Goal: Task Accomplishment & Management: Use online tool/utility

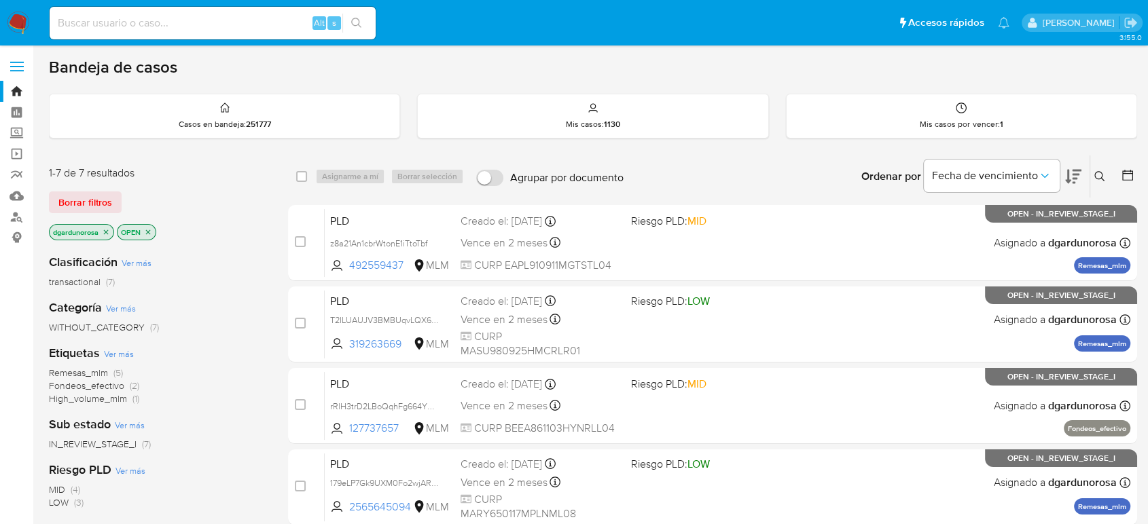
click at [1102, 175] on icon at bounding box center [1099, 176] width 11 height 11
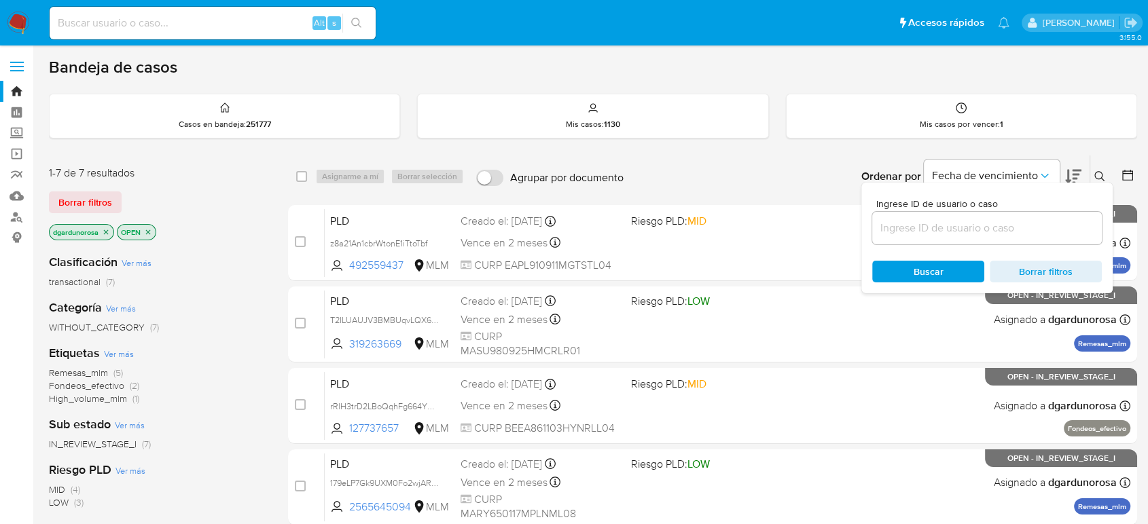
click at [1032, 221] on input at bounding box center [987, 228] width 230 height 18
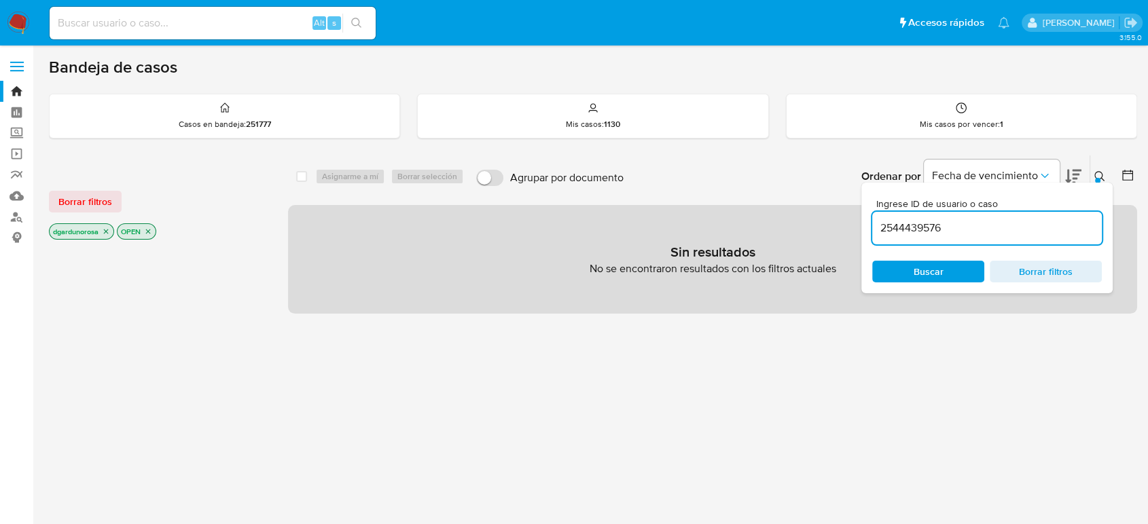
click at [986, 230] on input "2544439576" at bounding box center [987, 228] width 230 height 18
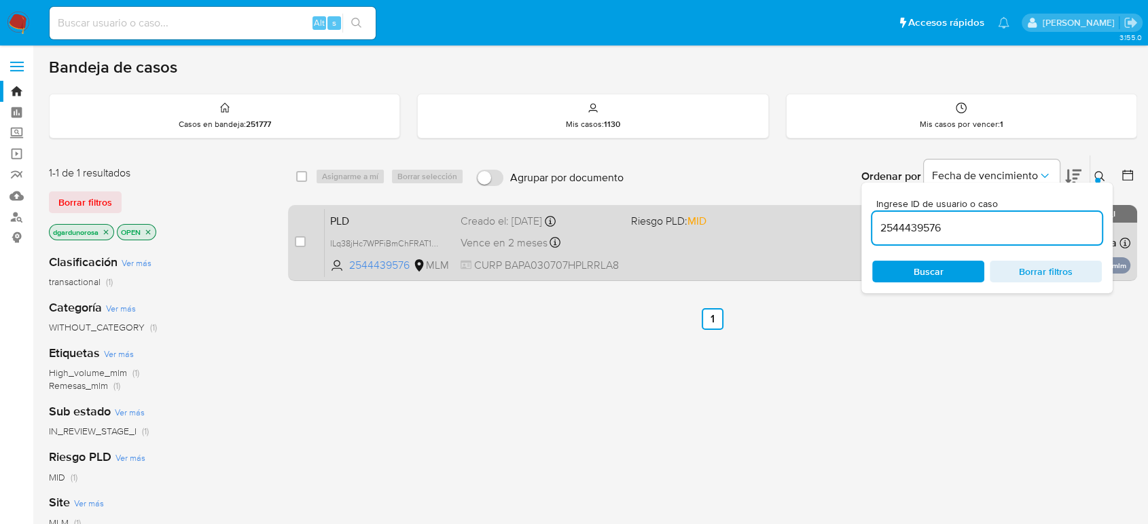
click at [788, 251] on div "PLD lLq38jHc7WPFiBmChFRAT1KH 2544439576 MLM Riesgo PLD: MID Creado el: 12/08/20…" at bounding box center [728, 243] width 806 height 69
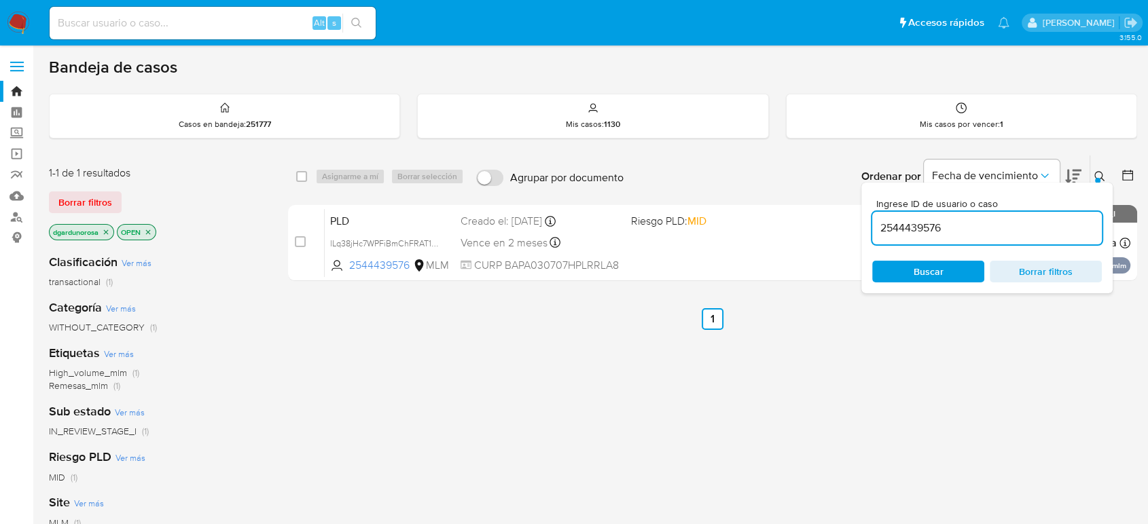
click at [888, 230] on input "2544439576" at bounding box center [987, 228] width 230 height 18
paste input "319263669"
type input "319263669"
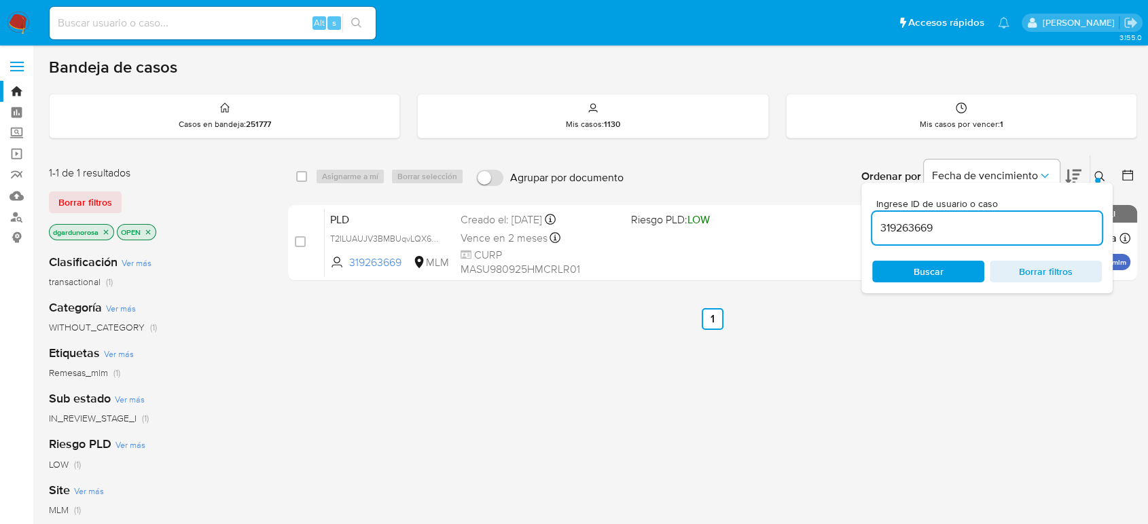
click at [1099, 178] on div at bounding box center [1097, 180] width 5 height 5
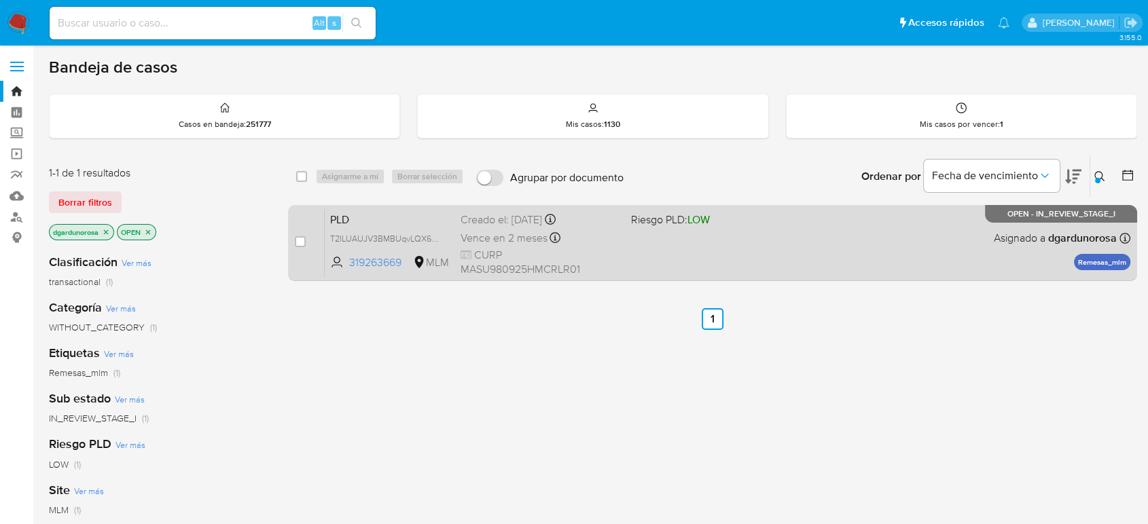
click at [808, 252] on div "PLD T2ILUAUJV3BMBUqvLQX6wOOd 319263669 MLM Riesgo PLD: LOW Creado el: 12/08/202…" at bounding box center [728, 243] width 806 height 69
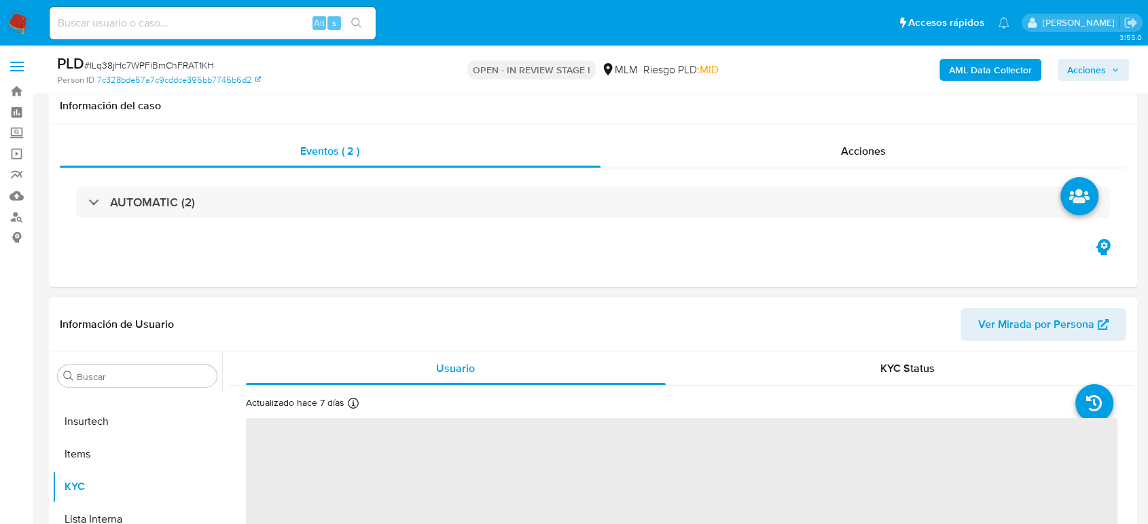
scroll to position [226, 0]
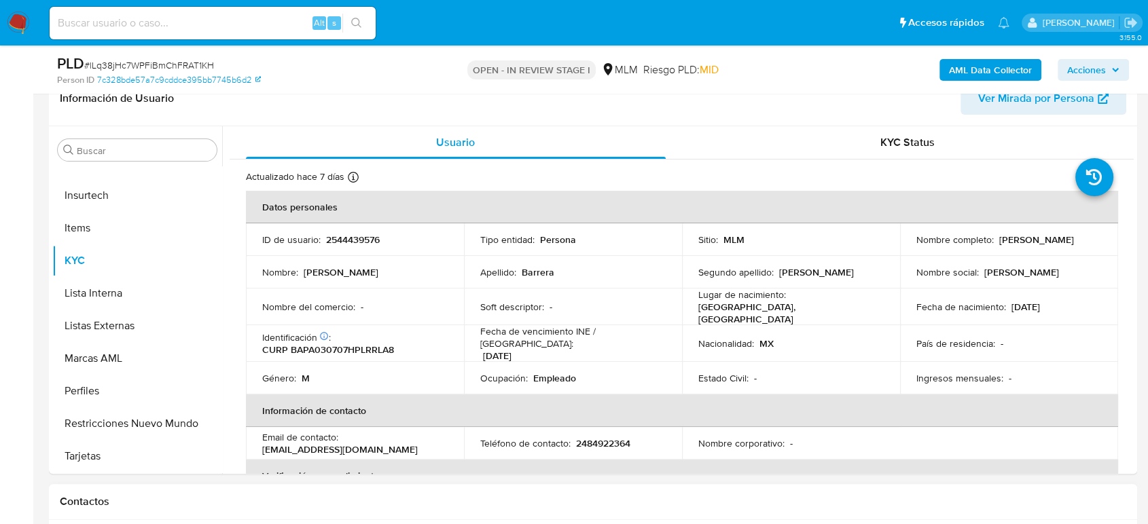
select select "10"
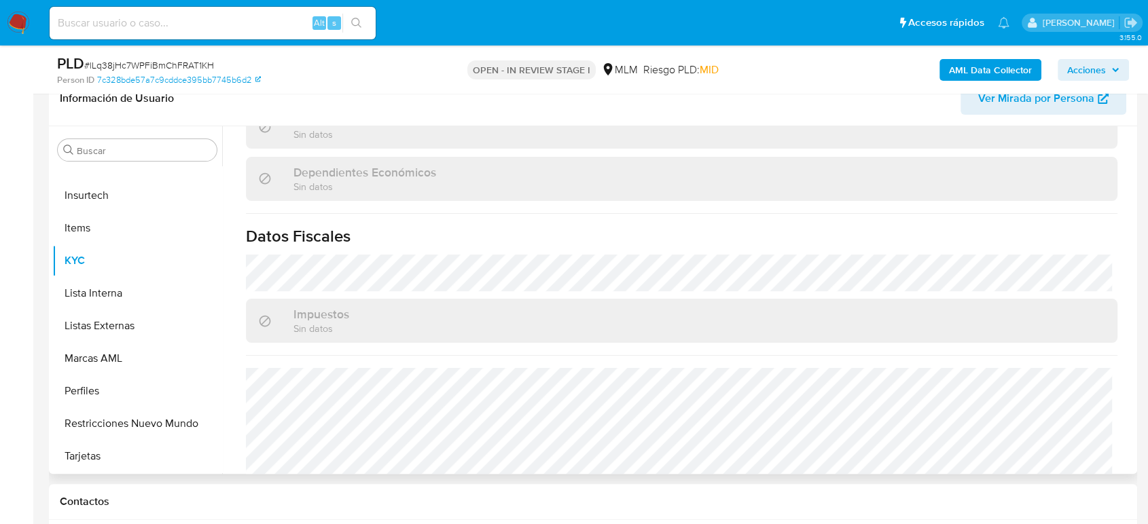
scroll to position [840, 0]
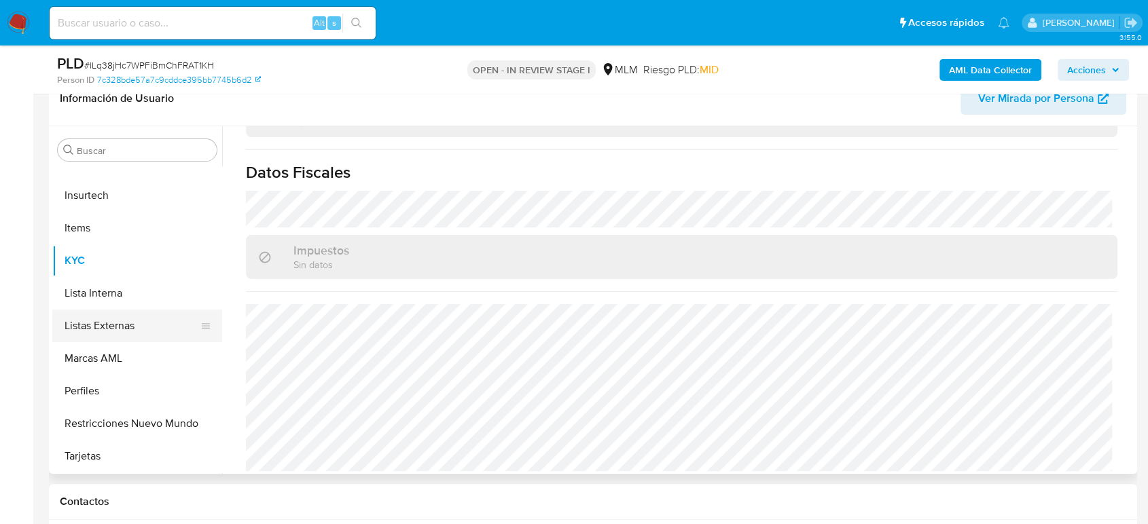
click at [102, 338] on button "Listas Externas" at bounding box center [131, 326] width 159 height 33
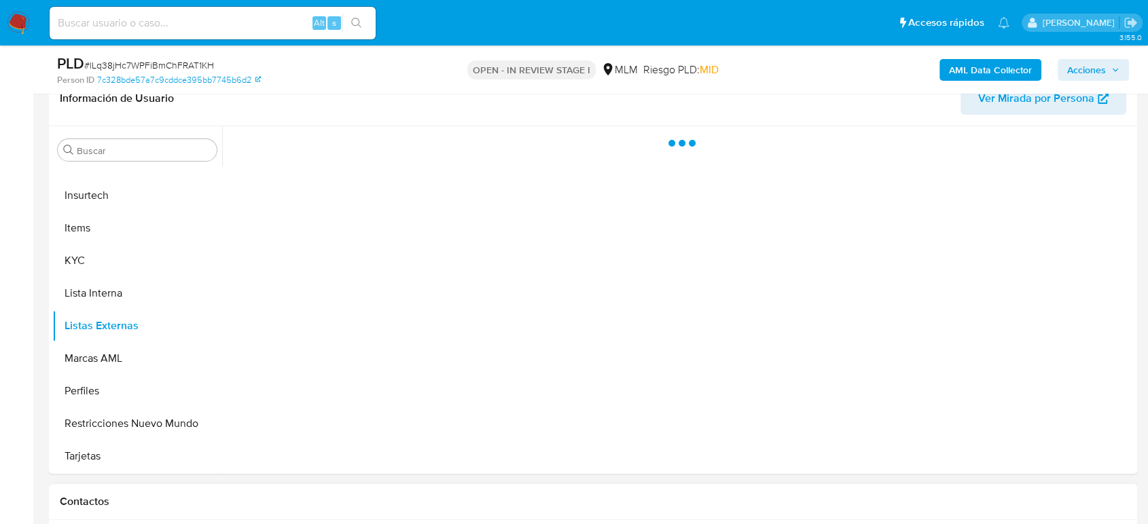
scroll to position [0, 0]
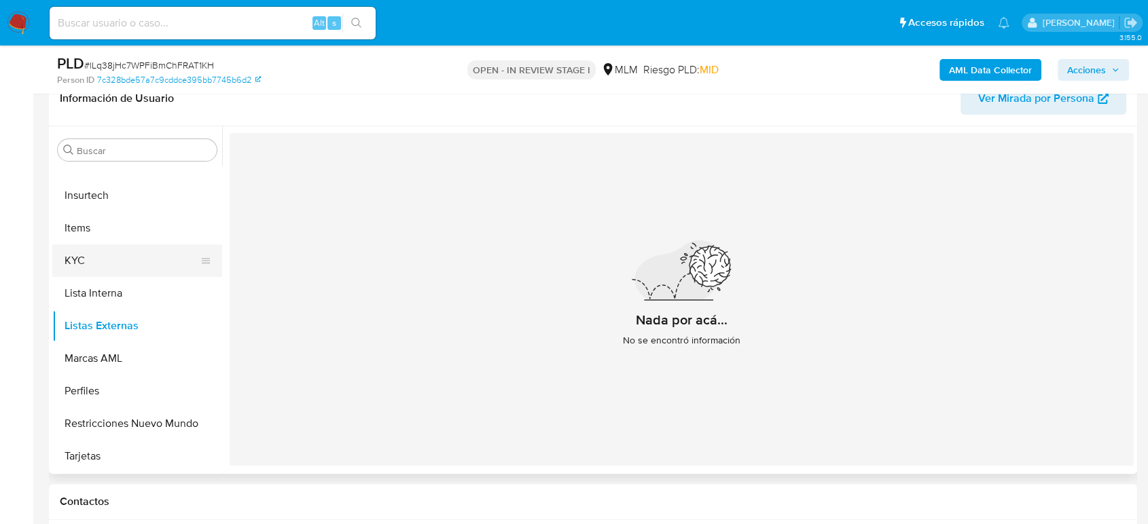
click at [105, 263] on button "KYC" at bounding box center [131, 261] width 159 height 33
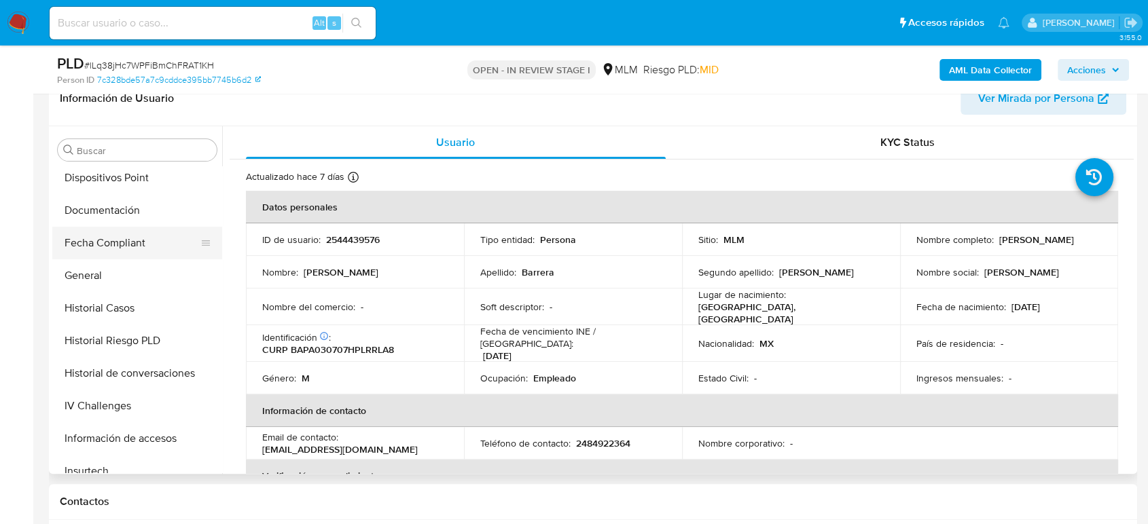
scroll to position [272, 0]
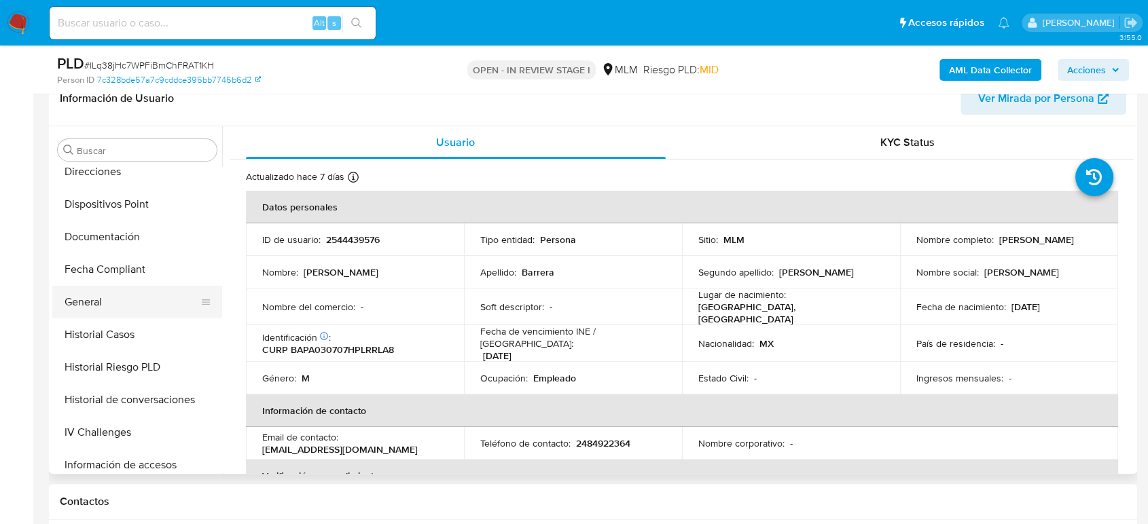
drag, startPoint x: 120, startPoint y: 298, endPoint x: 130, endPoint y: 309, distance: 15.4
click at [120, 298] on button "General" at bounding box center [131, 302] width 159 height 33
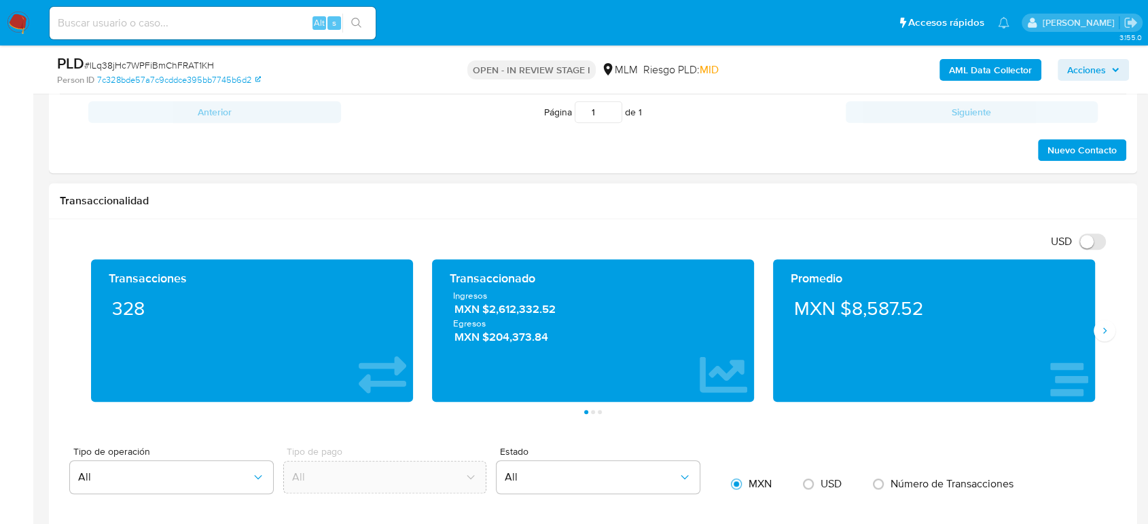
scroll to position [905, 0]
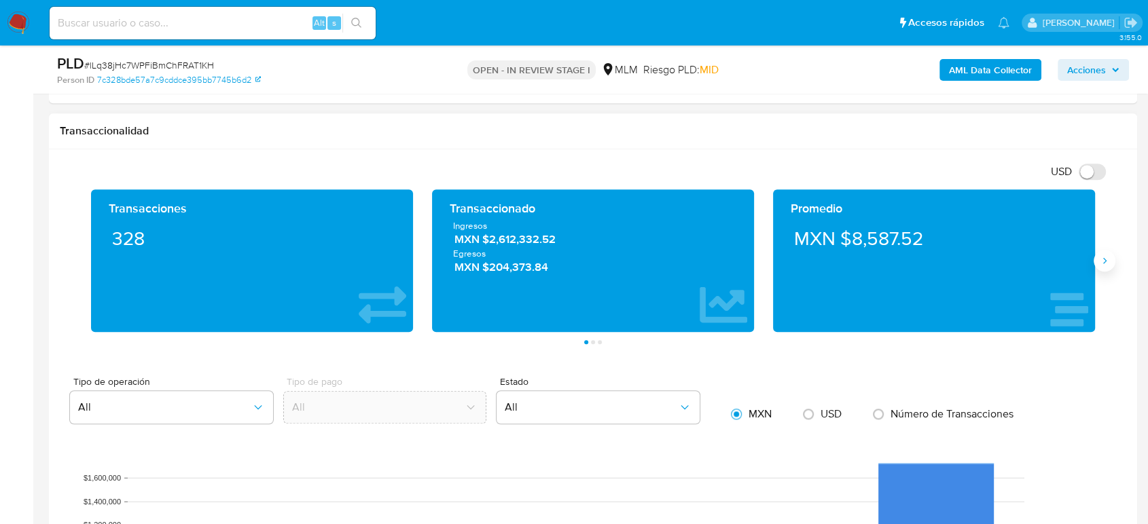
click at [1096, 266] on button "Siguiente" at bounding box center [1105, 261] width 22 height 22
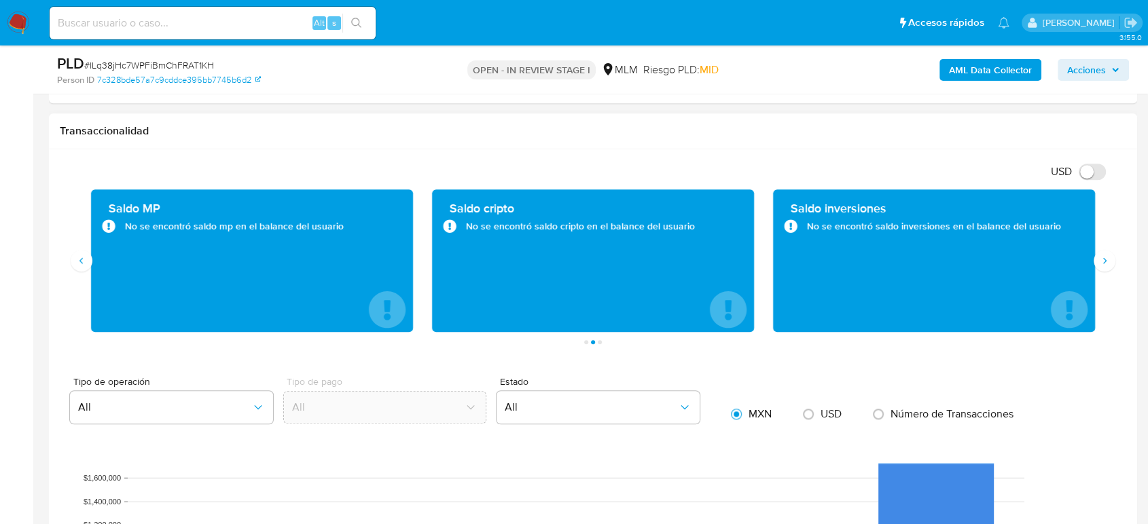
drag, startPoint x: 339, startPoint y: 234, endPoint x: 125, endPoint y: 235, distance: 214.0
click at [125, 235] on div "Saldo MP No se encontró saldo mp en el balance del usuario" at bounding box center [252, 260] width 300 height 121
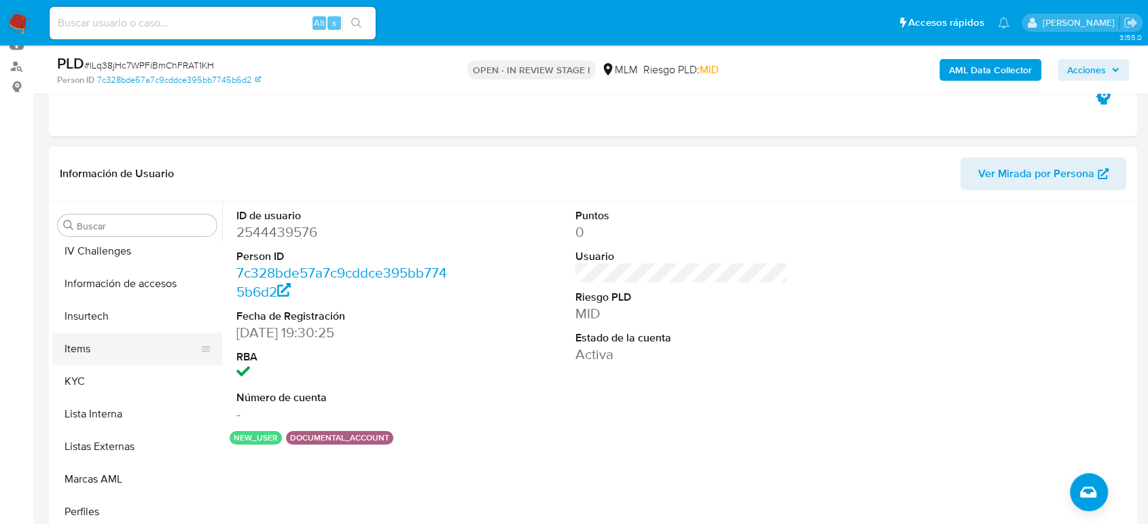
scroll to position [574, 0]
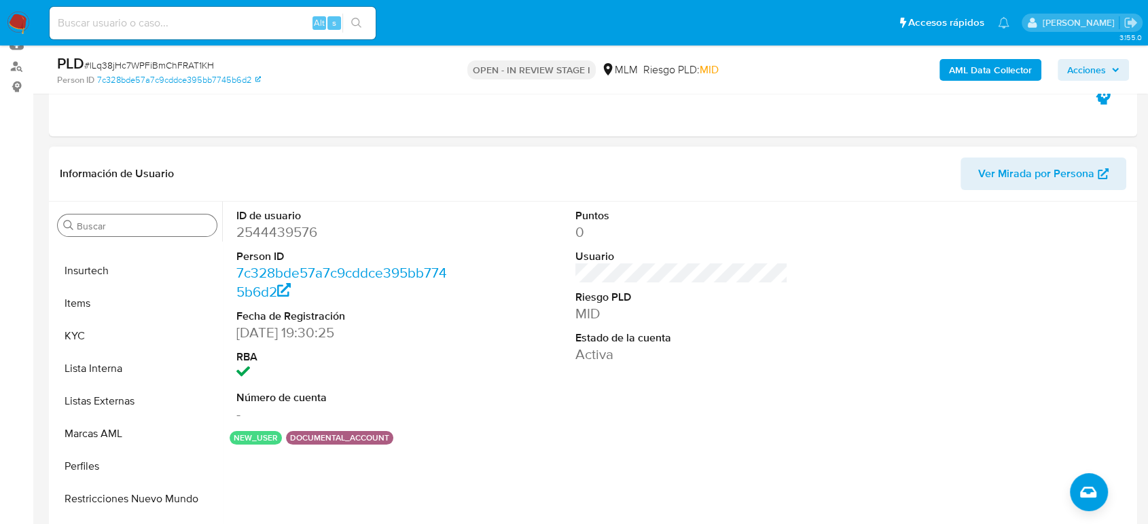
click at [103, 227] on input "Buscar" at bounding box center [144, 226] width 134 height 12
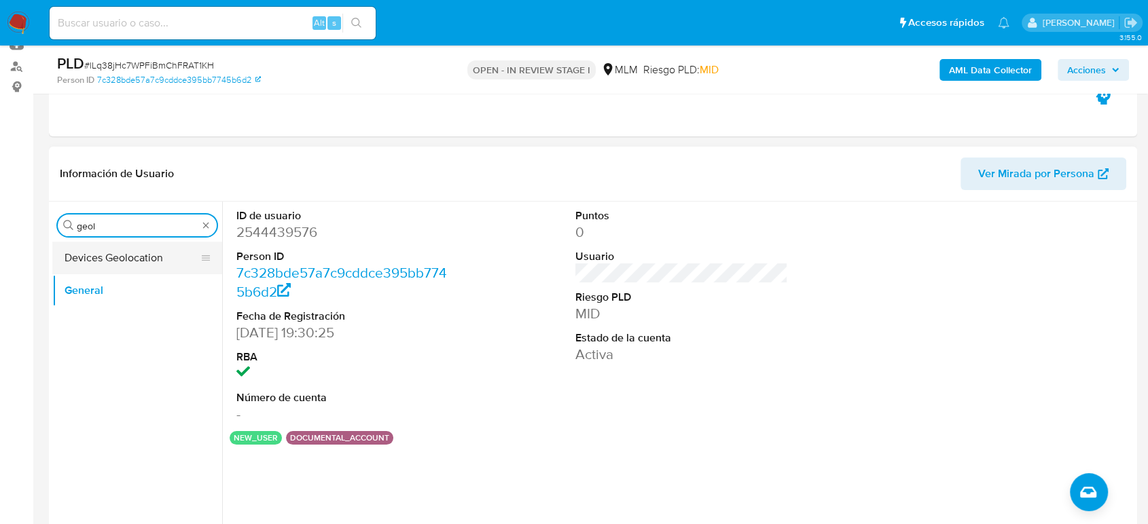
type input "geol"
click at [93, 246] on button "Devices Geolocation" at bounding box center [131, 258] width 159 height 33
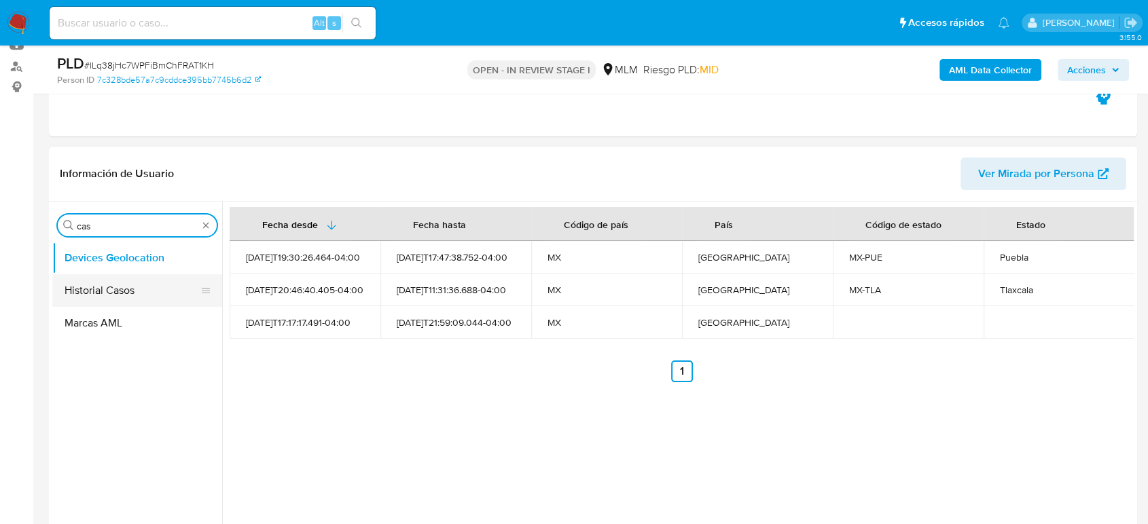
type input "cas"
click at [107, 293] on button "Historial Casos" at bounding box center [131, 290] width 159 height 33
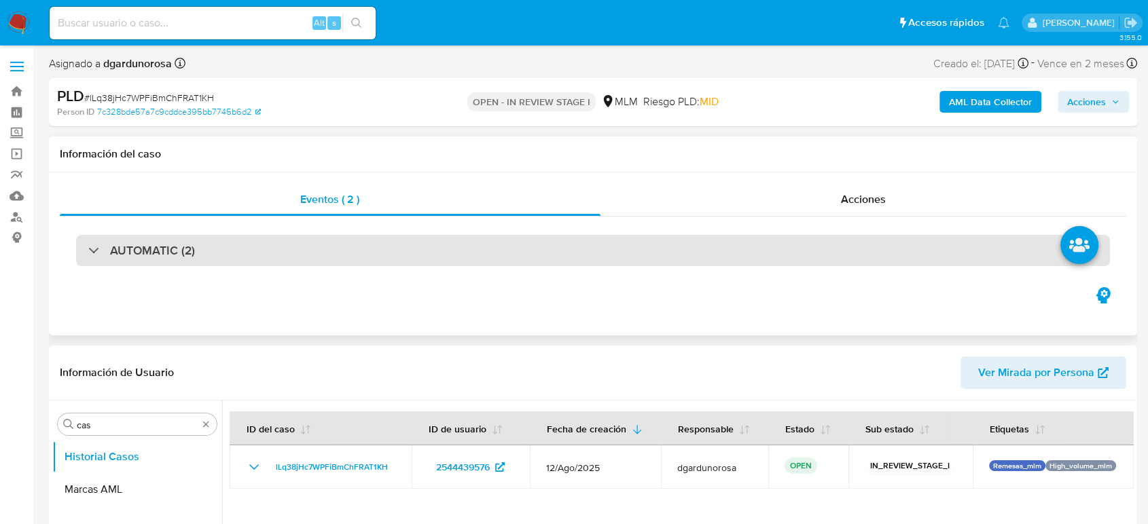
click at [407, 245] on div "AUTOMATIC (2)" at bounding box center [593, 250] width 1034 height 31
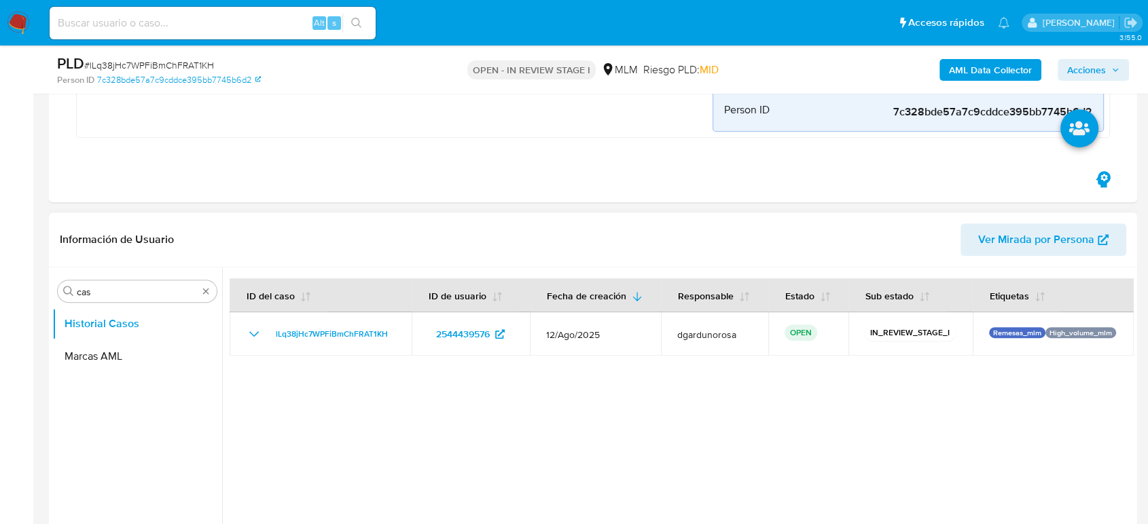
scroll to position [755, 0]
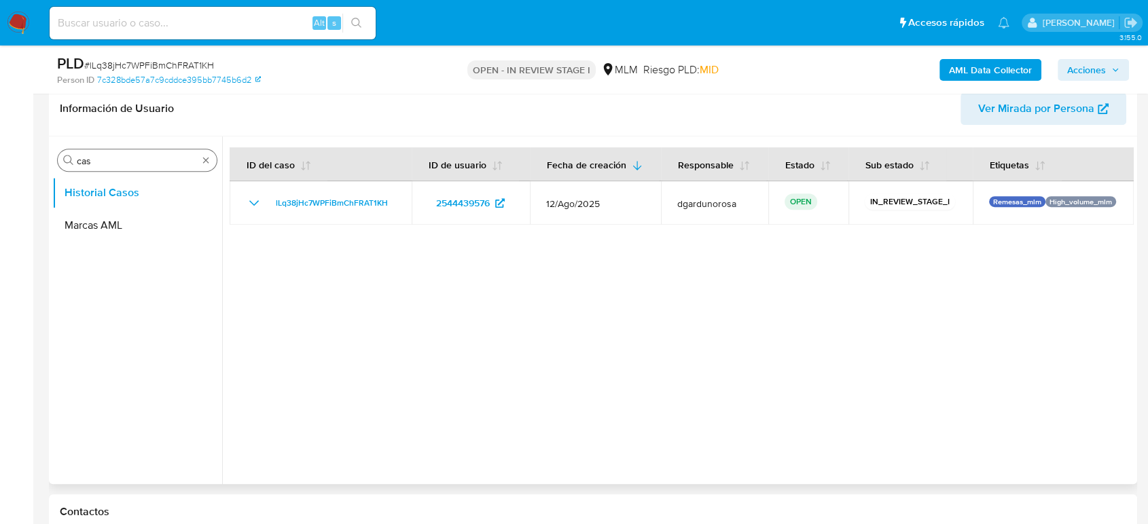
click at [199, 160] on div "Buscar cas" at bounding box center [137, 160] width 159 height 22
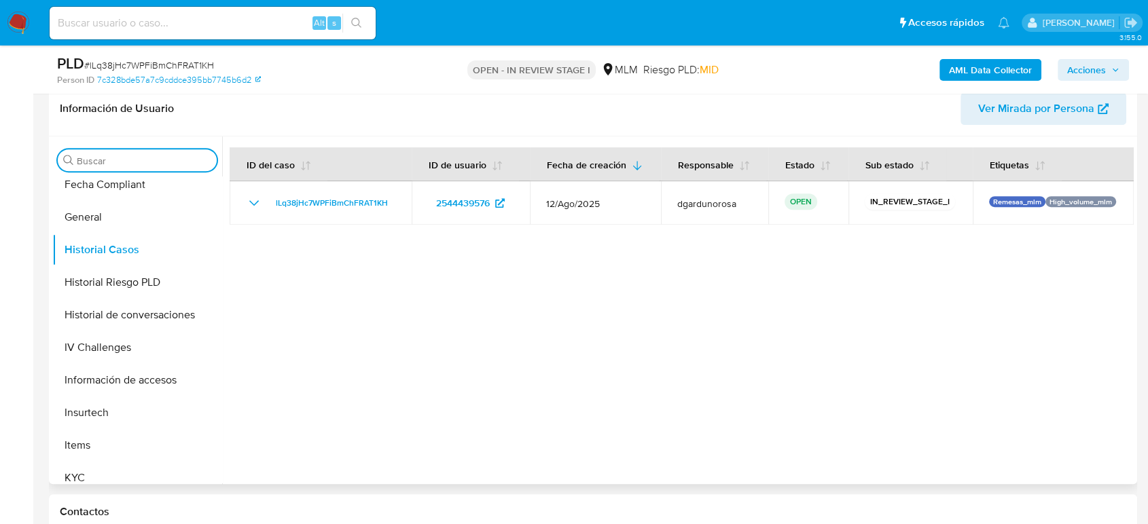
scroll to position [377, 0]
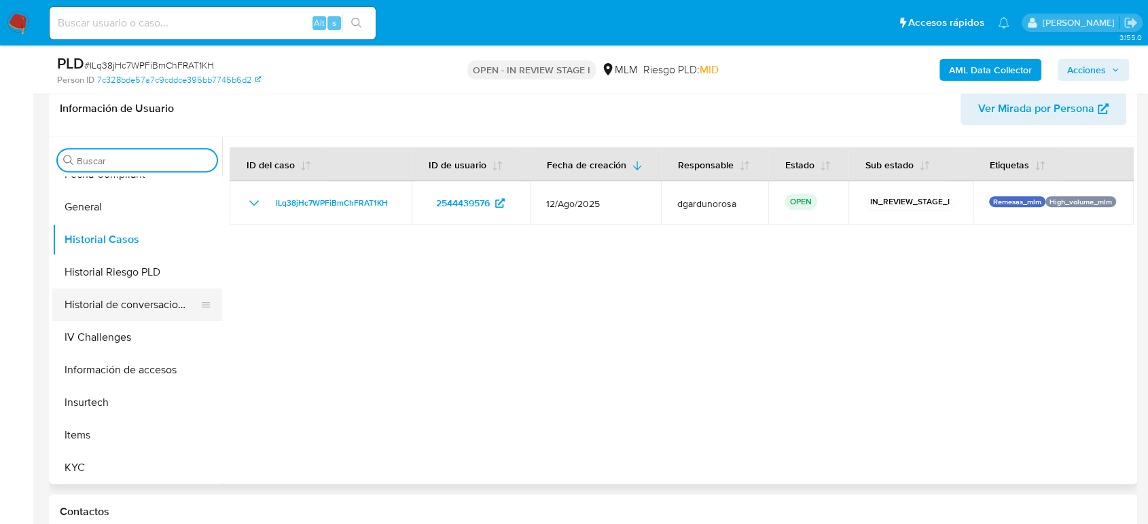
click at [151, 303] on button "Historial de conversaciones" at bounding box center [131, 305] width 159 height 33
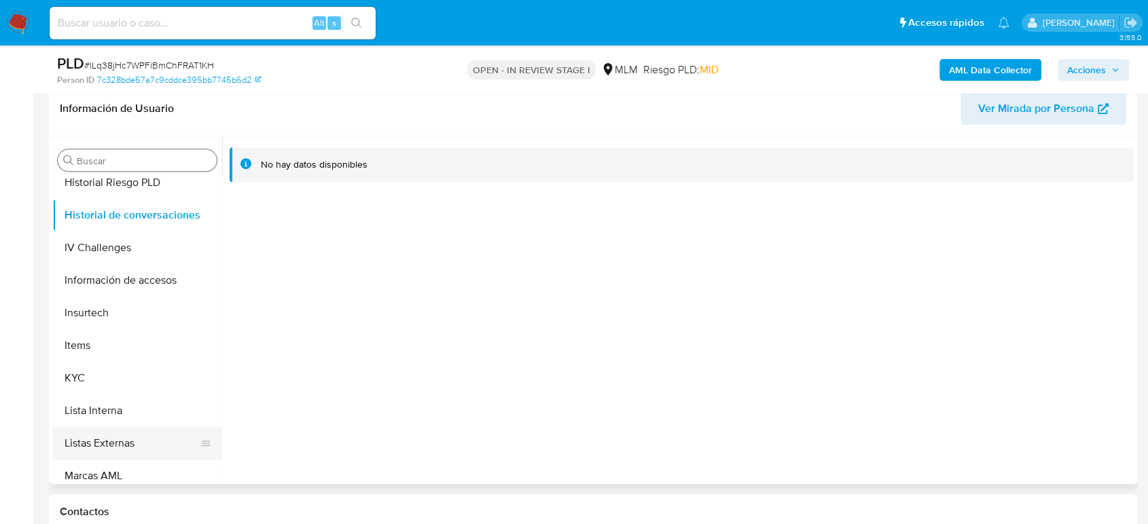
scroll to position [528, 0]
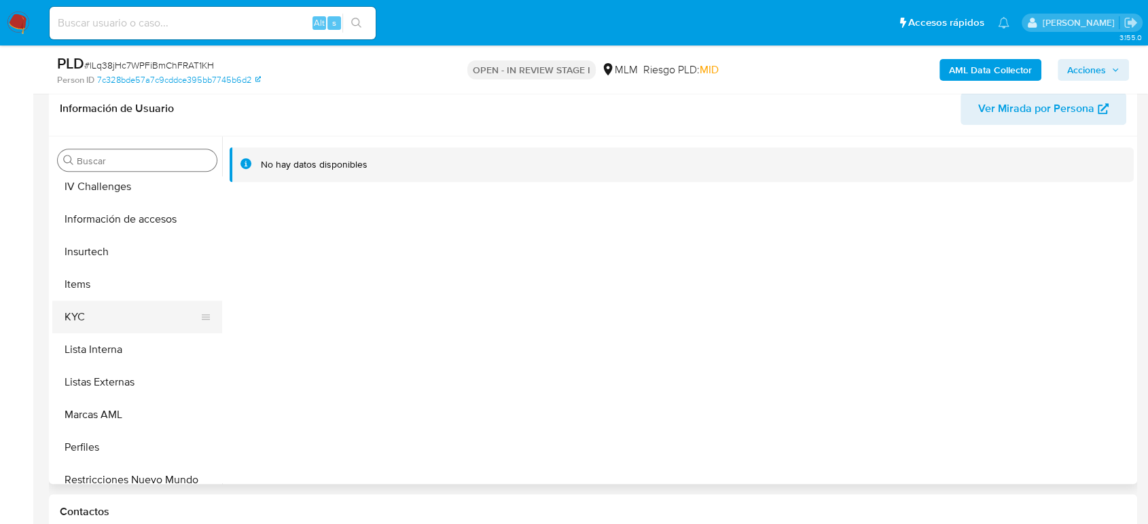
click at [97, 324] on button "KYC" at bounding box center [131, 317] width 159 height 33
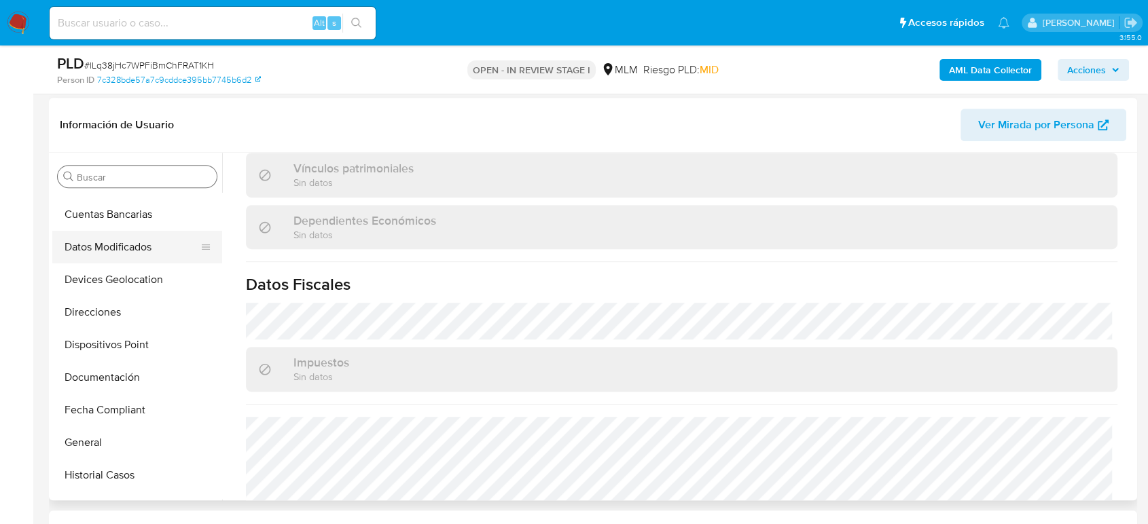
scroll to position [151, 0]
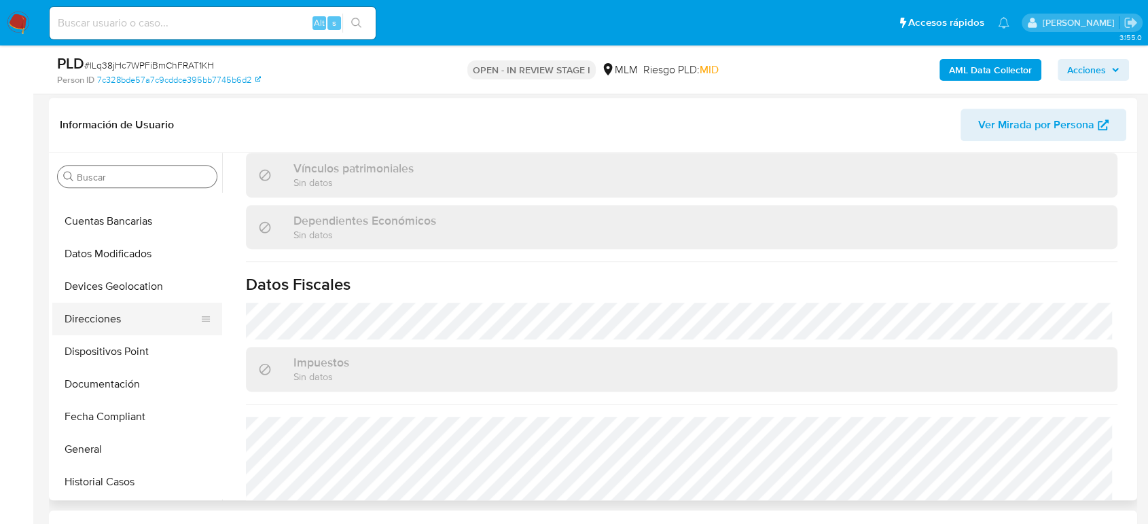
click at [128, 315] on button "Direcciones" at bounding box center [131, 319] width 159 height 33
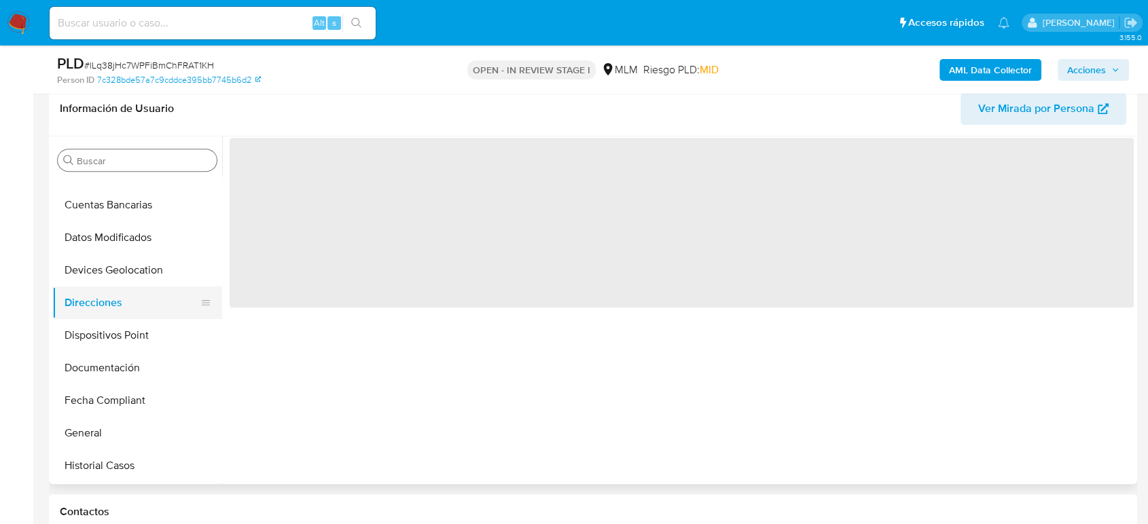
scroll to position [0, 0]
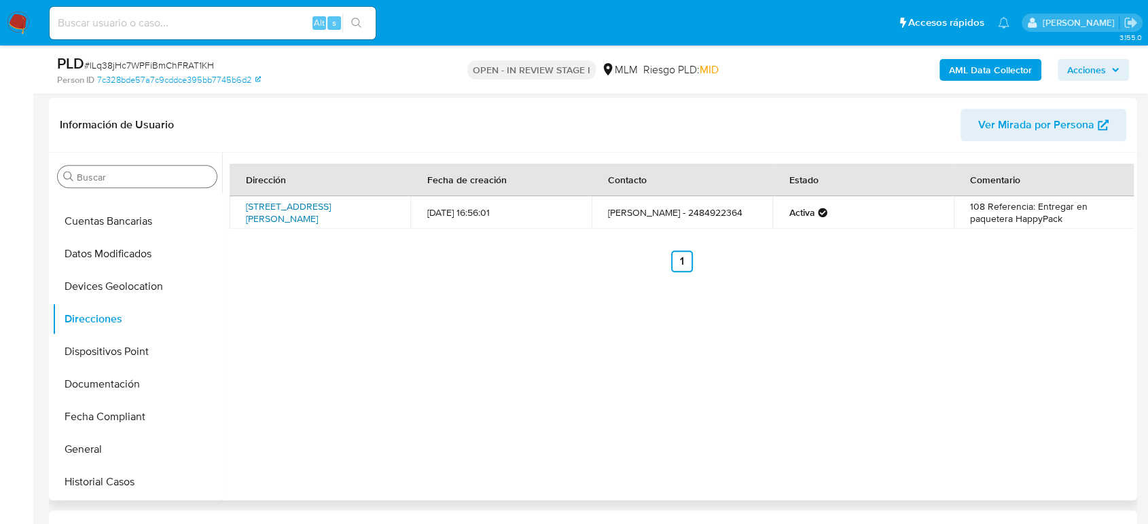
click at [300, 216] on link "Libertad Sur 108, San Martín Texmelucan, Puebla, 74000, Mexico 108" at bounding box center [288, 213] width 85 height 26
click at [91, 490] on button "KYC" at bounding box center [137, 484] width 170 height 33
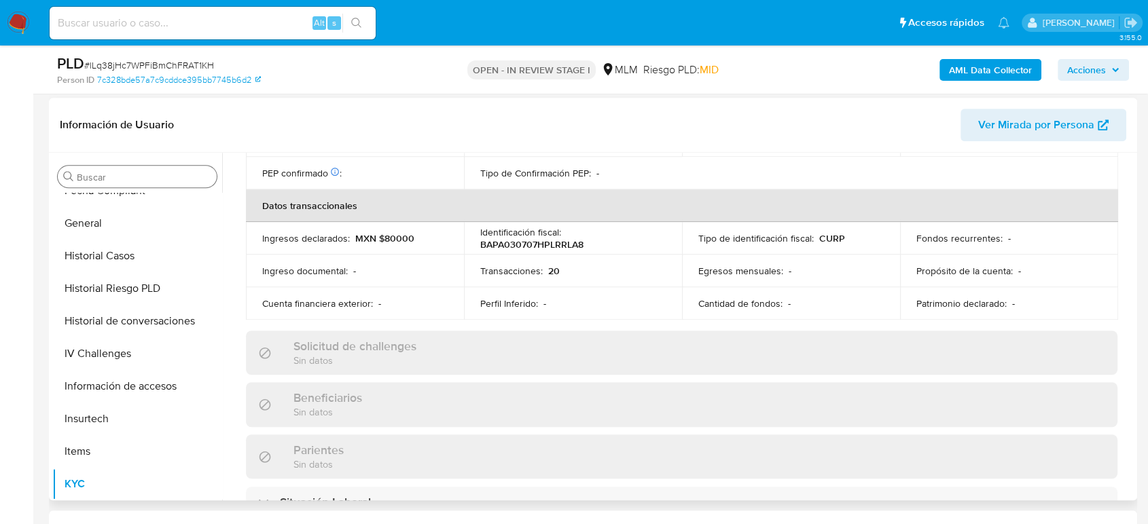
scroll to position [250, 0]
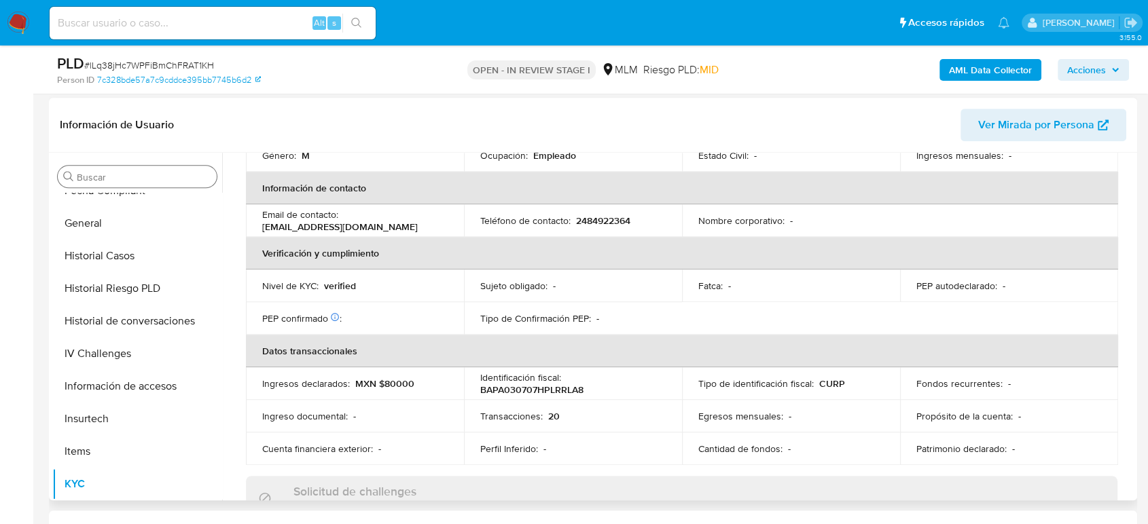
click at [600, 221] on td "Teléfono de contacto : 2484922364" at bounding box center [573, 220] width 218 height 33
click at [599, 221] on td "Teléfono de contacto : 2484922364" at bounding box center [573, 220] width 218 height 33
click at [598, 215] on p "2484922364" at bounding box center [603, 221] width 54 height 12
copy p "2484922364"
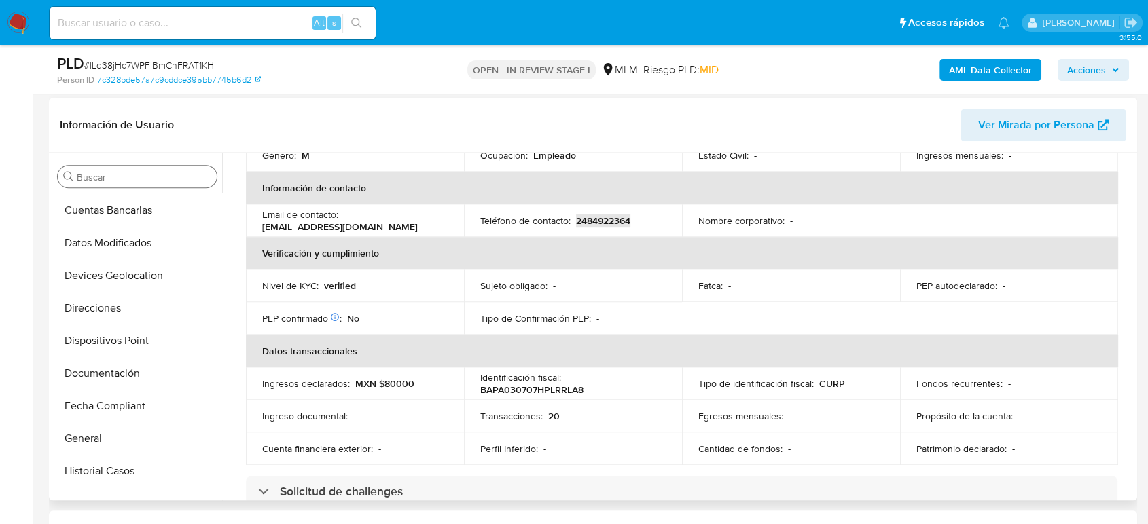
scroll to position [0, 0]
drag, startPoint x: 116, startPoint y: 243, endPoint x: 634, endPoint y: 408, distance: 543.9
click at [116, 243] on button "Archivos adjuntos" at bounding box center [137, 242] width 170 height 33
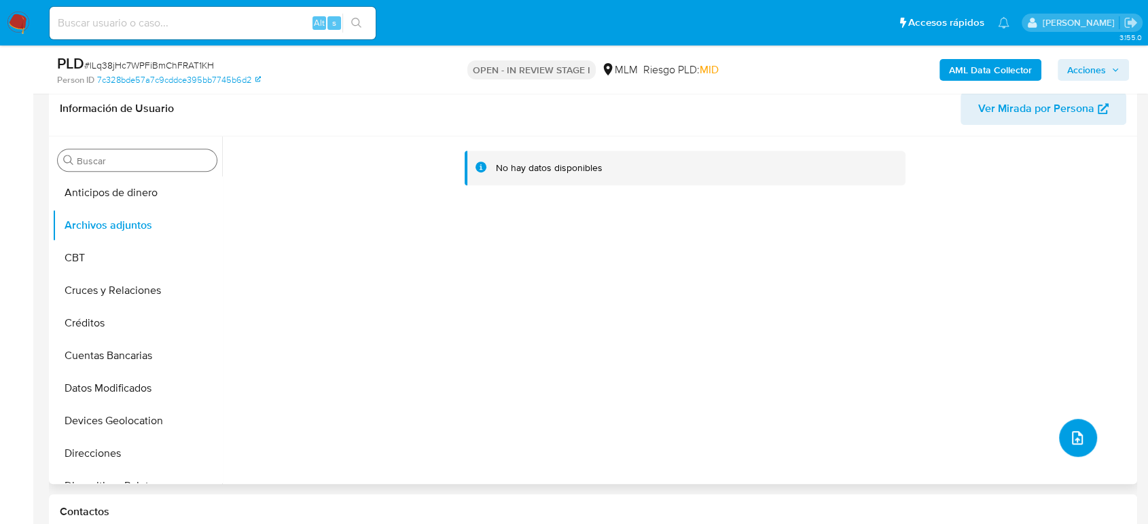
click at [1069, 431] on icon "upload-file" at bounding box center [1077, 438] width 16 height 16
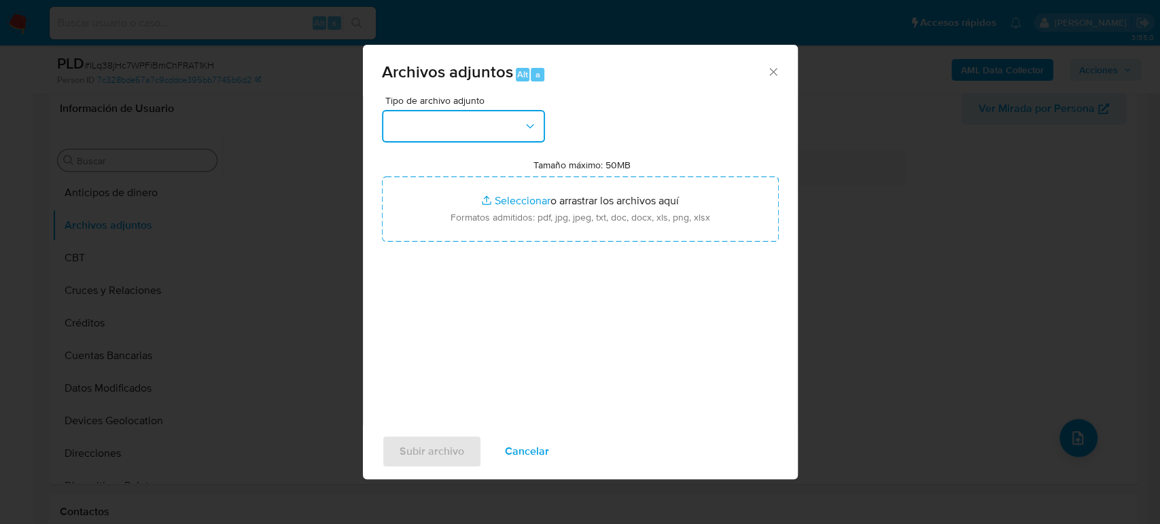
click at [500, 124] on button "button" at bounding box center [463, 126] width 163 height 33
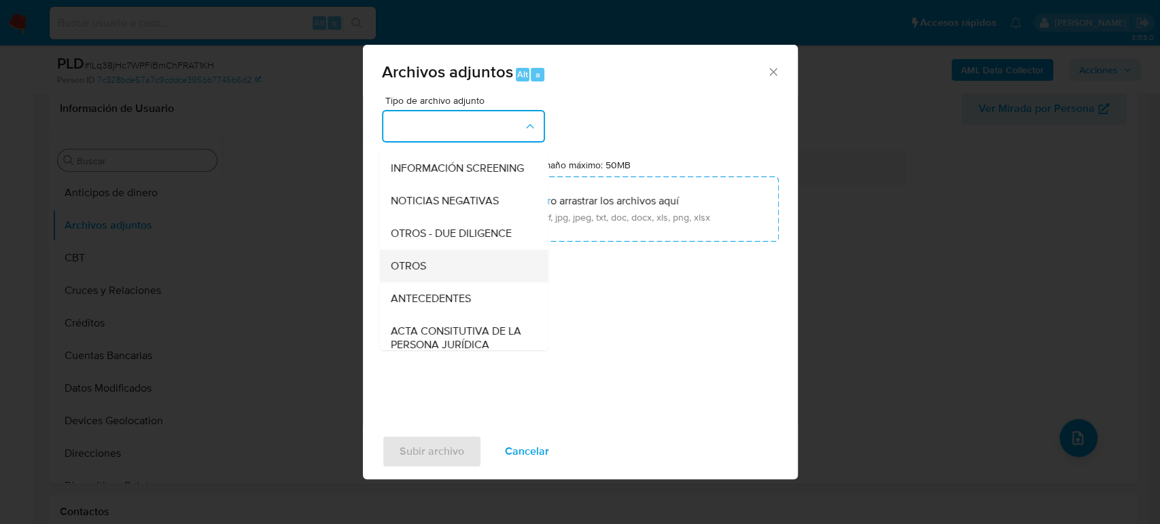
scroll to position [151, 0]
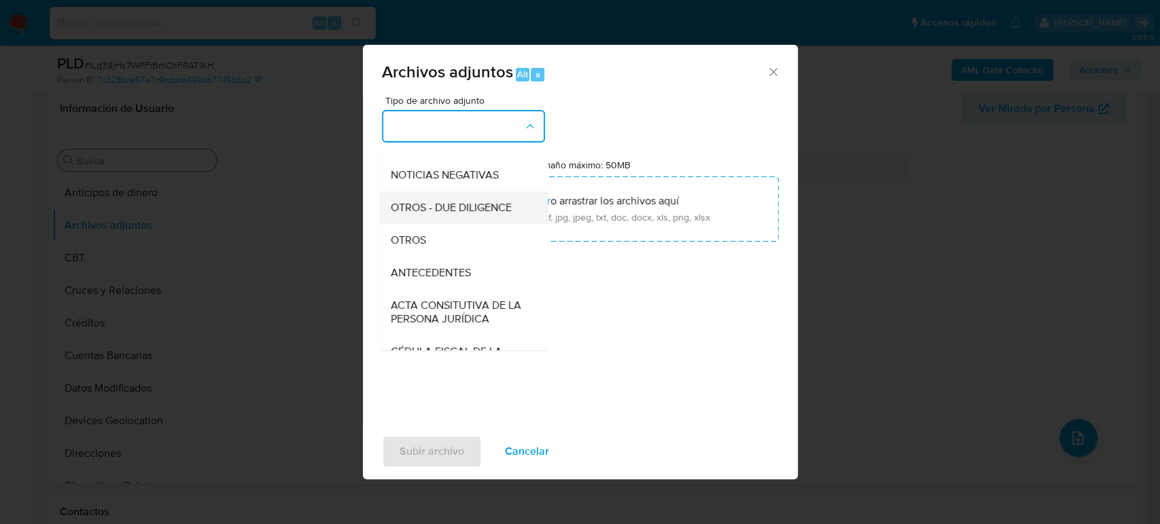
click at [460, 224] on div "OTROS - DUE DILIGENCE" at bounding box center [459, 208] width 139 height 33
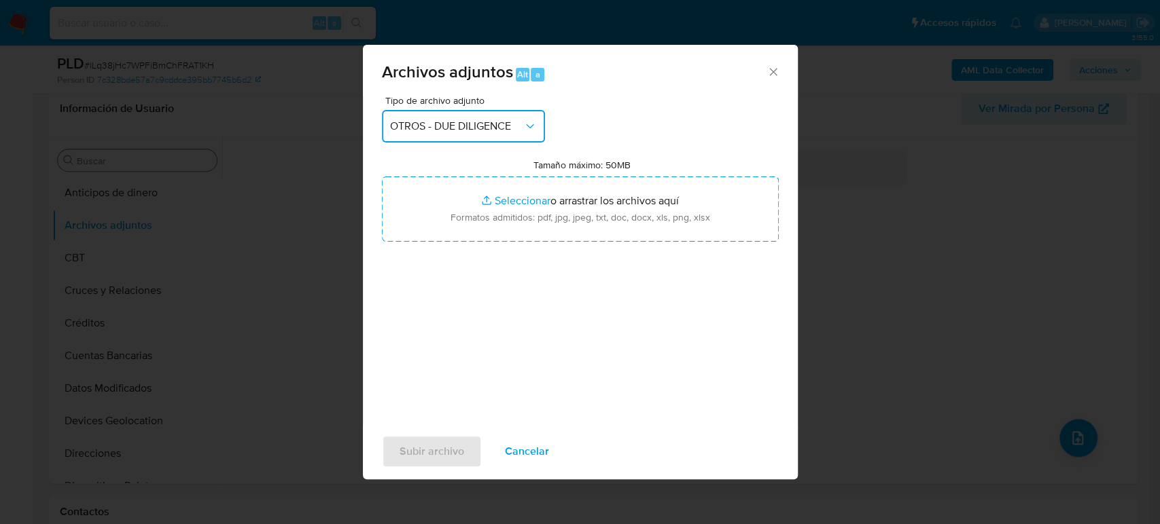
click at [446, 110] on button "OTROS - DUE DILIGENCE" at bounding box center [463, 126] width 163 height 33
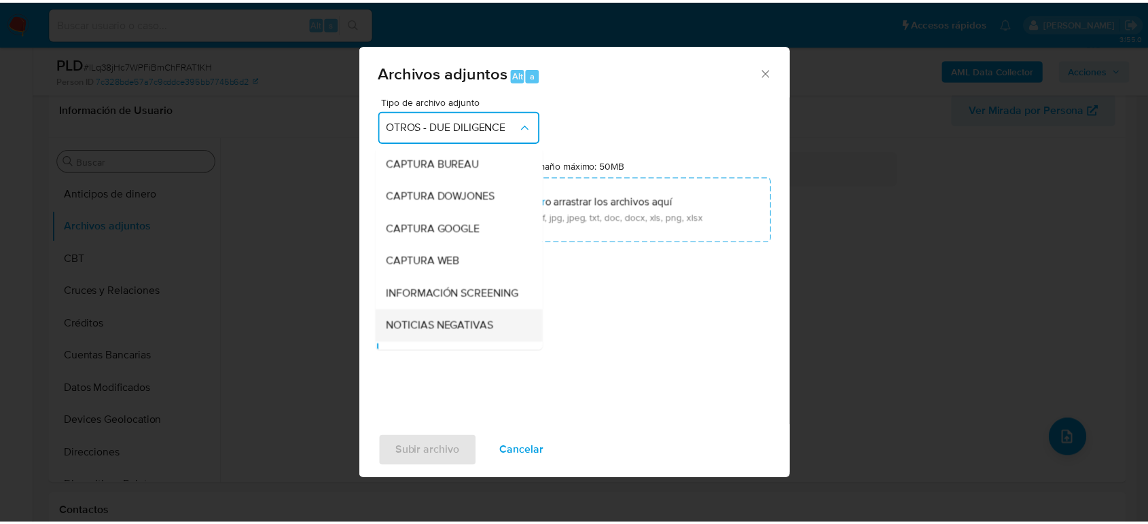
scroll to position [124, 0]
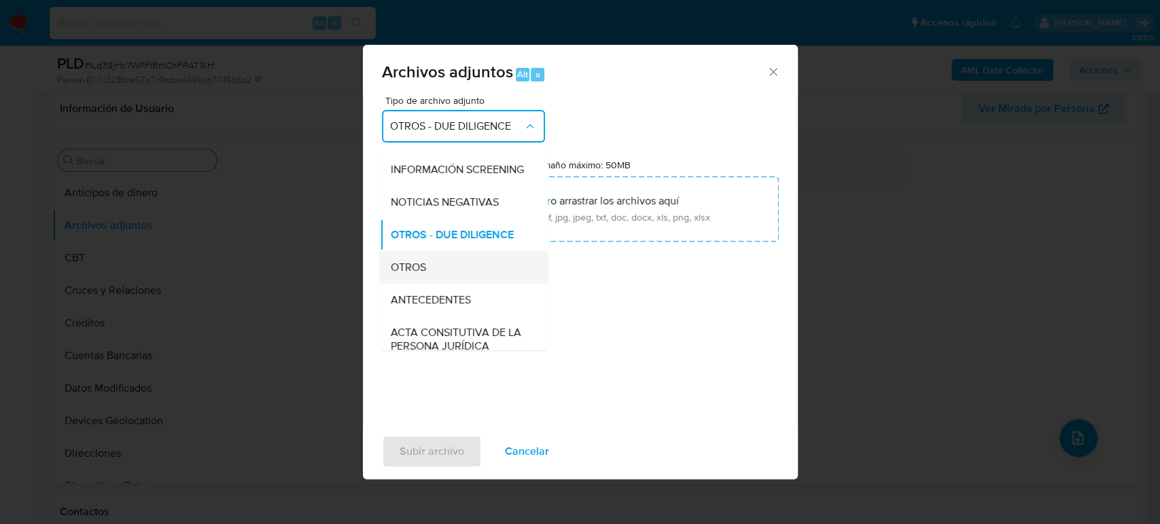
click at [417, 270] on div "OTROS" at bounding box center [459, 267] width 139 height 33
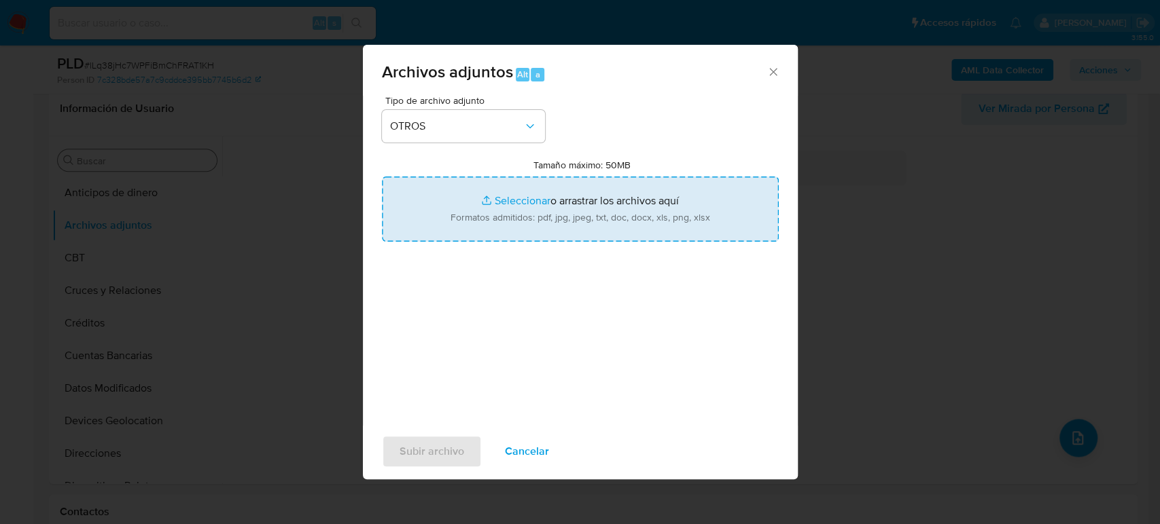
type input "C:\fakepath\2544439576_Alan Barrera_Agosto2025.pdf"
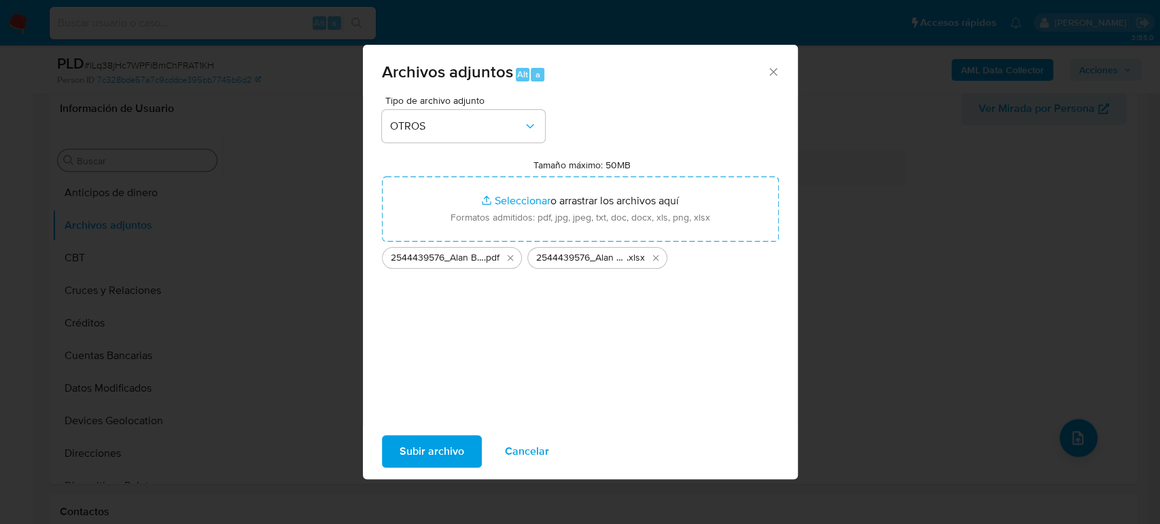
click at [401, 462] on span "Subir archivo" at bounding box center [431, 452] width 65 height 30
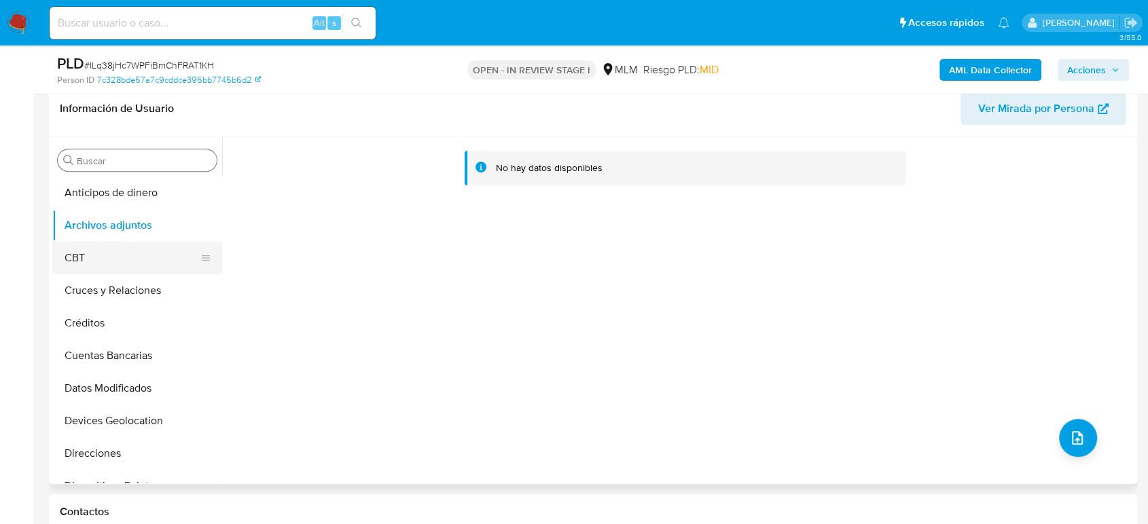
click at [87, 255] on button "CBT" at bounding box center [131, 258] width 159 height 33
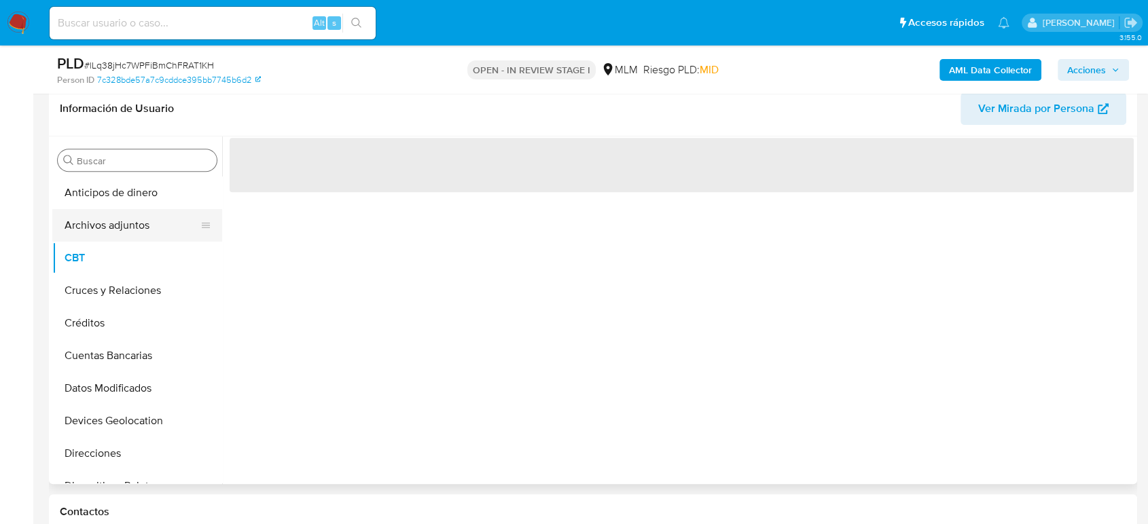
click at [88, 231] on button "Archivos adjuntos" at bounding box center [131, 225] width 159 height 33
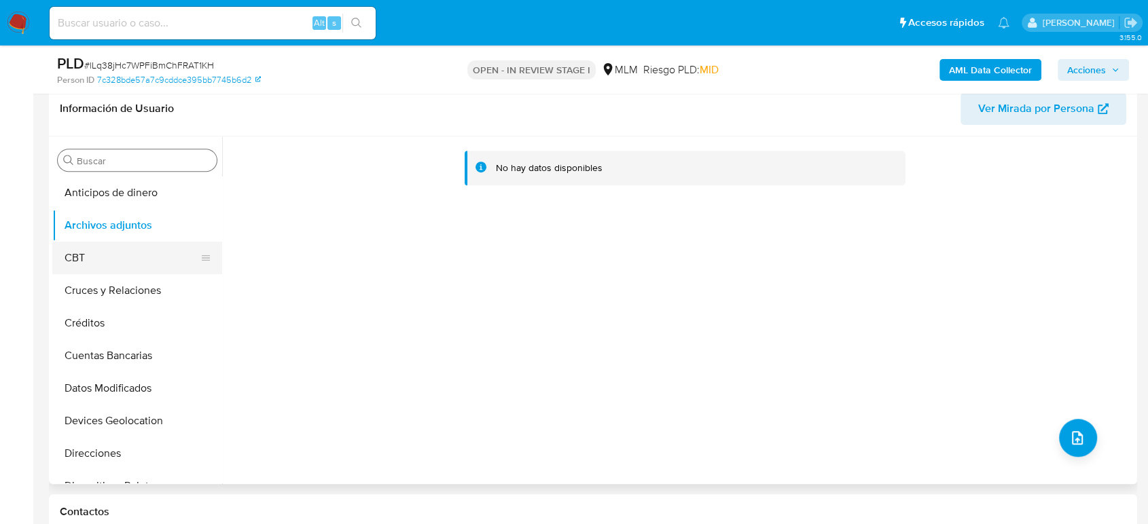
click at [120, 269] on button "CBT" at bounding box center [131, 258] width 159 height 33
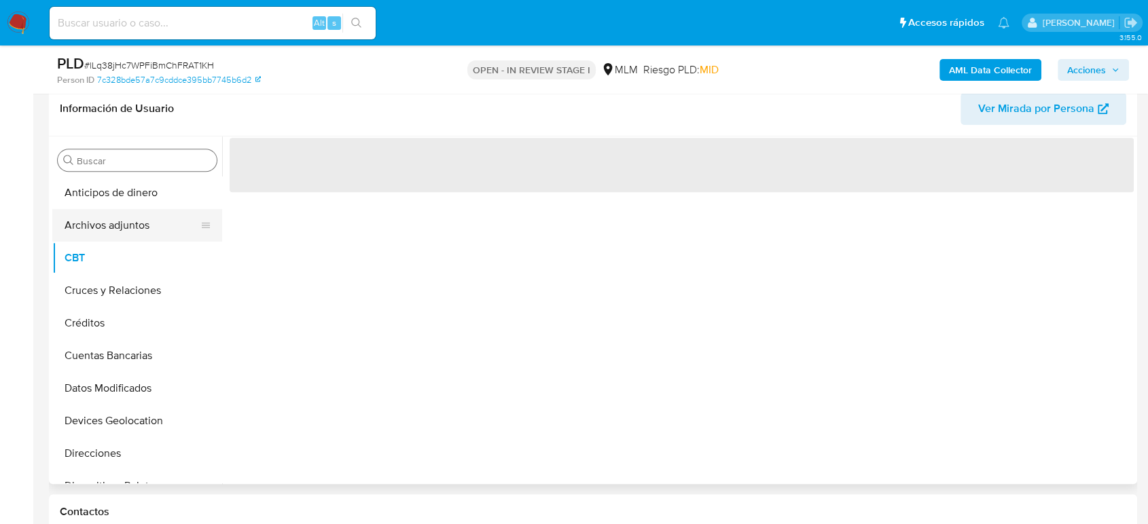
click at [107, 229] on button "Archivos adjuntos" at bounding box center [131, 225] width 159 height 33
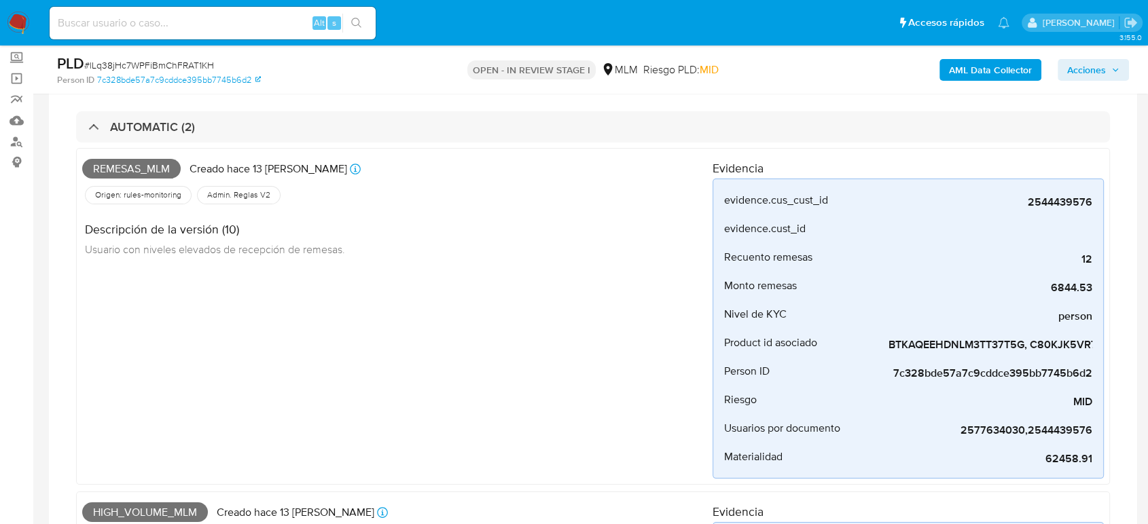
scroll to position [0, 0]
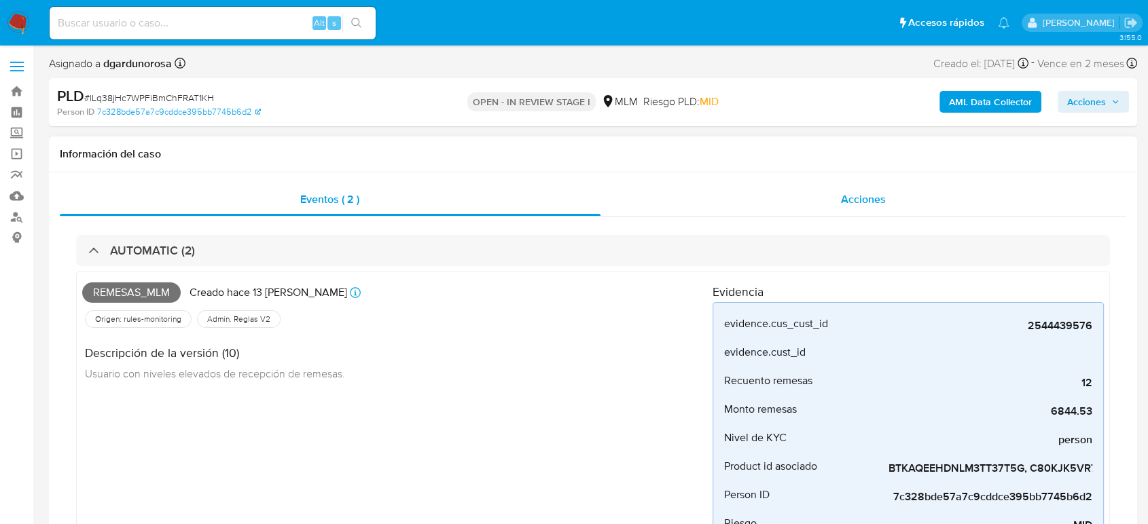
click at [790, 194] on div "Acciones" at bounding box center [863, 199] width 526 height 33
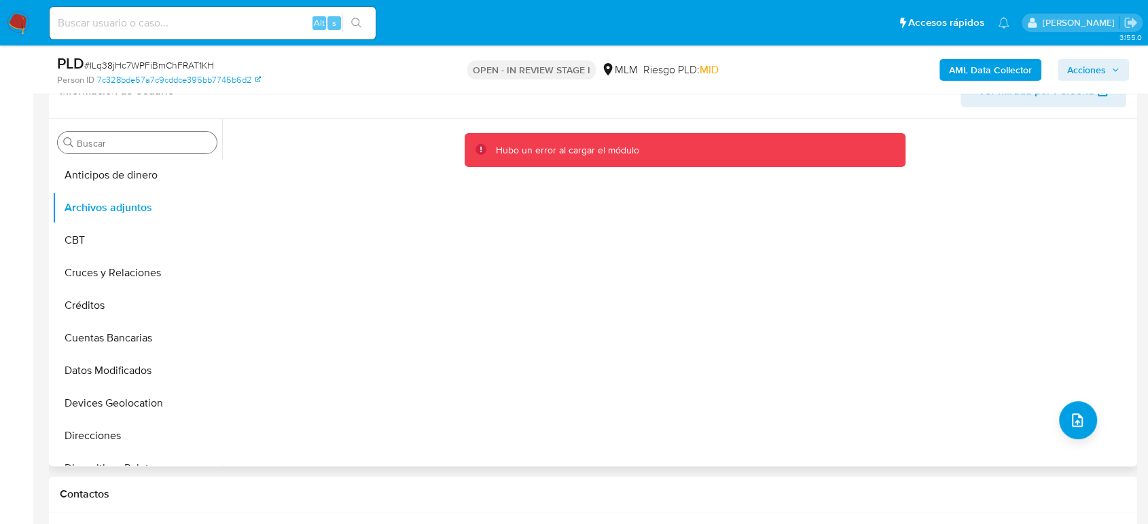
scroll to position [377, 0]
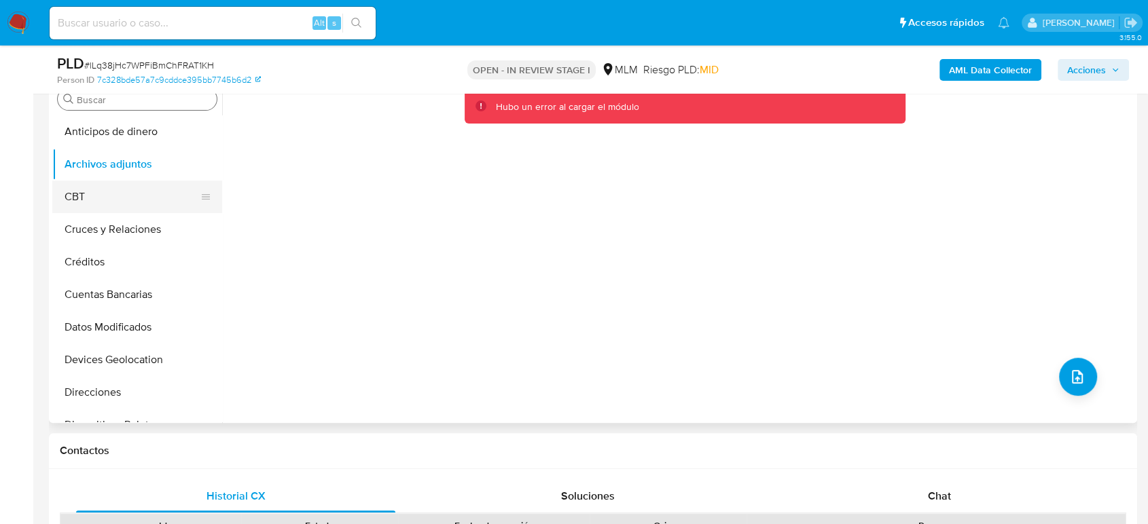
click at [123, 190] on button "CBT" at bounding box center [131, 197] width 159 height 33
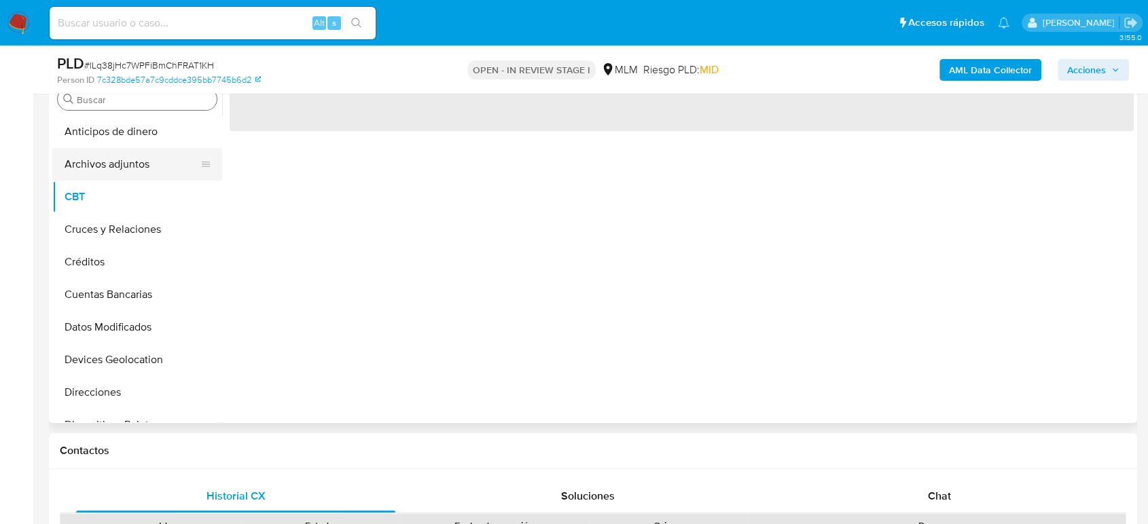
click at [135, 164] on button "Archivos adjuntos" at bounding box center [131, 164] width 159 height 33
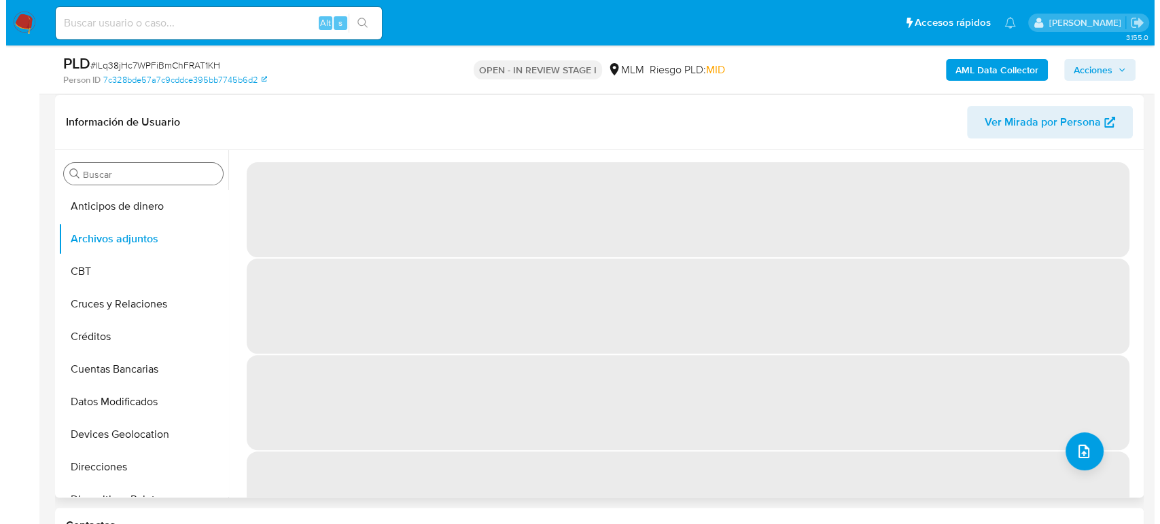
scroll to position [302, 0]
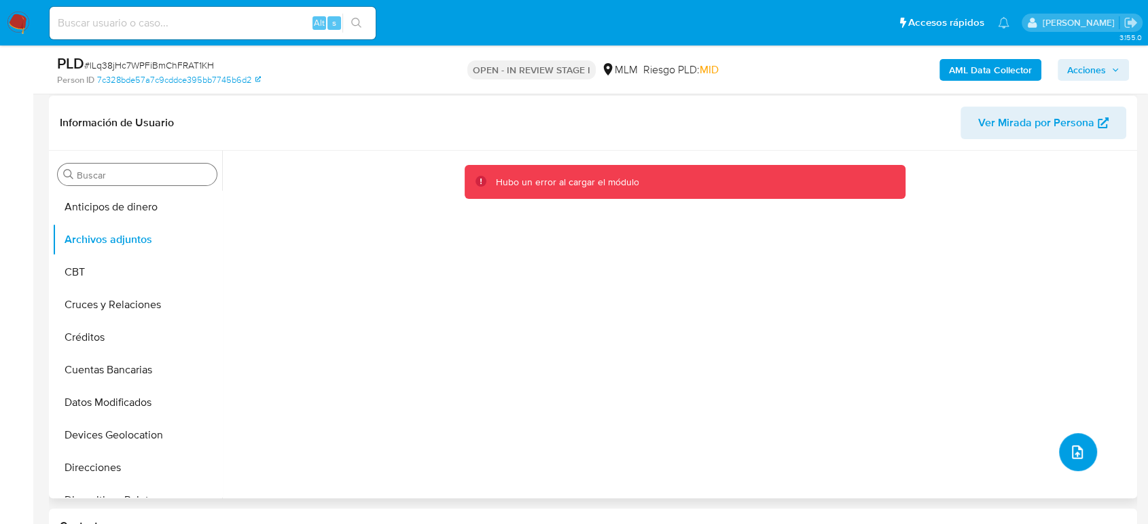
click at [1086, 446] on button "upload-file" at bounding box center [1078, 452] width 38 height 38
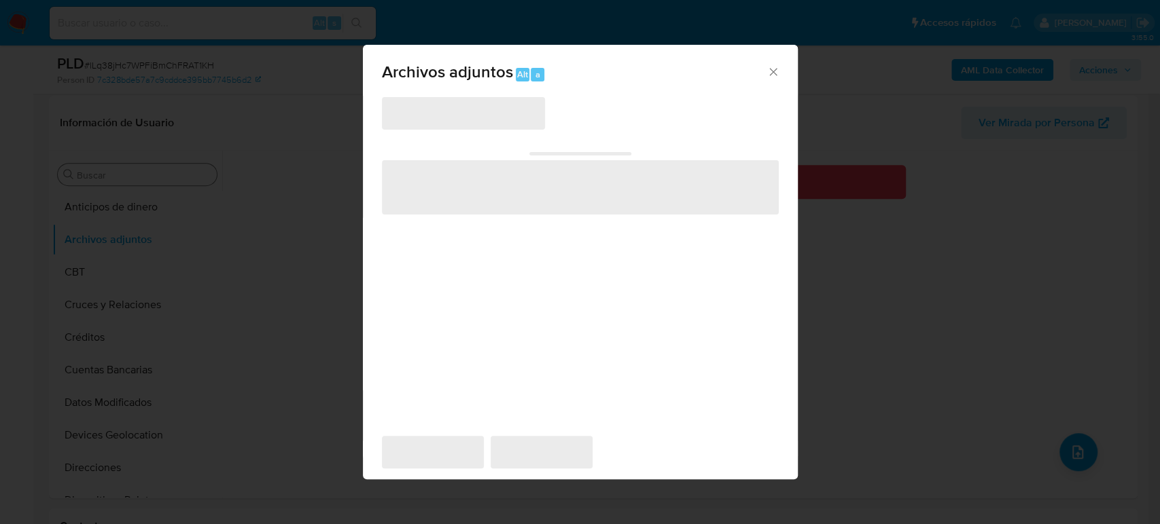
click at [481, 122] on span "‌" at bounding box center [463, 113] width 163 height 33
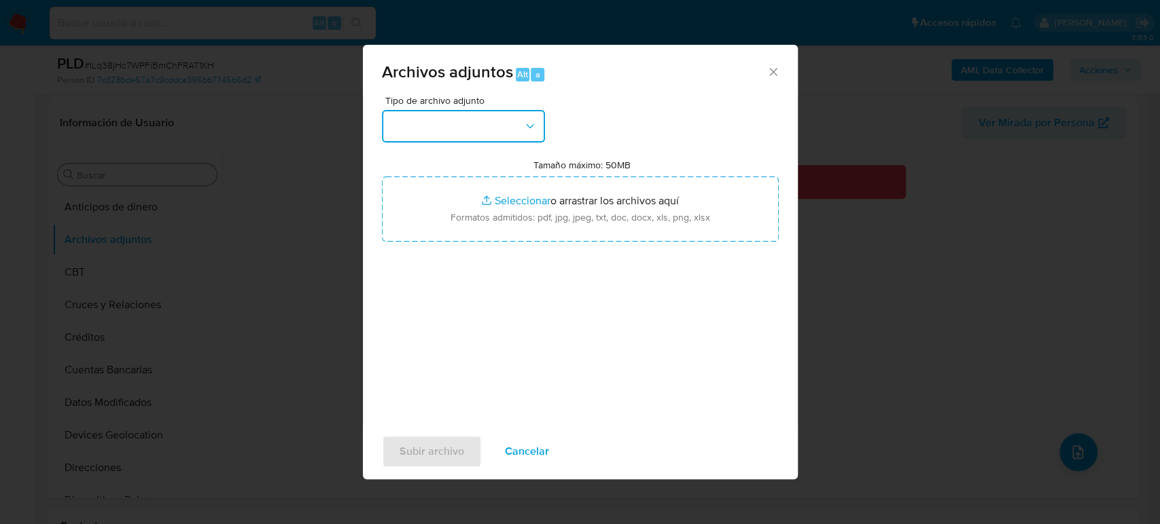
click at [480, 130] on button "button" at bounding box center [463, 126] width 163 height 33
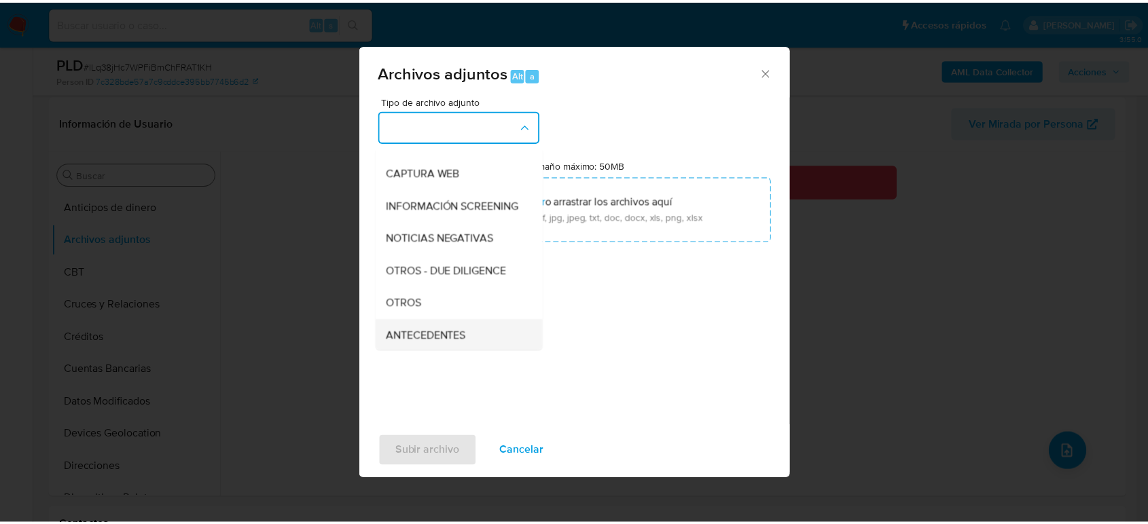
scroll to position [151, 0]
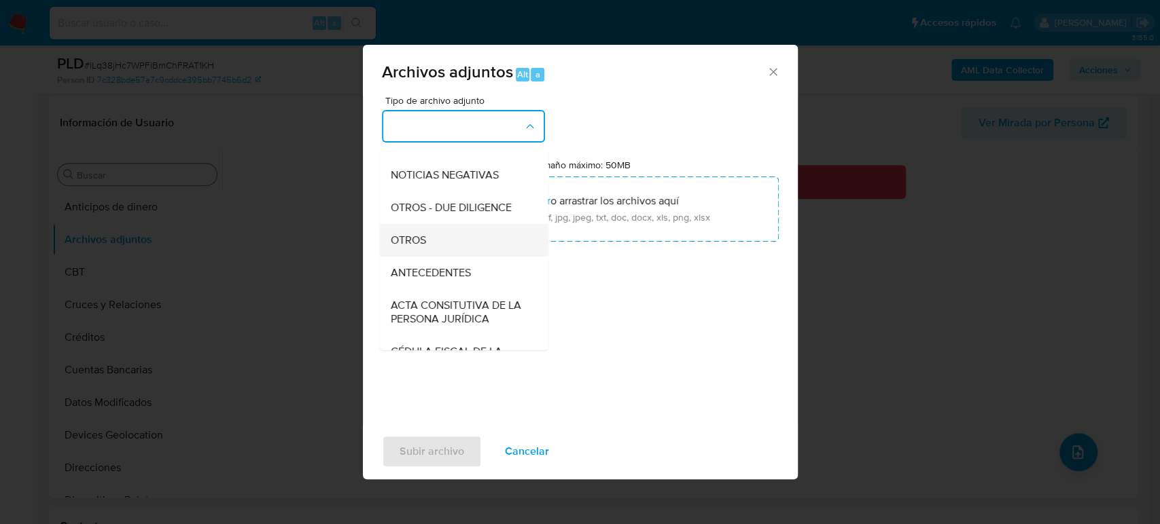
click at [423, 247] on span "OTROS" at bounding box center [407, 241] width 35 height 14
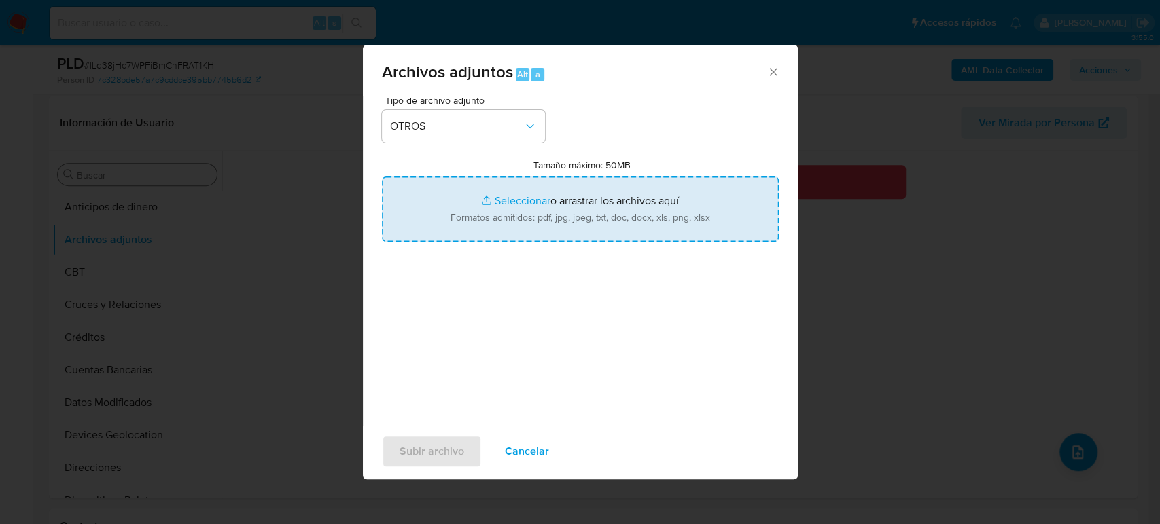
type input "C:\fakepath\2544439576_Alan Barrera_Agosto2025.pdf"
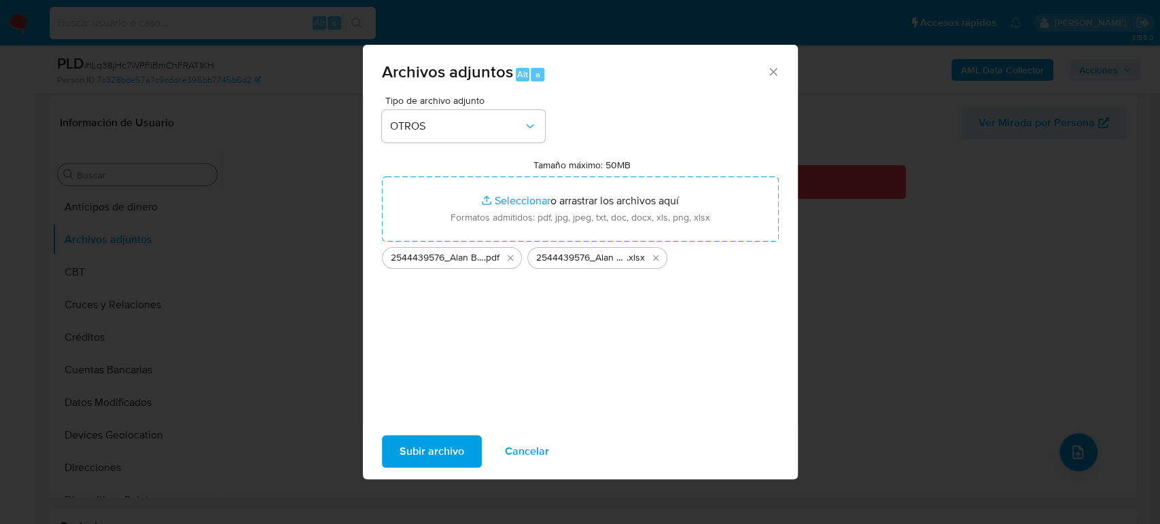
click at [425, 461] on span "Subir archivo" at bounding box center [431, 452] width 65 height 30
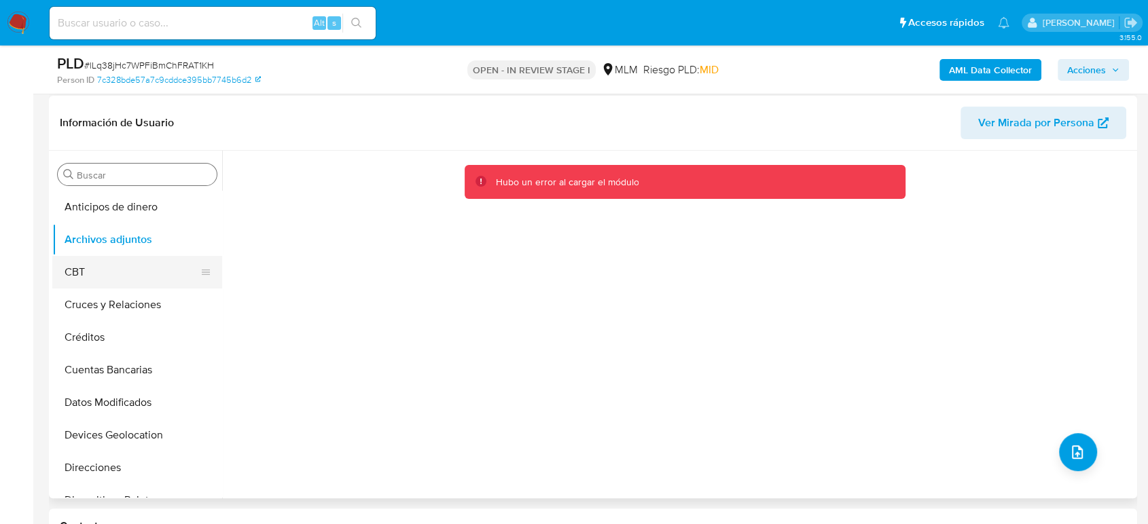
click at [72, 266] on button "CBT" at bounding box center [131, 272] width 159 height 33
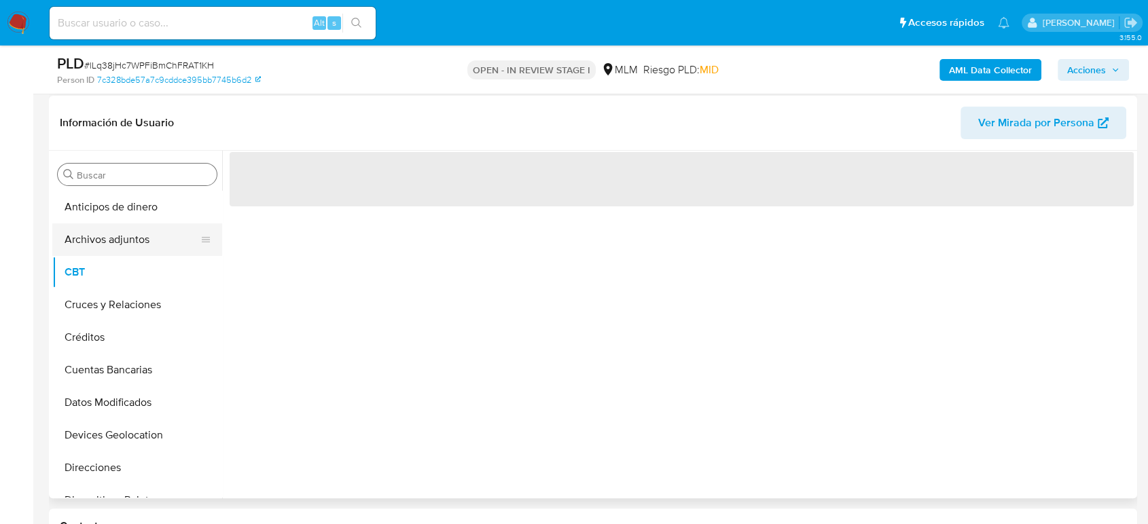
click at [76, 236] on button "Archivos adjuntos" at bounding box center [131, 239] width 159 height 33
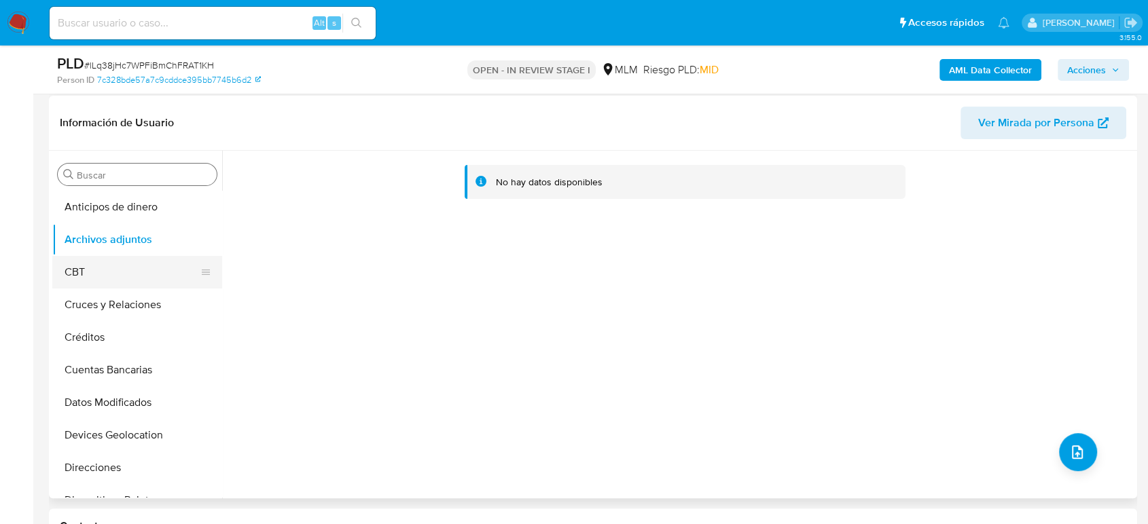
click at [136, 258] on button "CBT" at bounding box center [131, 272] width 159 height 33
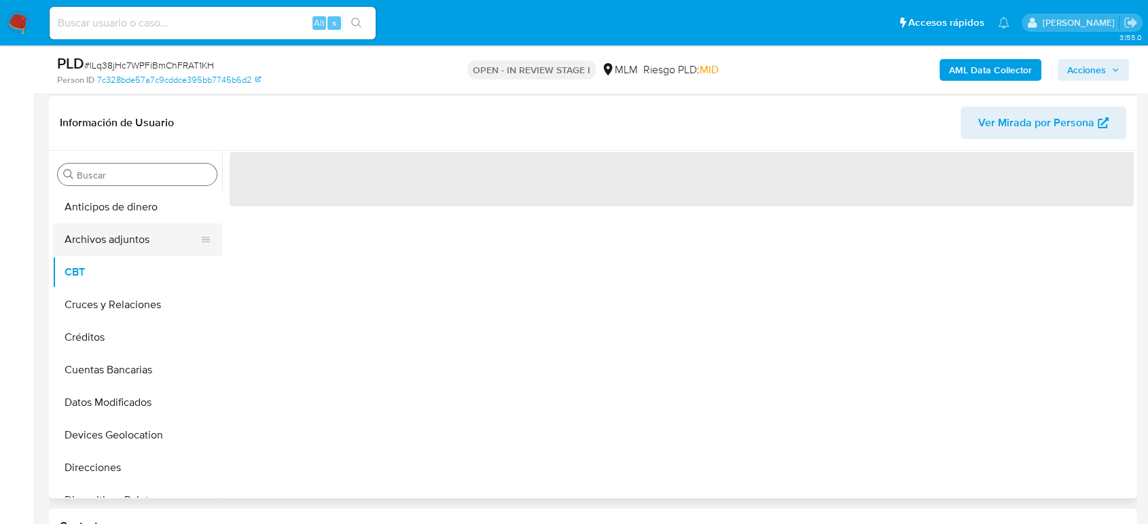
click at [132, 242] on button "Archivos adjuntos" at bounding box center [131, 239] width 159 height 33
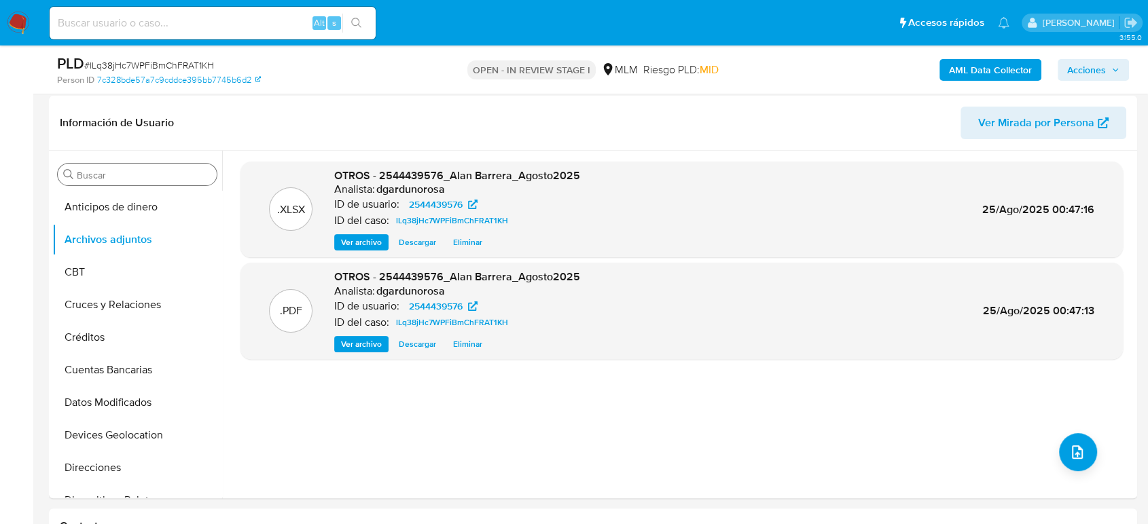
click at [1111, 69] on icon "button" at bounding box center [1115, 70] width 8 height 8
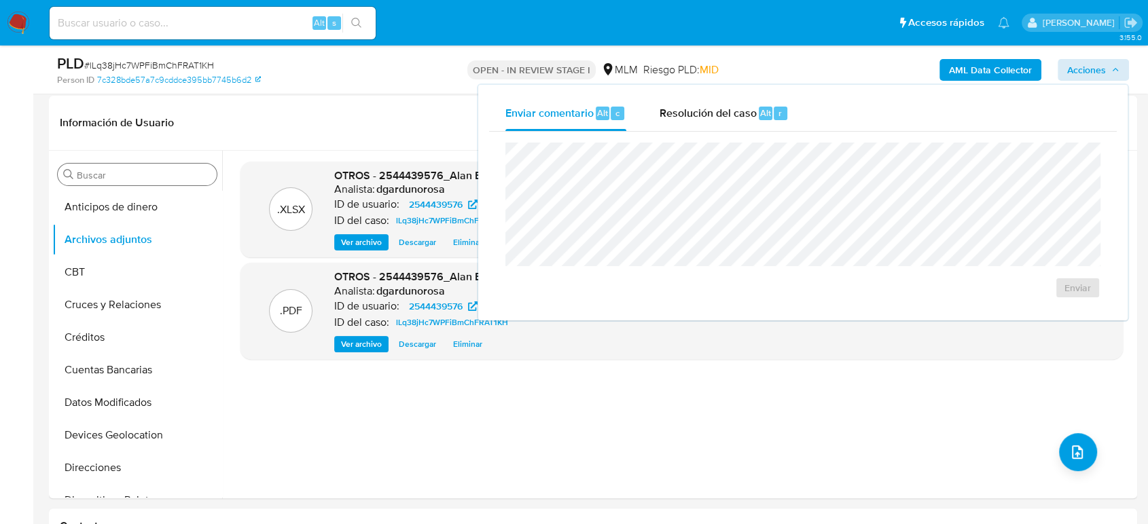
click at [723, 132] on div "Enviar" at bounding box center [803, 221] width 628 height 178
click at [698, 120] on span "Resolución del caso" at bounding box center [707, 113] width 97 height 16
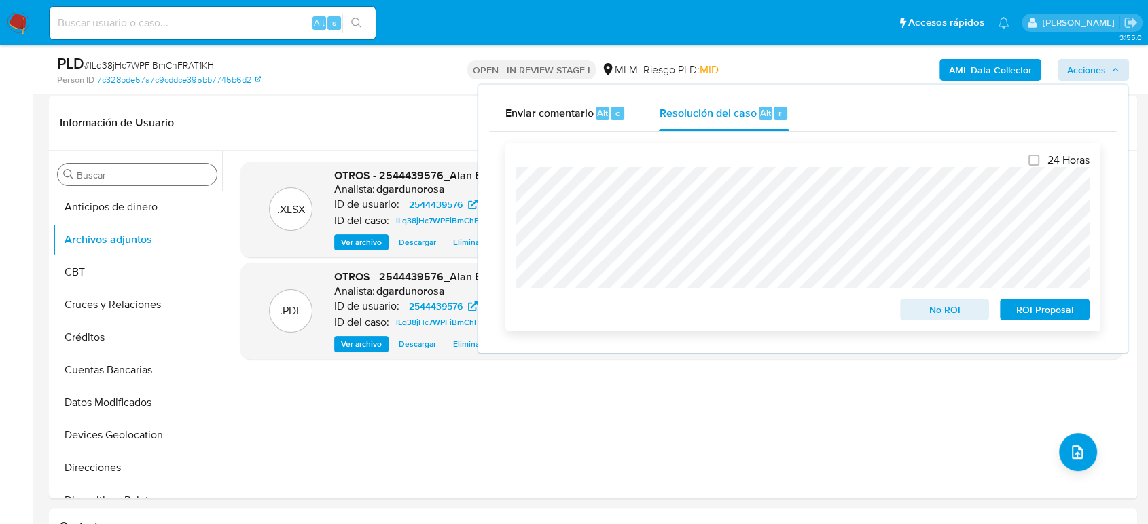
click at [1023, 317] on span "ROI Proposal" at bounding box center [1044, 309] width 71 height 19
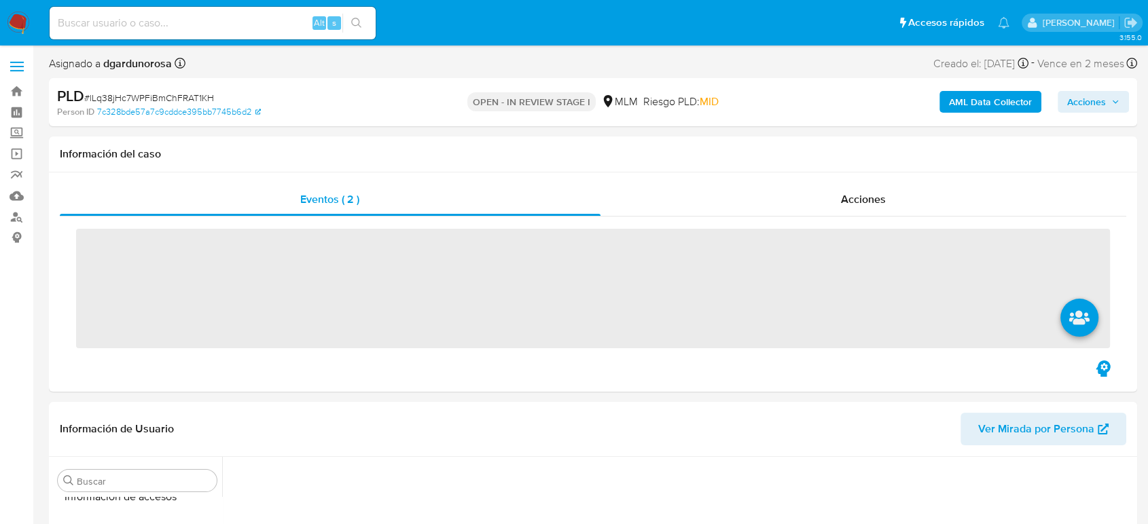
scroll to position [574, 0]
click at [185, 16] on input at bounding box center [213, 23] width 326 height 18
paste input "2566795792"
type input "2566795792"
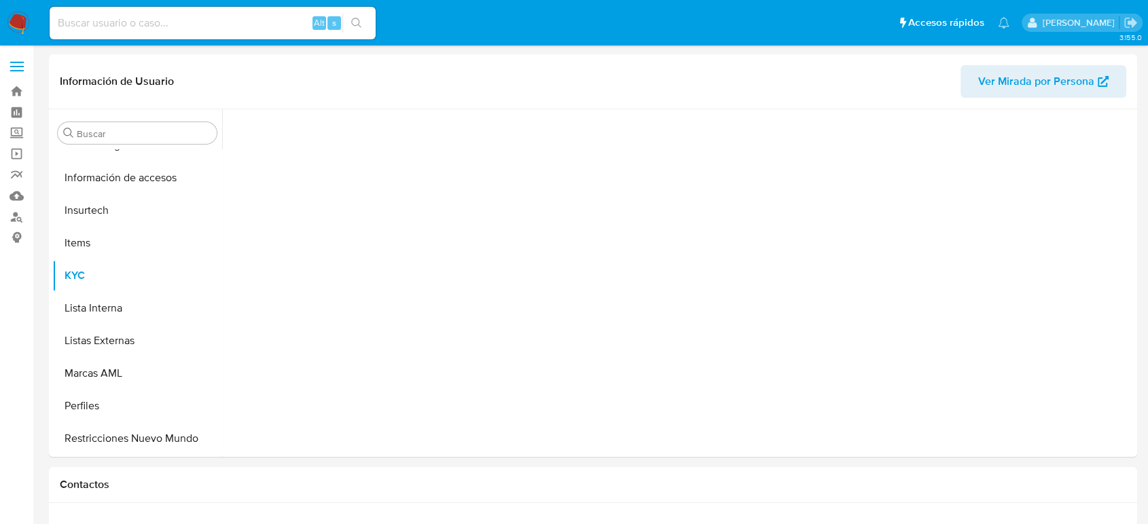
scroll to position [574, 0]
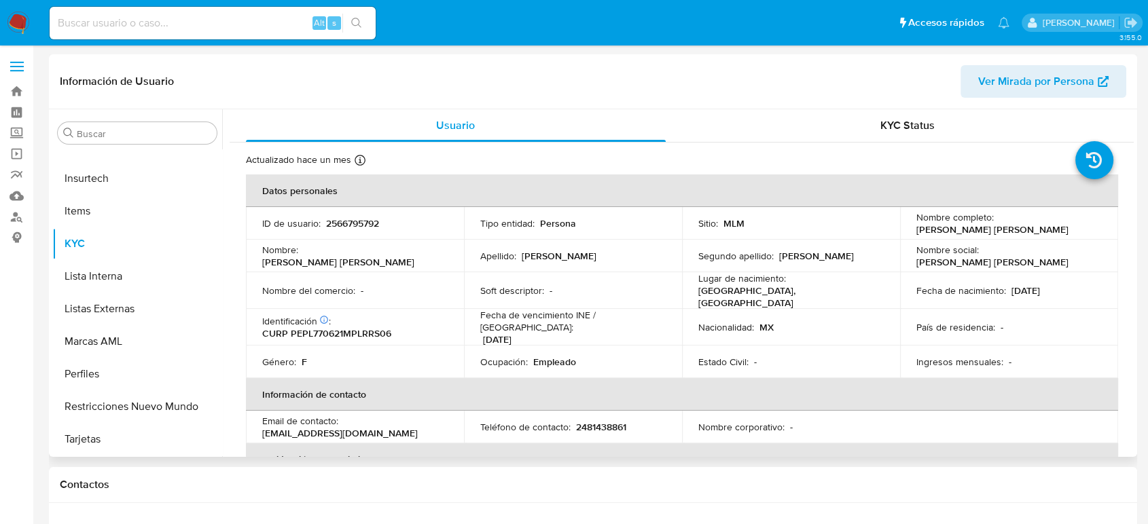
select select "10"
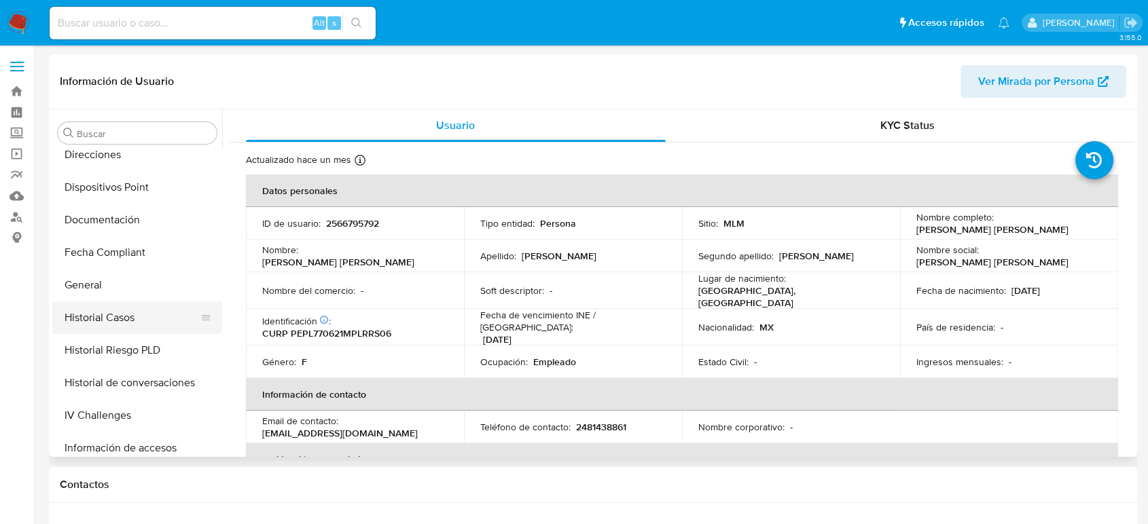
click at [109, 304] on button "Historial Casos" at bounding box center [131, 318] width 159 height 33
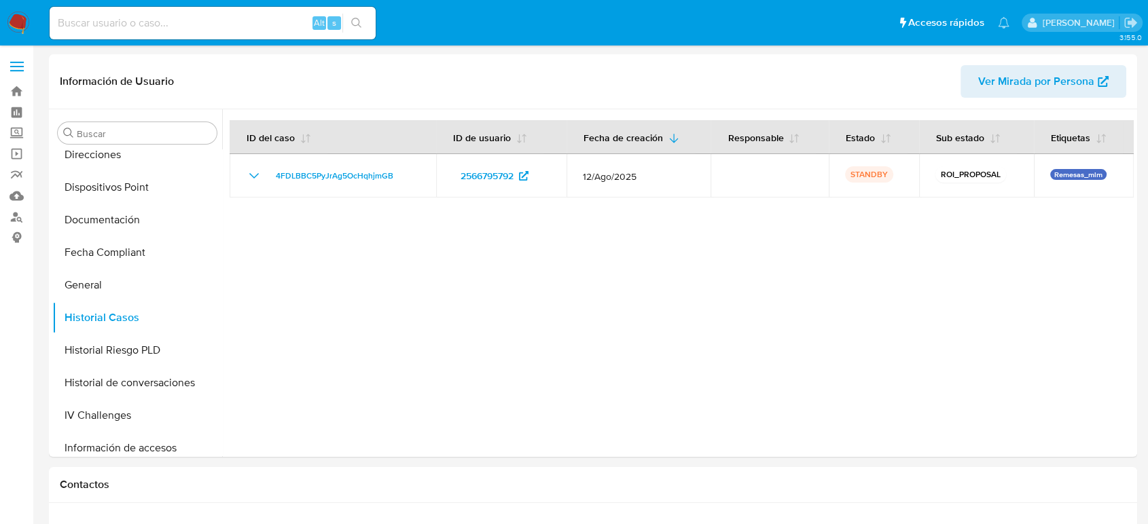
click at [171, 31] on input at bounding box center [213, 23] width 326 height 18
paste input "2556155843"
type input "2556155843"
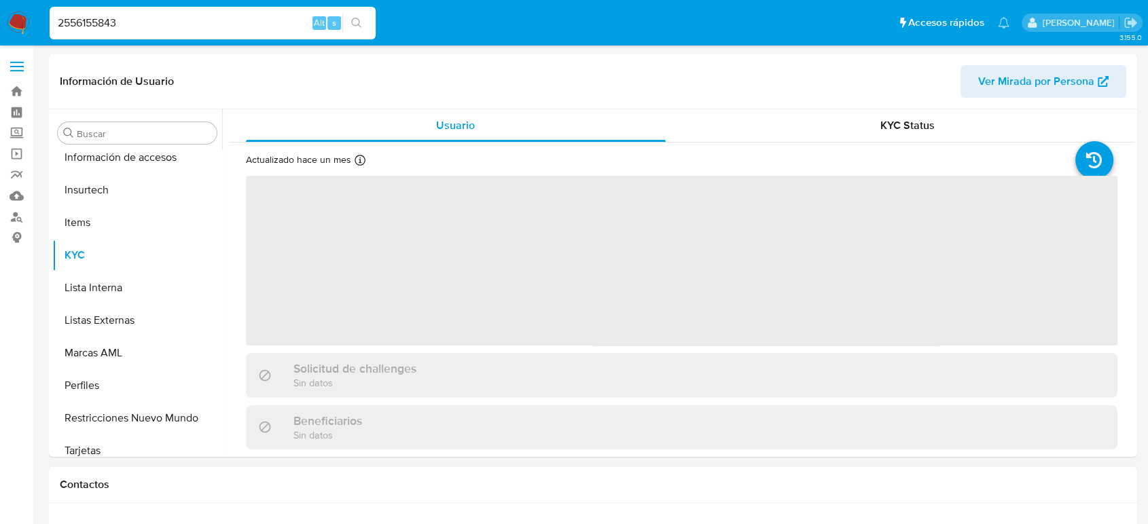
scroll to position [574, 0]
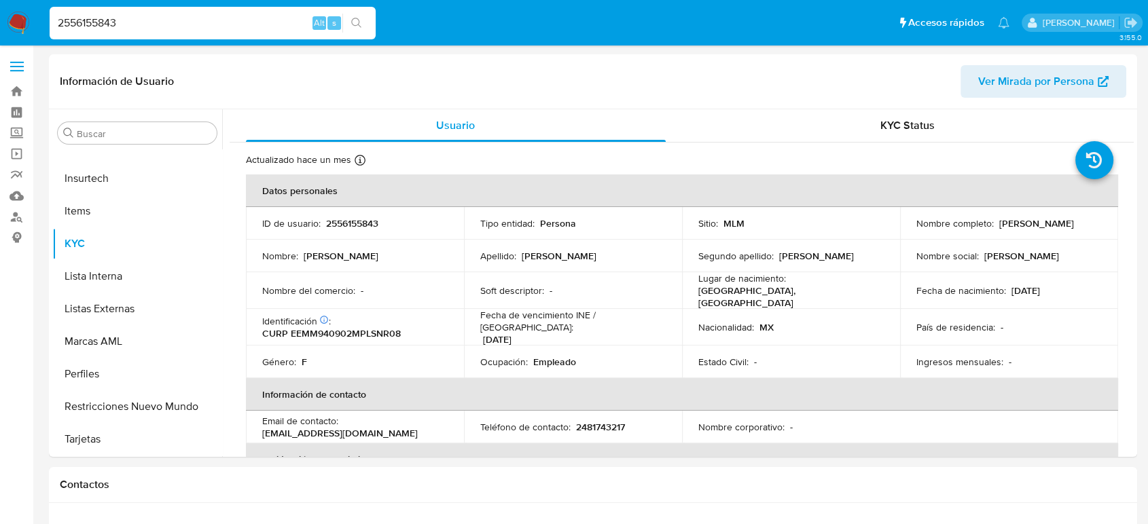
select select "10"
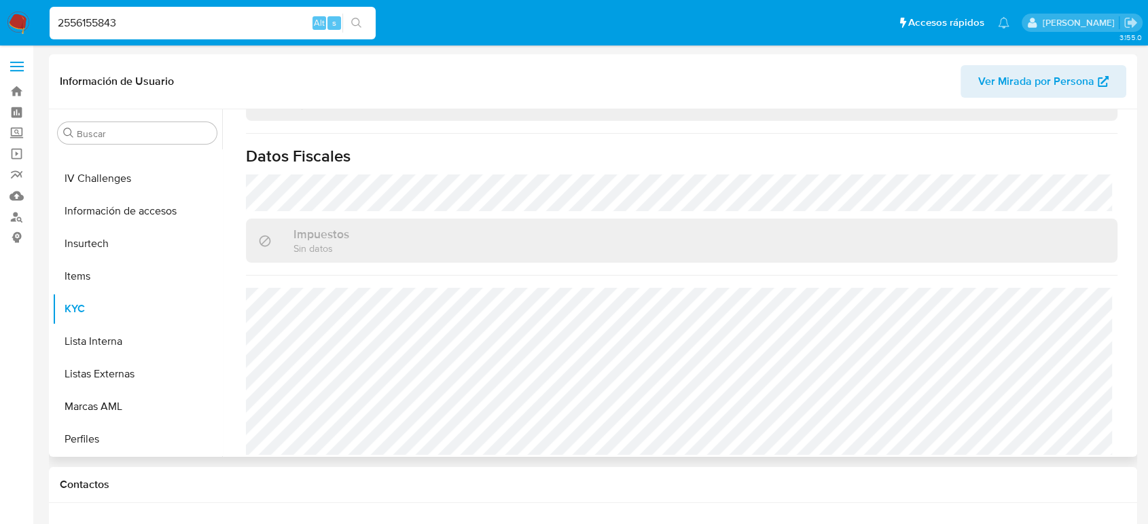
scroll to position [272, 0]
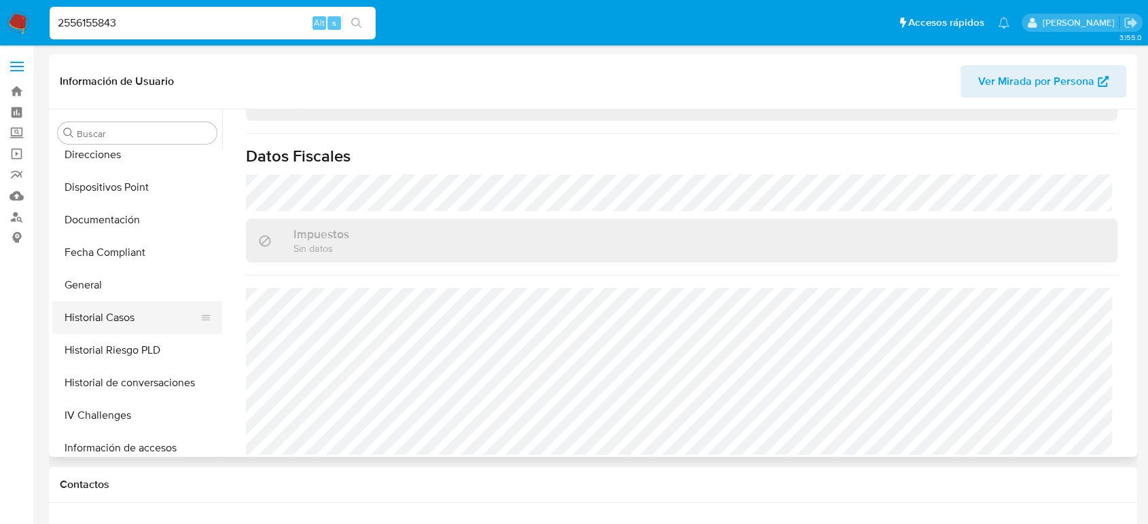
drag, startPoint x: 122, startPoint y: 311, endPoint x: 118, endPoint y: 319, distance: 9.1
click at [120, 314] on button "Historial Casos" at bounding box center [131, 318] width 159 height 33
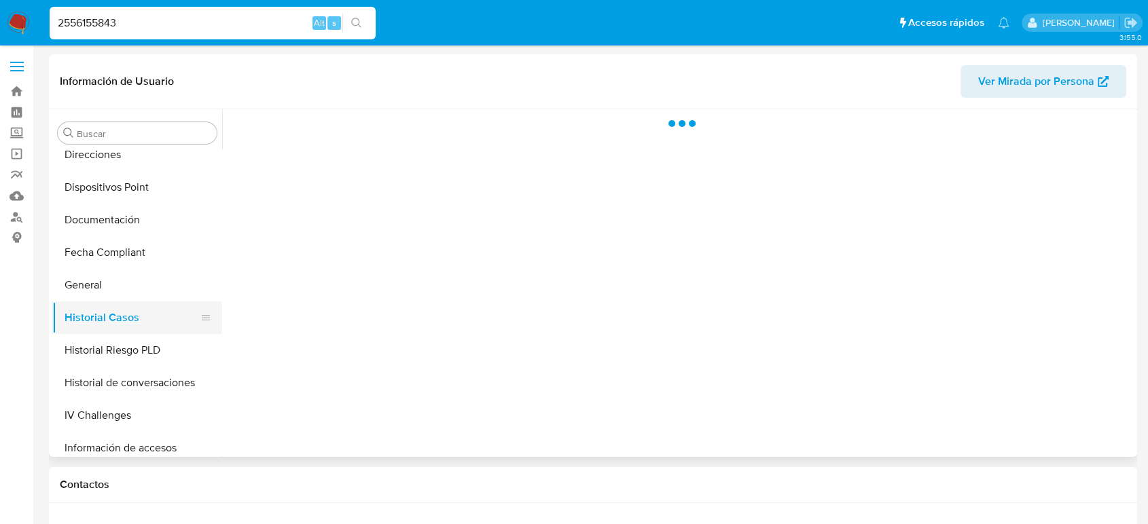
scroll to position [0, 0]
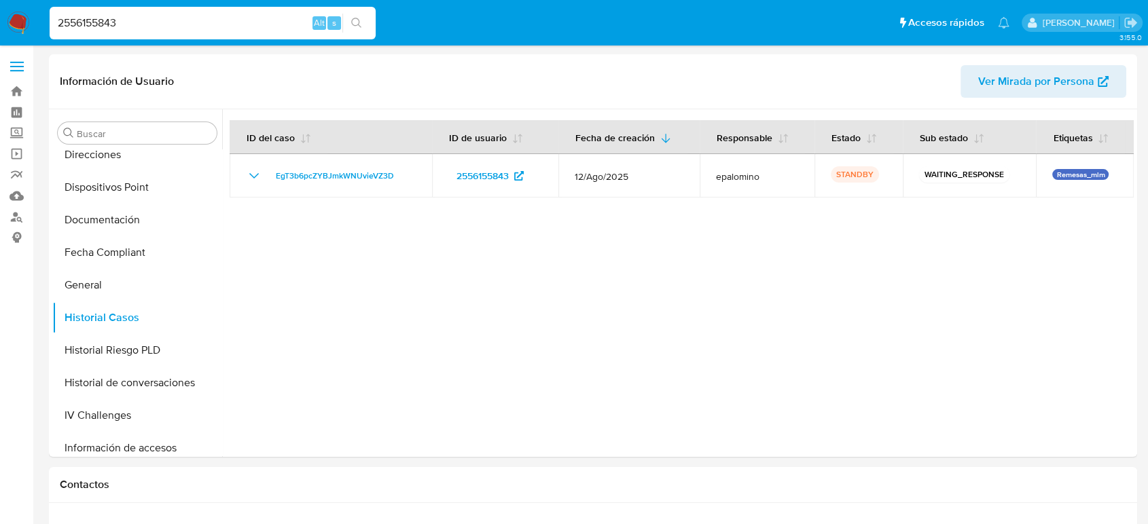
click at [101, 25] on input "2556155843" at bounding box center [213, 23] width 326 height 18
paste input "77902575"
type input "2577902575"
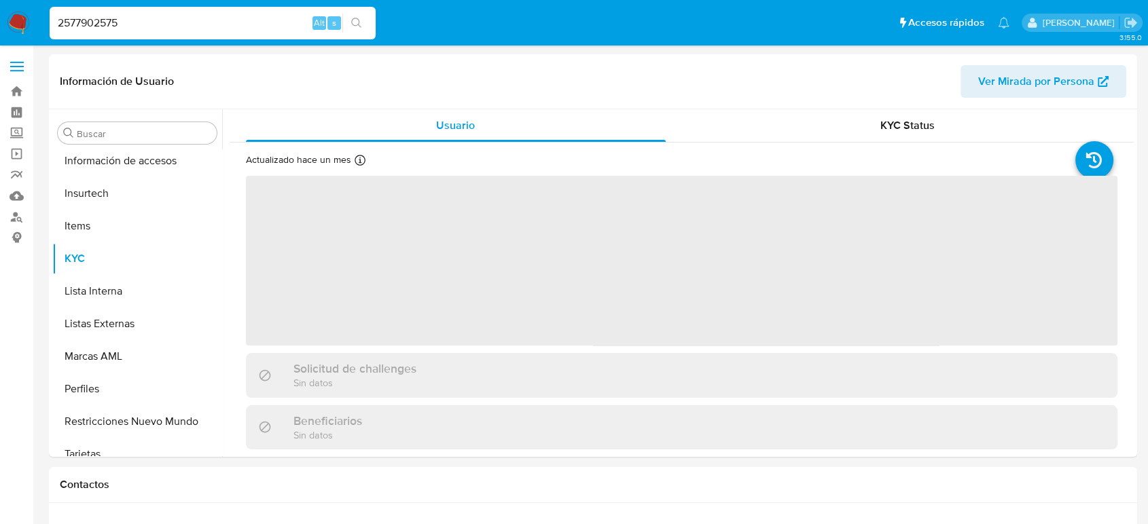
scroll to position [574, 0]
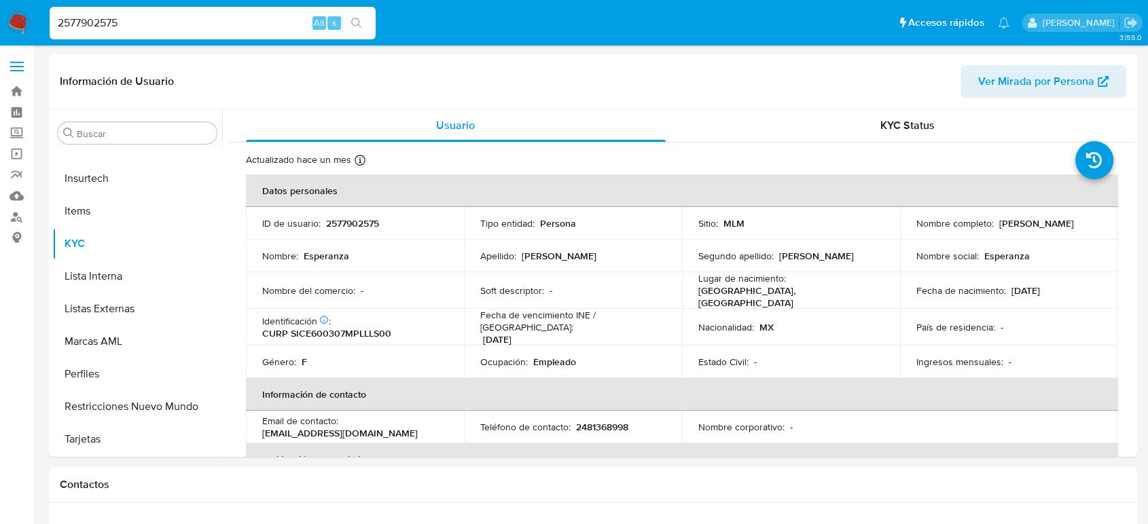
select select "10"
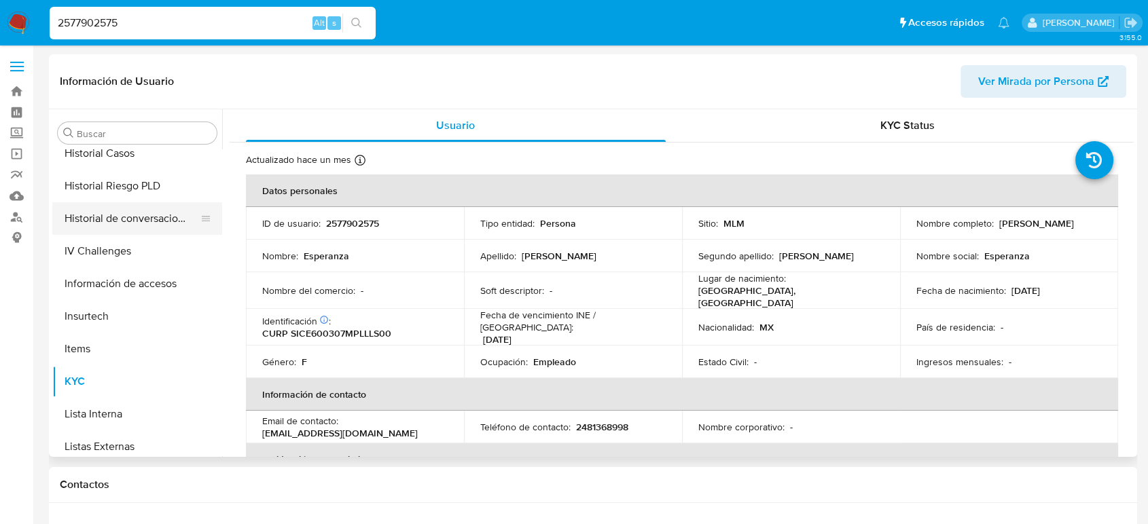
scroll to position [272, 0]
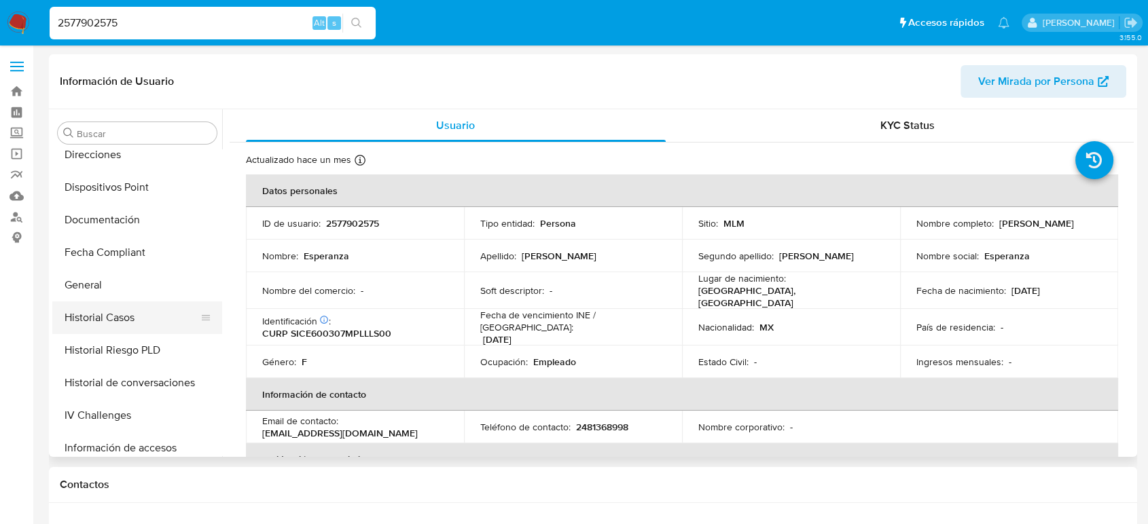
drag, startPoint x: 97, startPoint y: 304, endPoint x: 134, endPoint y: 321, distance: 40.1
click at [97, 304] on button "Historial Casos" at bounding box center [131, 318] width 159 height 33
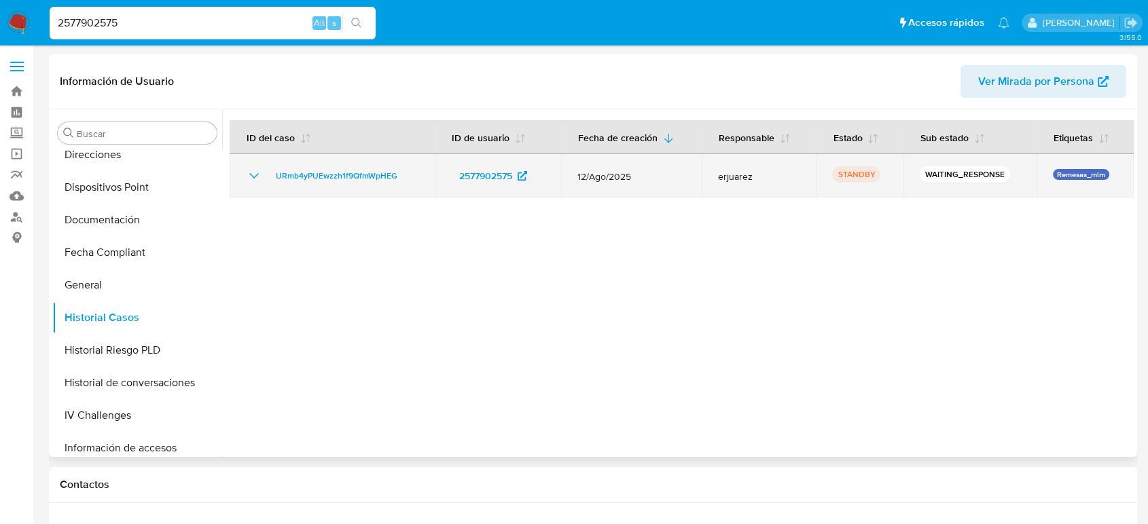
click at [257, 170] on icon "Mostrar/Ocultar" at bounding box center [254, 176] width 16 height 16
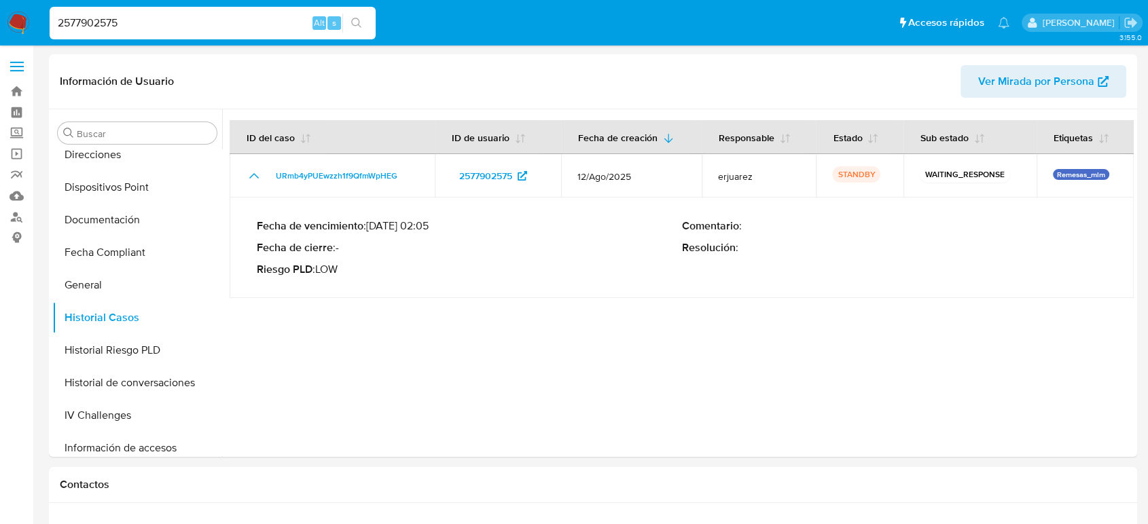
click at [83, 16] on input "2577902575" at bounding box center [213, 23] width 326 height 18
paste input "65645094"
type input "2565645094"
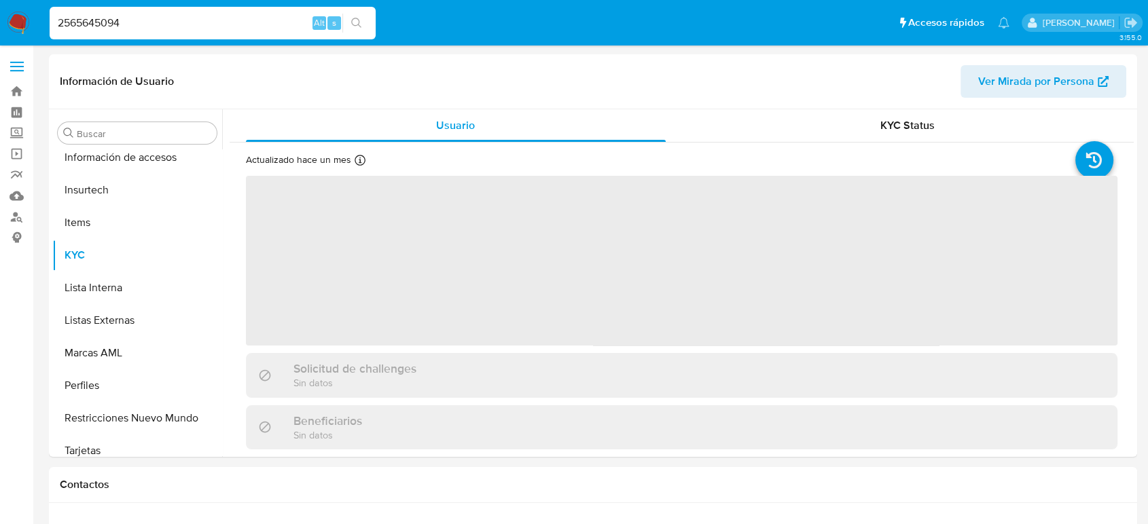
scroll to position [574, 0]
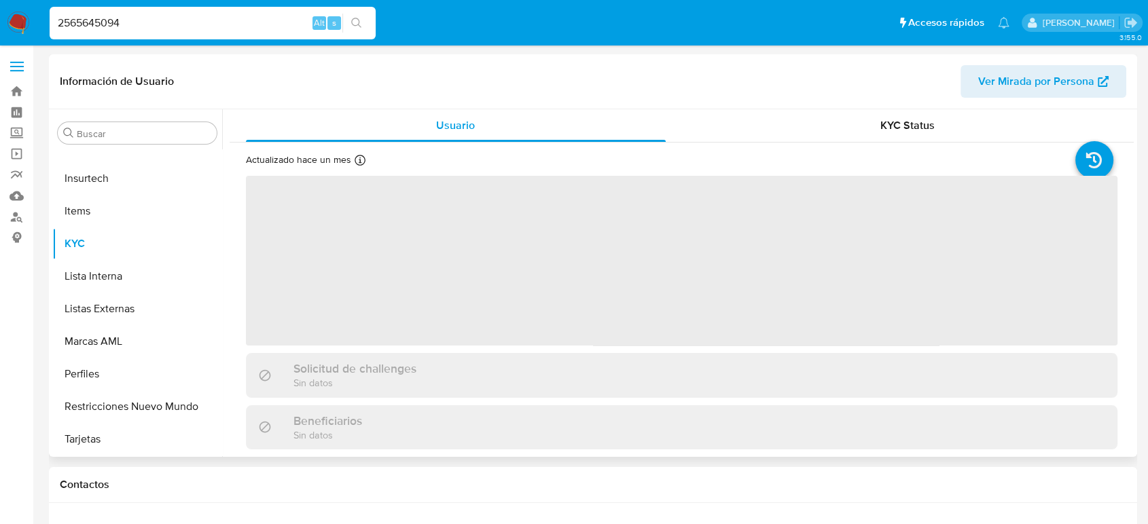
select select "10"
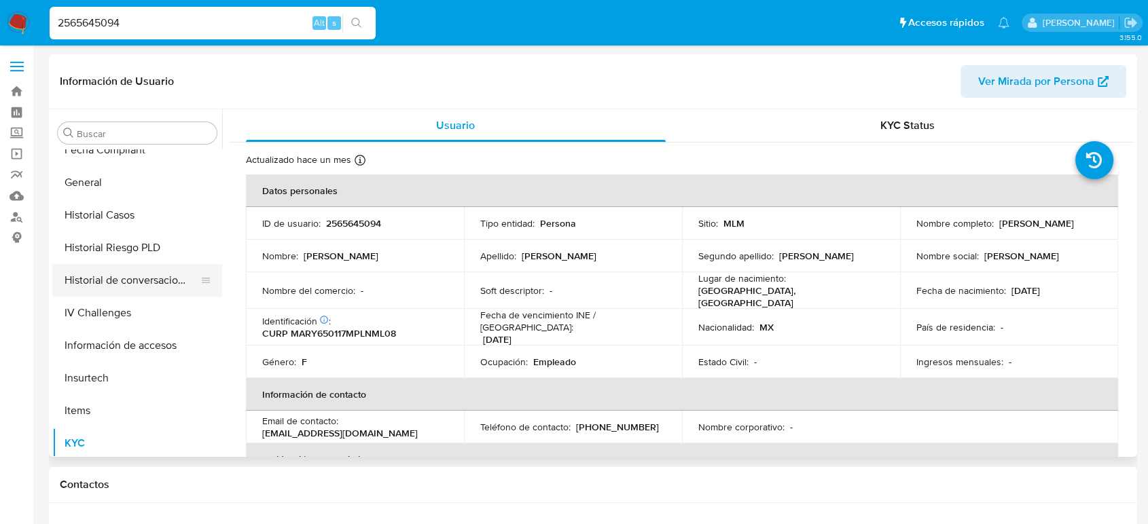
scroll to position [348, 0]
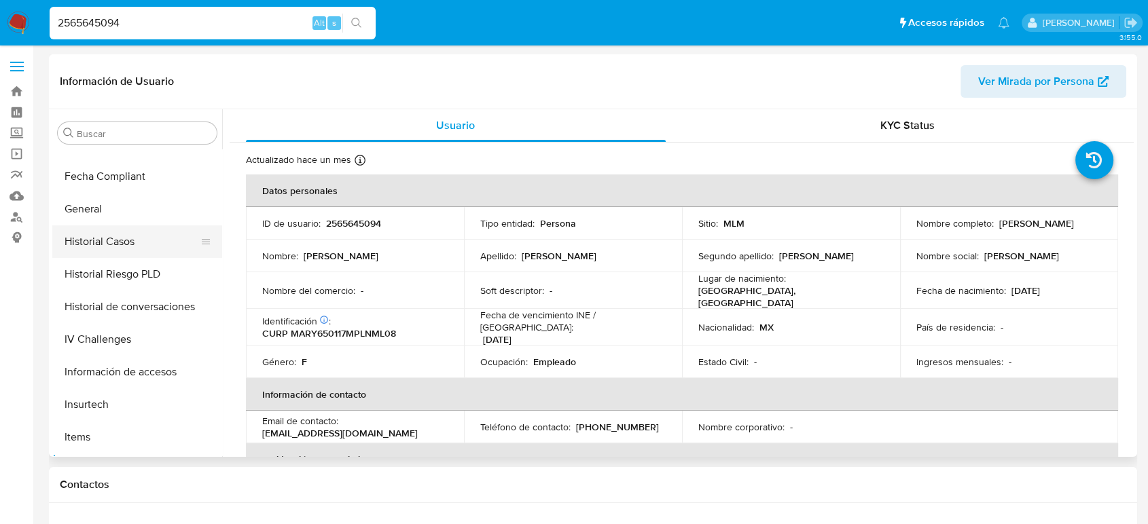
click at [120, 247] on button "Historial Casos" at bounding box center [131, 242] width 159 height 33
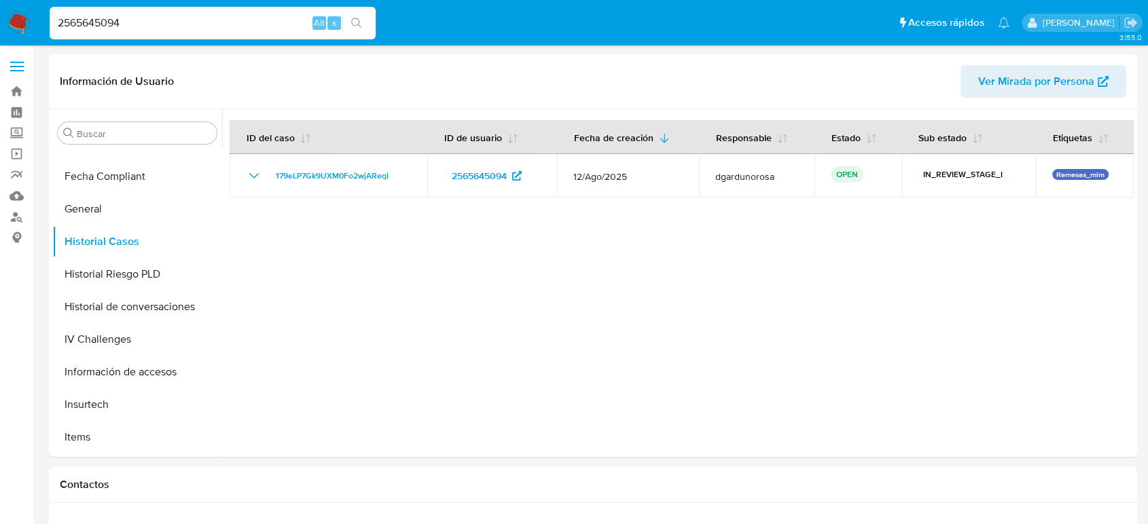
drag, startPoint x: 580, startPoint y: 434, endPoint x: 577, endPoint y: 420, distance: 14.5
click at [580, 433] on div at bounding box center [678, 283] width 912 height 348
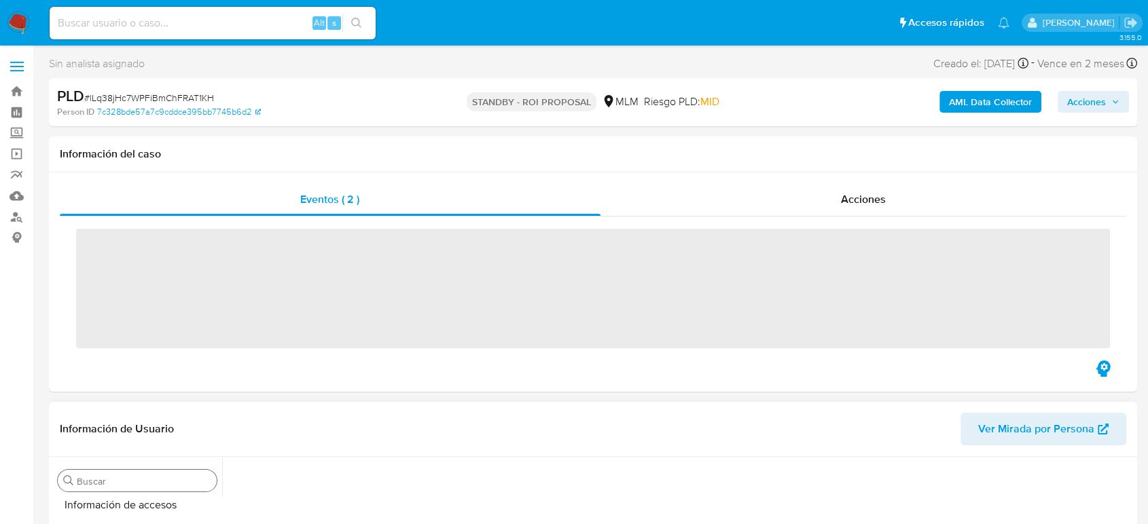
scroll to position [574, 0]
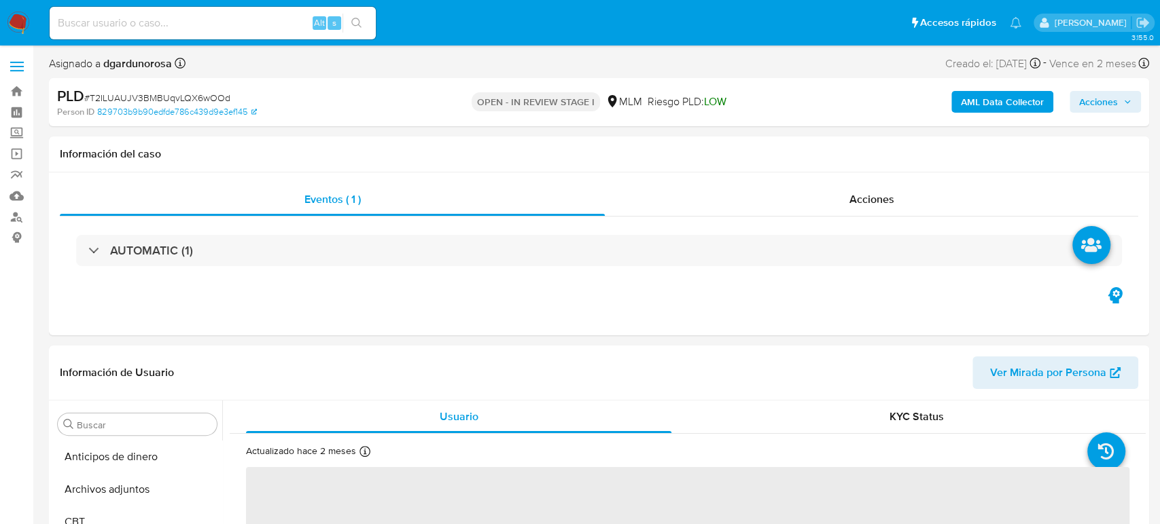
select select "10"
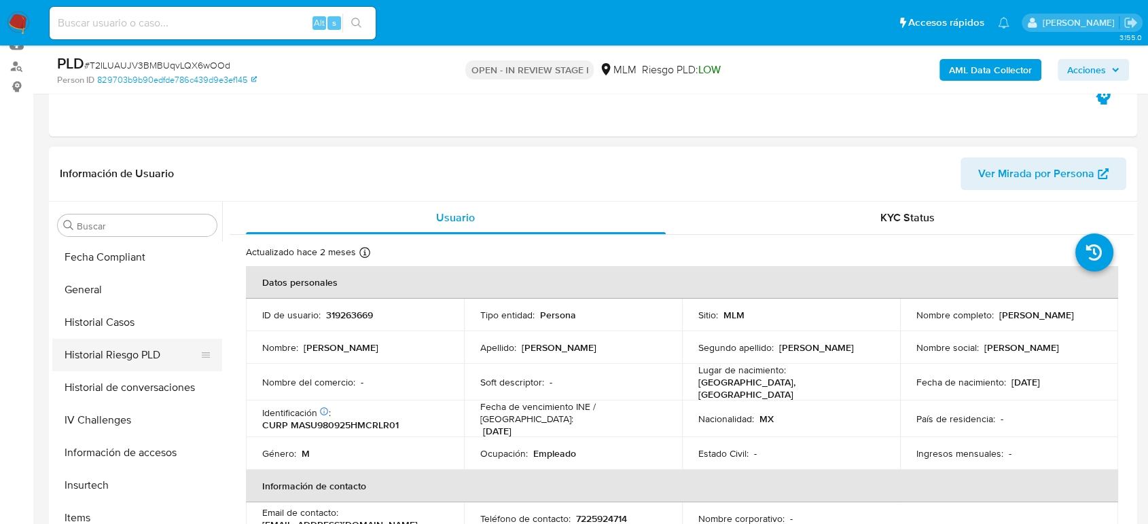
scroll to position [348, 0]
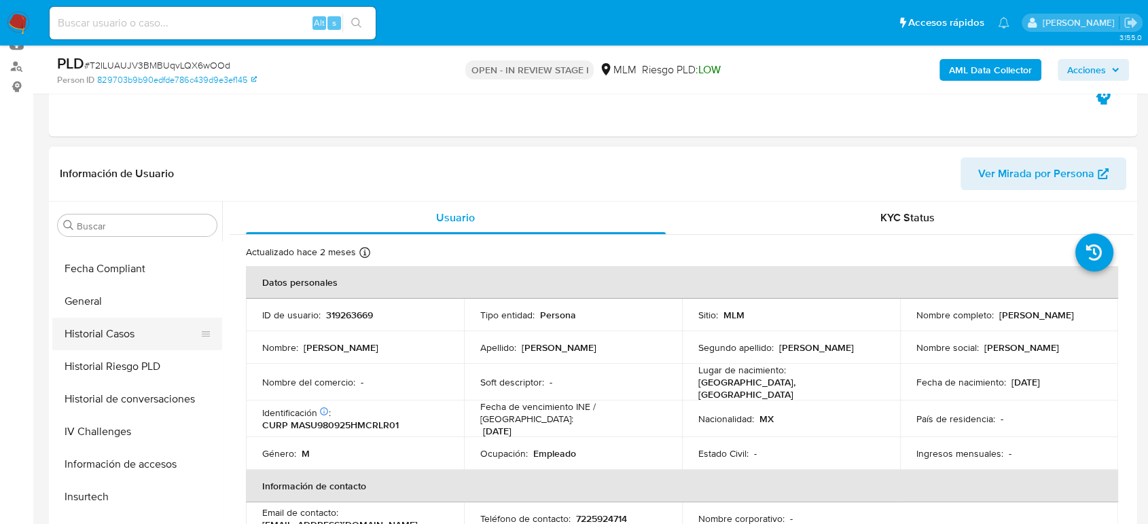
click at [144, 336] on button "Historial Casos" at bounding box center [131, 334] width 159 height 33
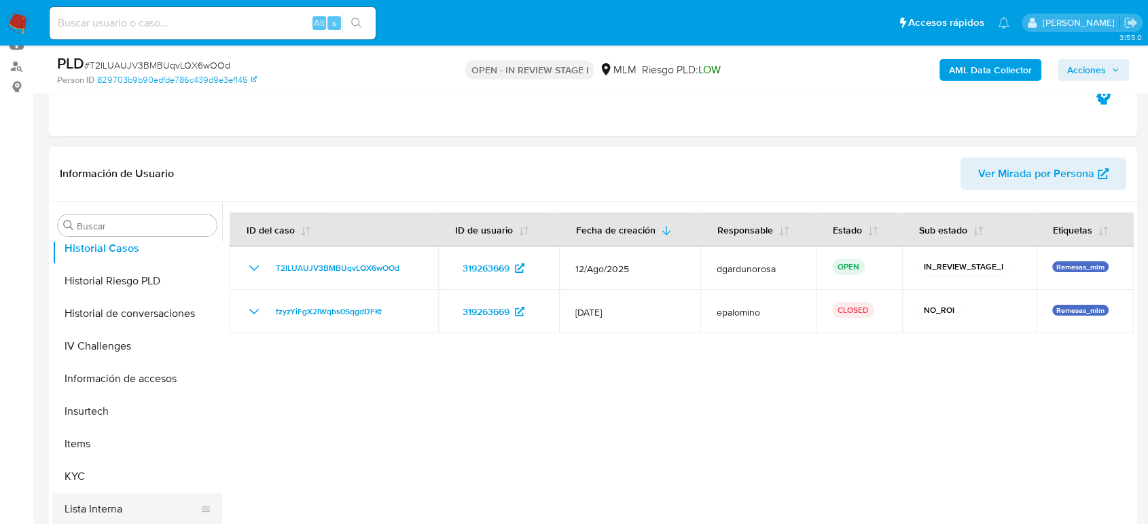
scroll to position [499, 0]
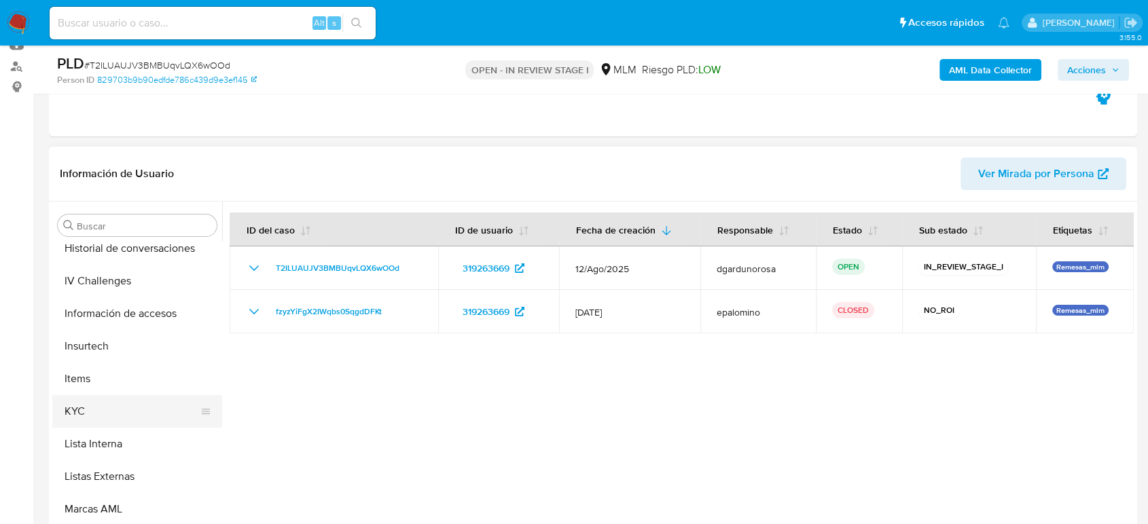
click at [103, 415] on button "KYC" at bounding box center [131, 411] width 159 height 33
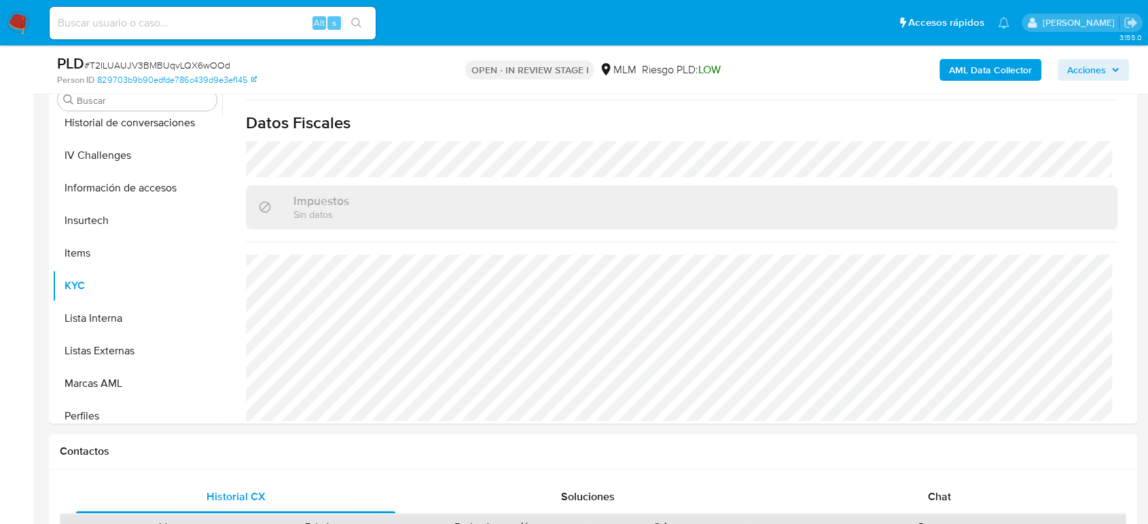
scroll to position [302, 0]
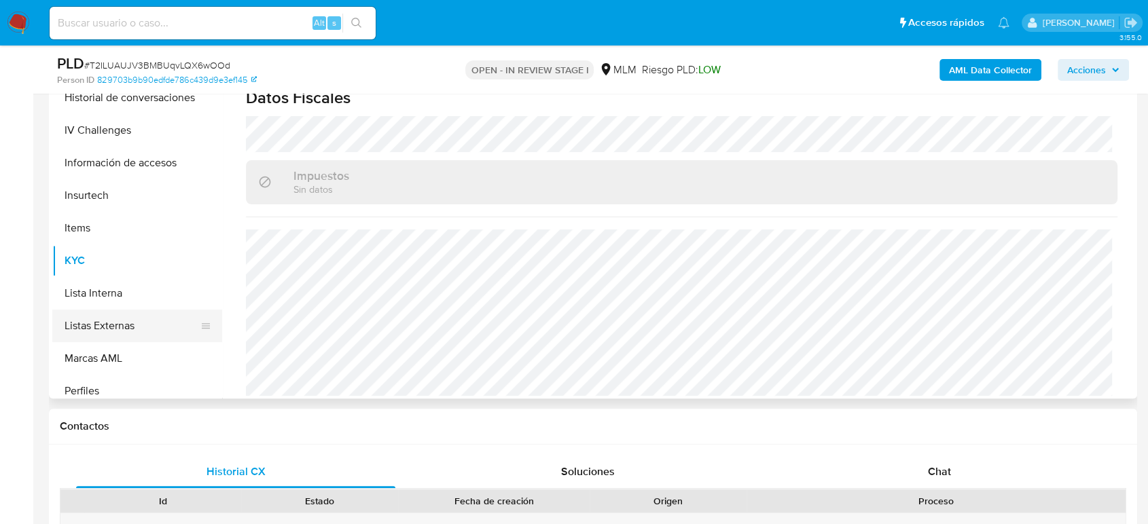
click at [98, 329] on button "Listas Externas" at bounding box center [131, 326] width 159 height 33
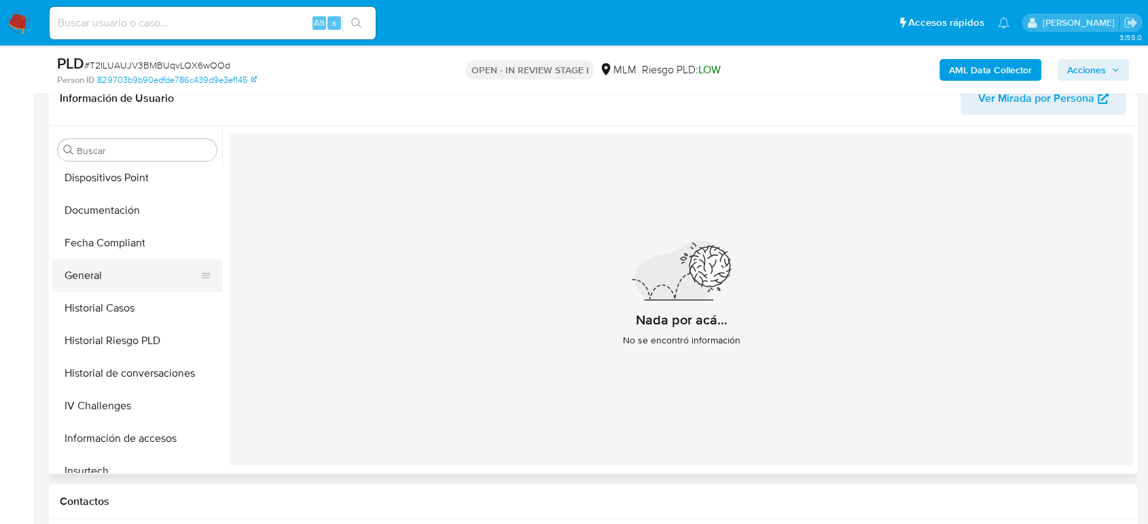
scroll to position [272, 0]
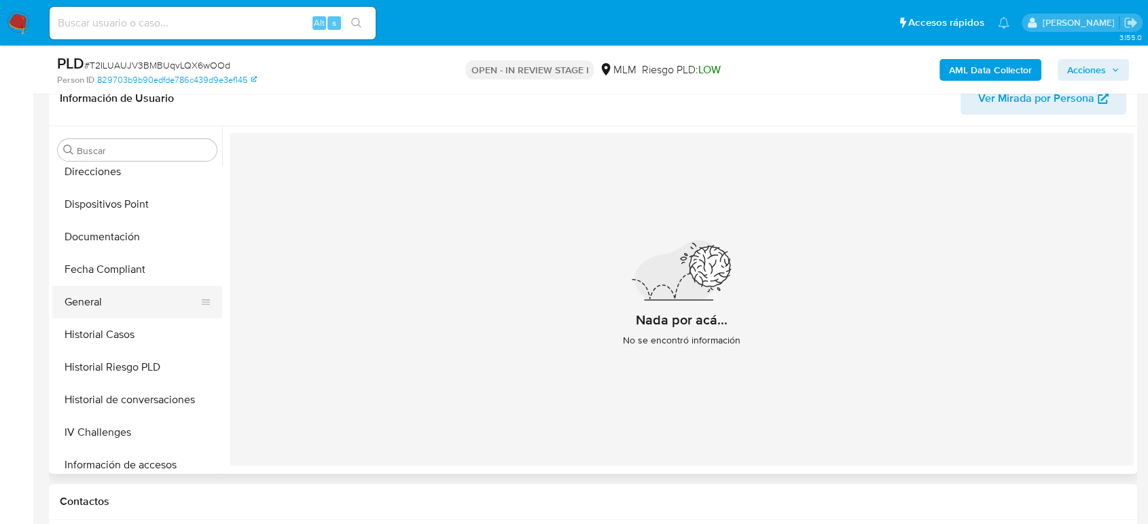
click at [113, 303] on button "General" at bounding box center [131, 302] width 159 height 33
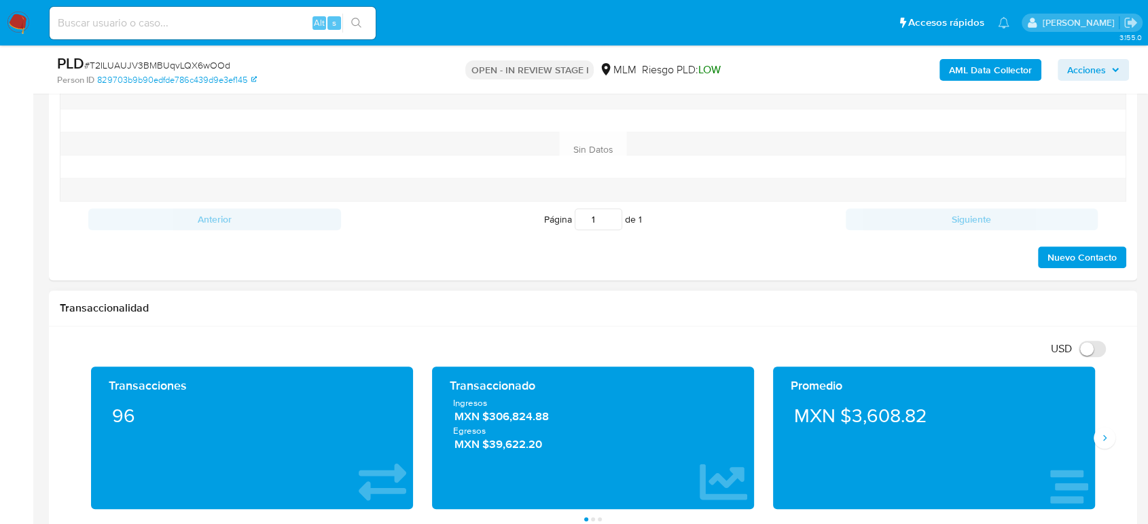
scroll to position [905, 0]
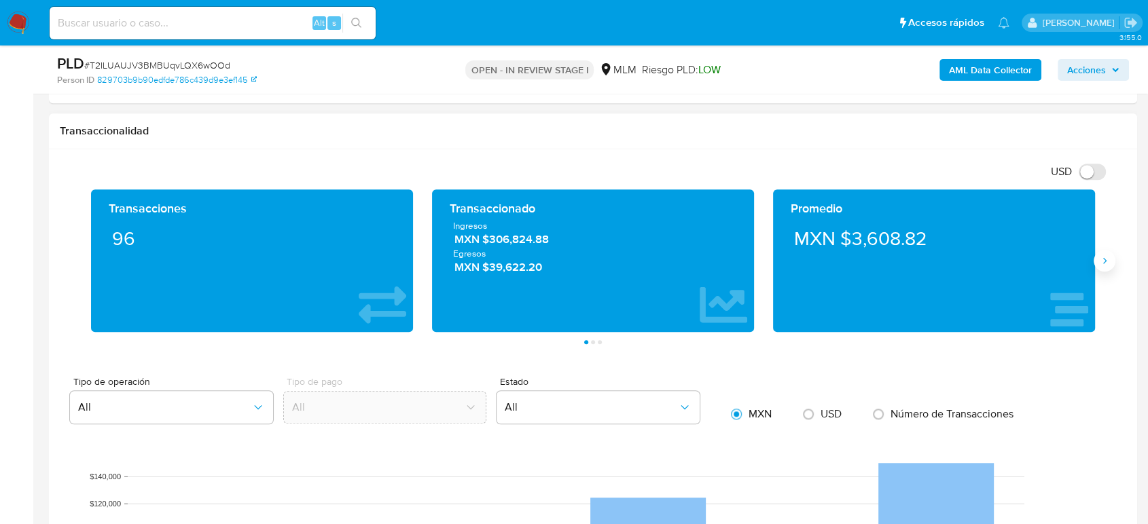
click at [1100, 259] on icon "Siguiente" at bounding box center [1104, 260] width 11 height 11
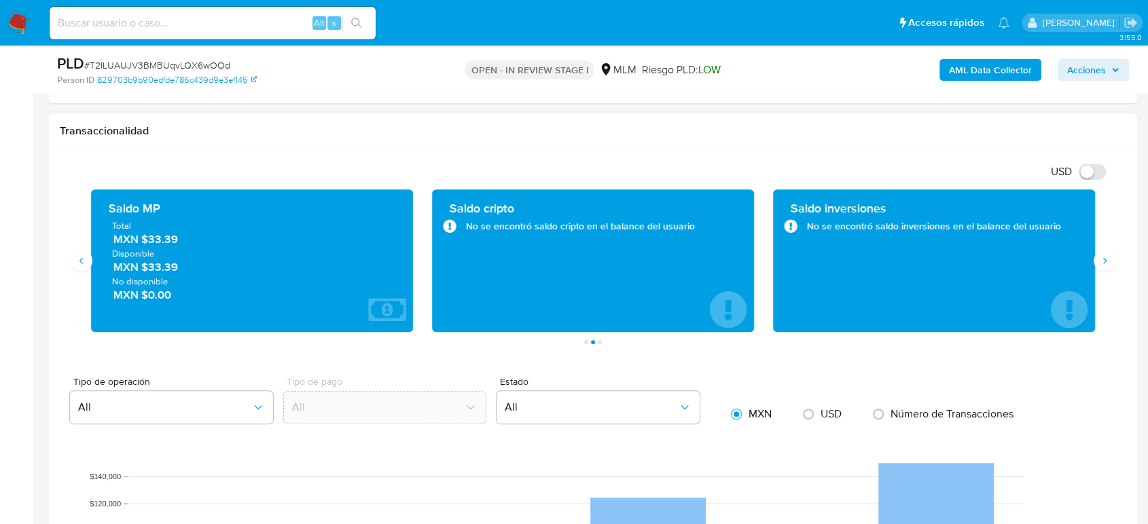
drag, startPoint x: 179, startPoint y: 236, endPoint x: 141, endPoint y: 238, distance: 38.1
click at [141, 238] on span "MXN $33.39" at bounding box center [252, 240] width 279 height 16
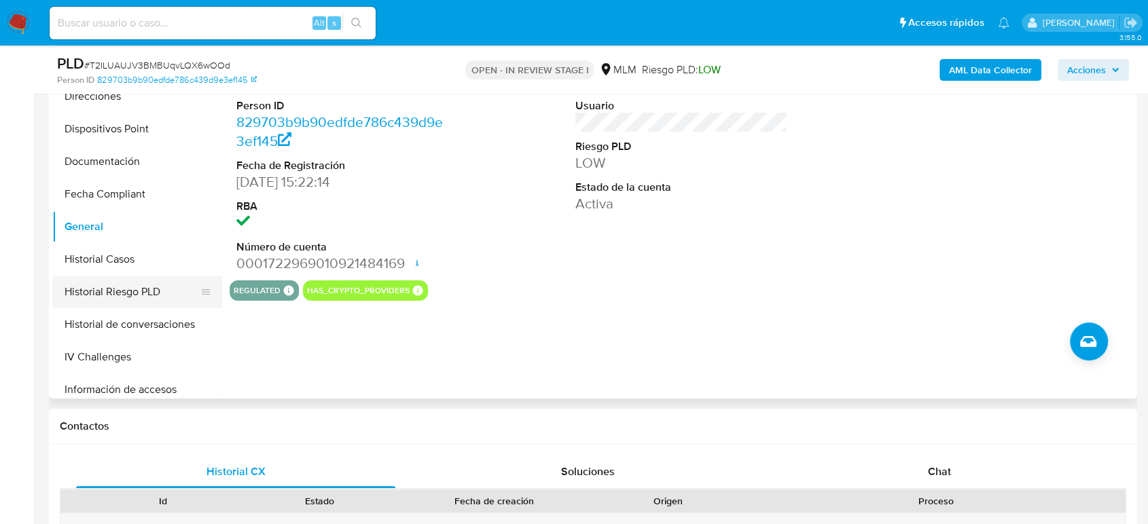
scroll to position [121, 0]
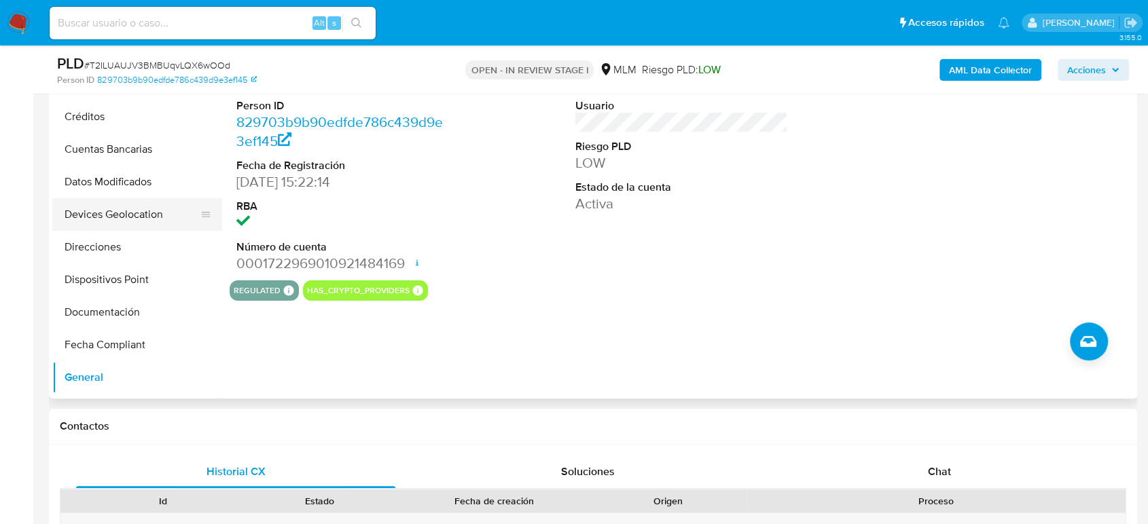
click at [143, 211] on button "Devices Geolocation" at bounding box center [131, 214] width 159 height 33
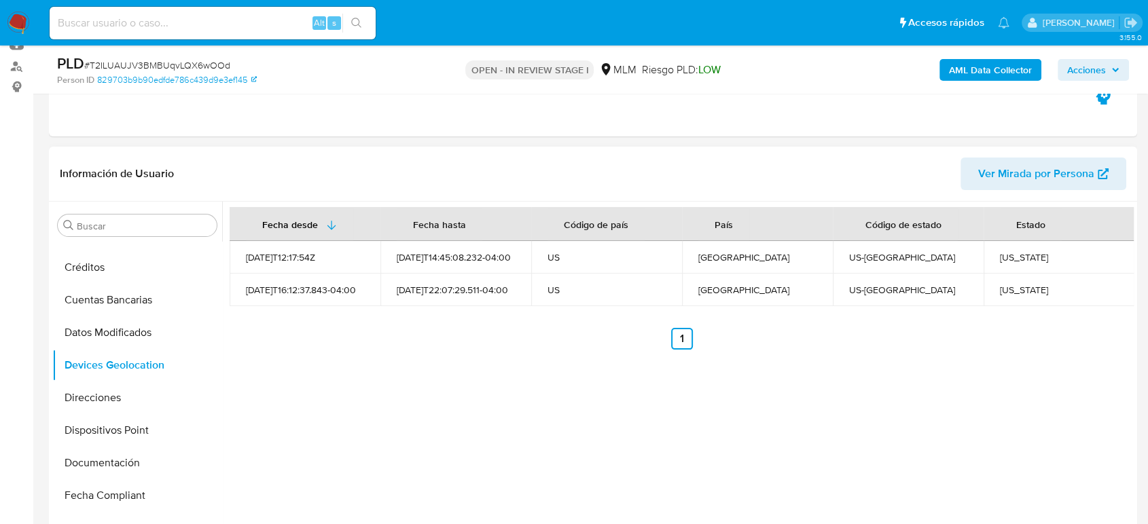
scroll to position [0, 0]
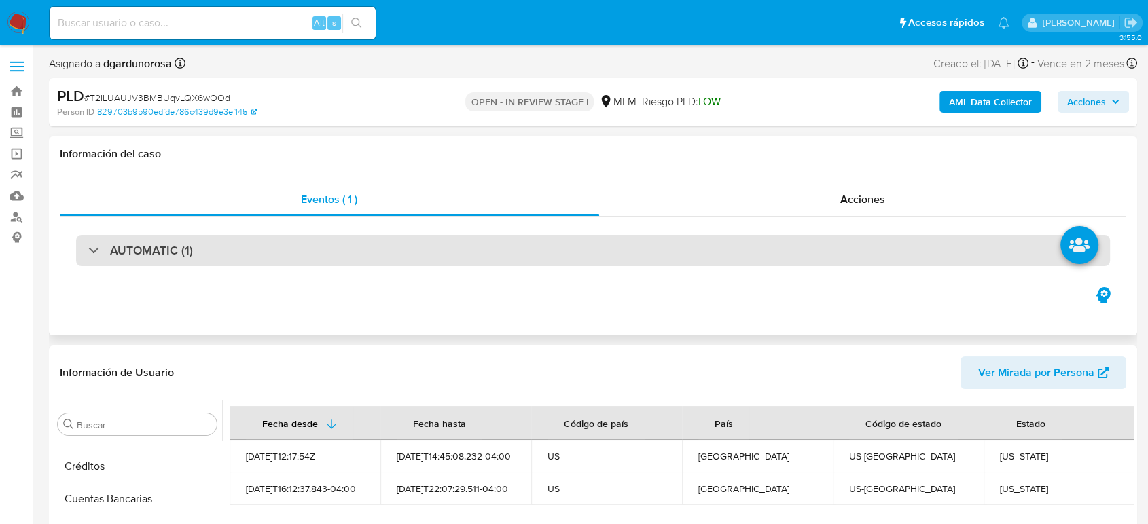
click at [206, 242] on div "AUTOMATIC (1)" at bounding box center [593, 250] width 1034 height 31
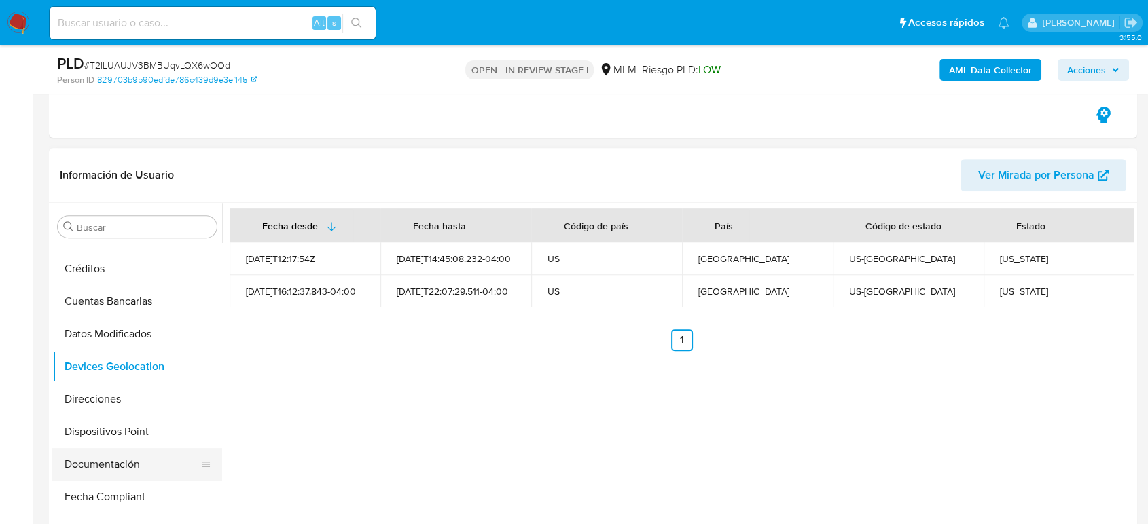
scroll to position [603, 0]
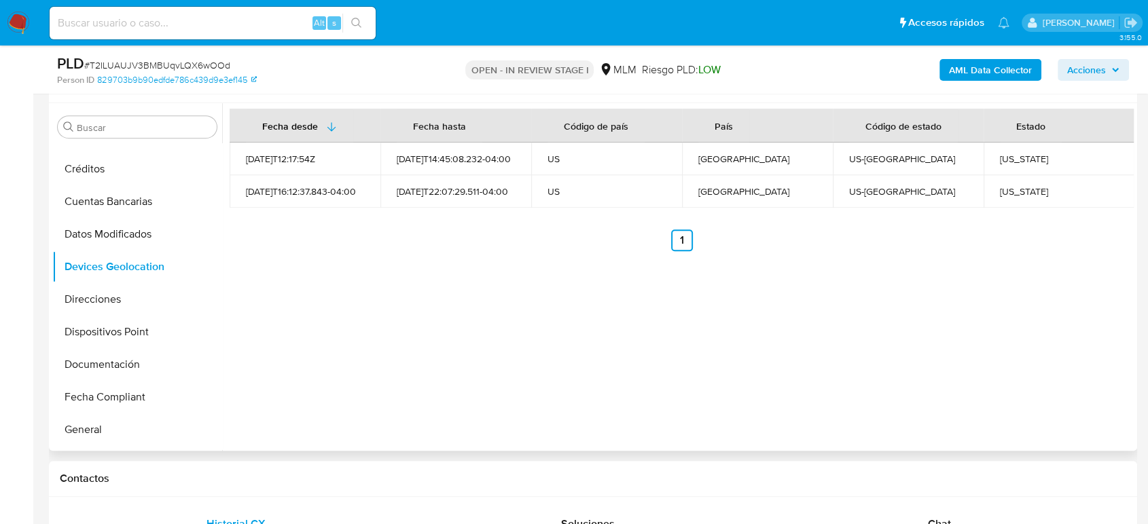
click at [162, 140] on div "Buscar Anticipos de dinero Archivos adjuntos CBT Cruces y Relaciones Créditos C…" at bounding box center [137, 278] width 170 height 346
click at [156, 128] on input "Buscar" at bounding box center [144, 128] width 134 height 12
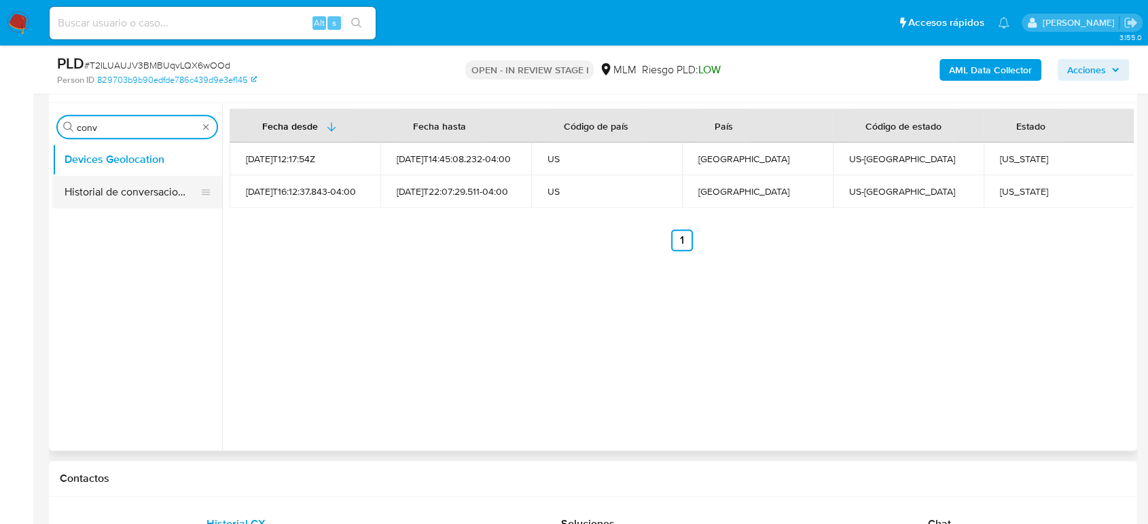
type input "conv"
click at [157, 191] on button "Historial de conversaciones" at bounding box center [131, 192] width 159 height 33
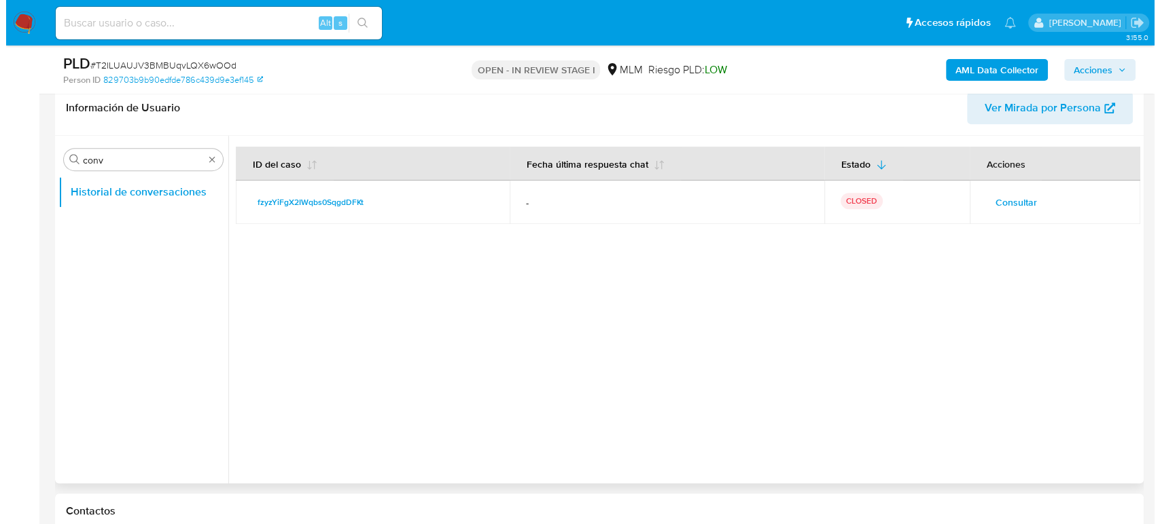
scroll to position [528, 0]
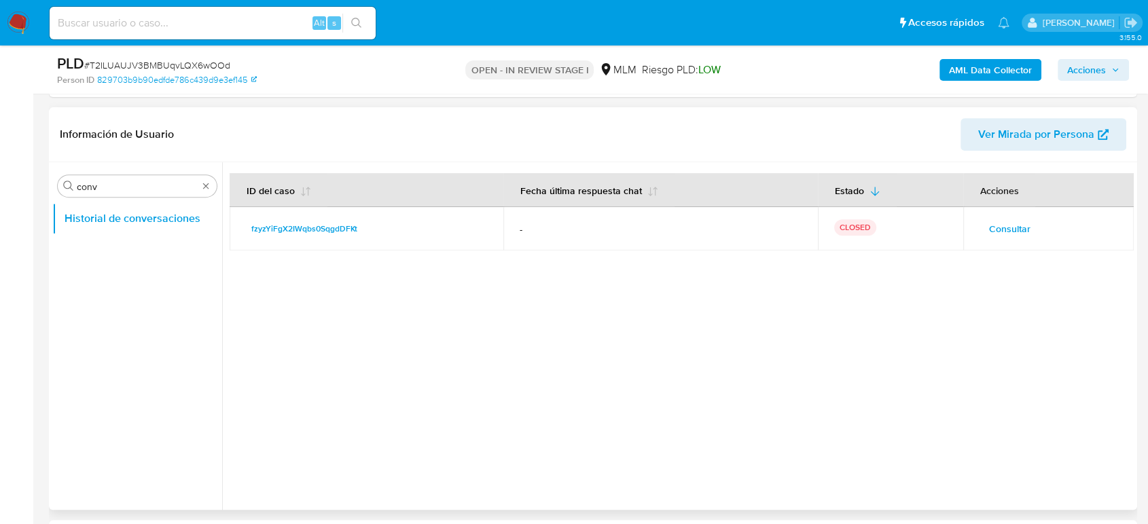
click at [1028, 226] on button "Consultar" at bounding box center [1010, 229] width 60 height 22
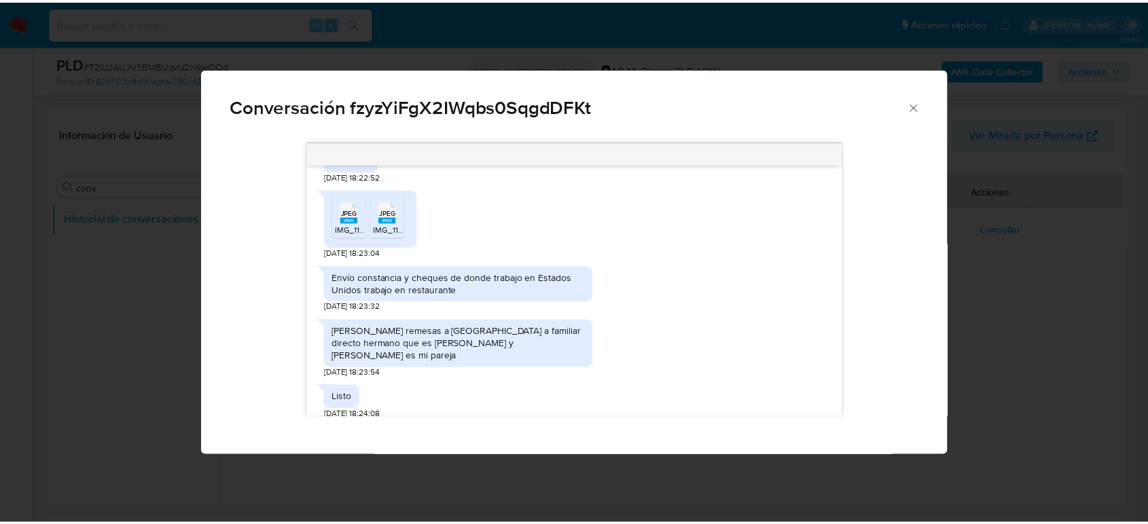
scroll to position [755, 0]
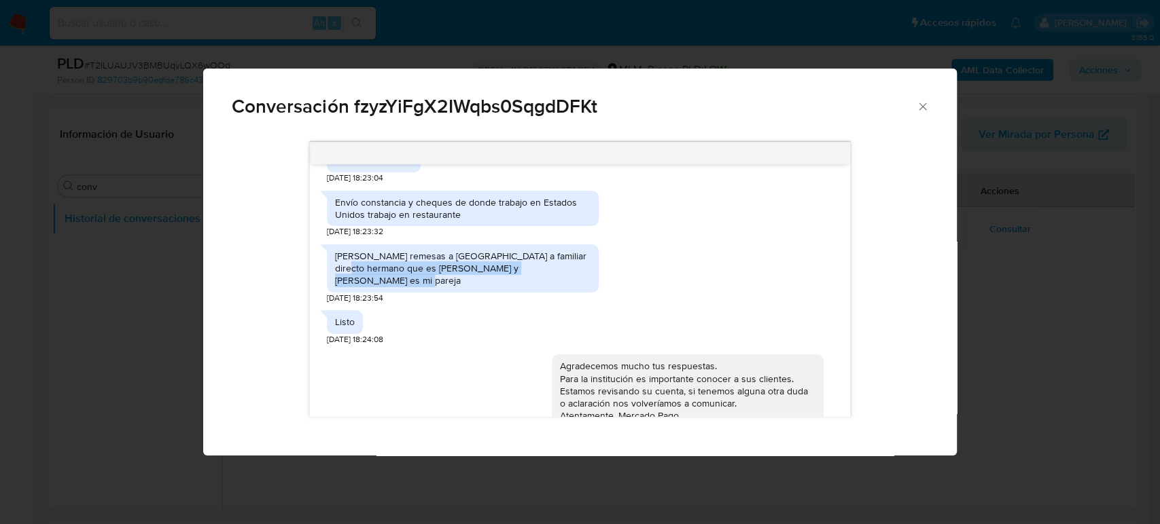
drag, startPoint x: 565, startPoint y: 274, endPoint x: 331, endPoint y: 278, distance: 234.4
click at [329, 276] on div "Mando remesas a México a familiar directo hermano que es Juan Carlos Marín Sala…" at bounding box center [463, 269] width 272 height 48
copy div "Juan Carlos Marín Salazar y Vanesa Vilchis es mi pareja"
click at [922, 107] on icon "Cerrar" at bounding box center [923, 107] width 14 height 14
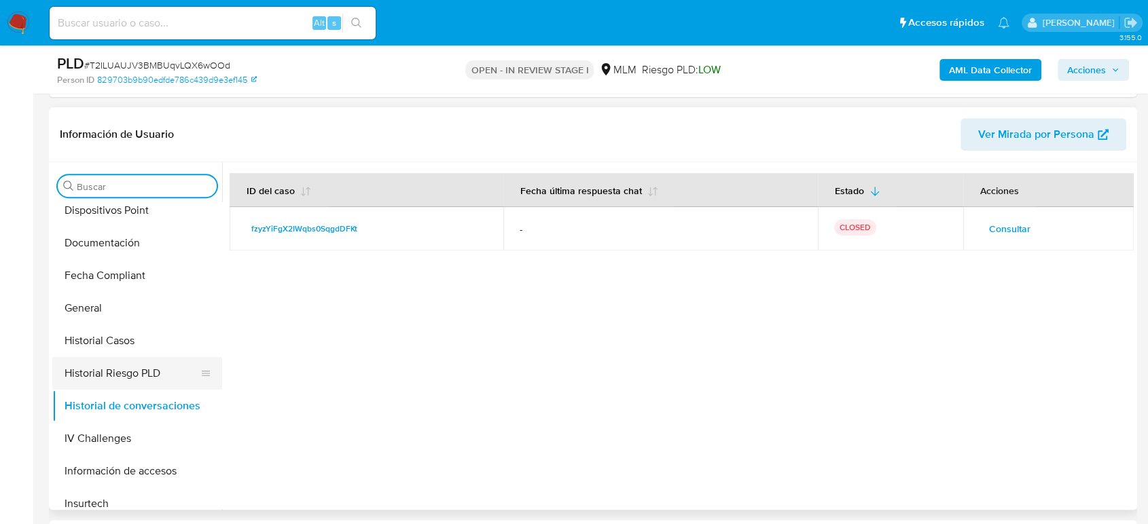
scroll to position [452, 0]
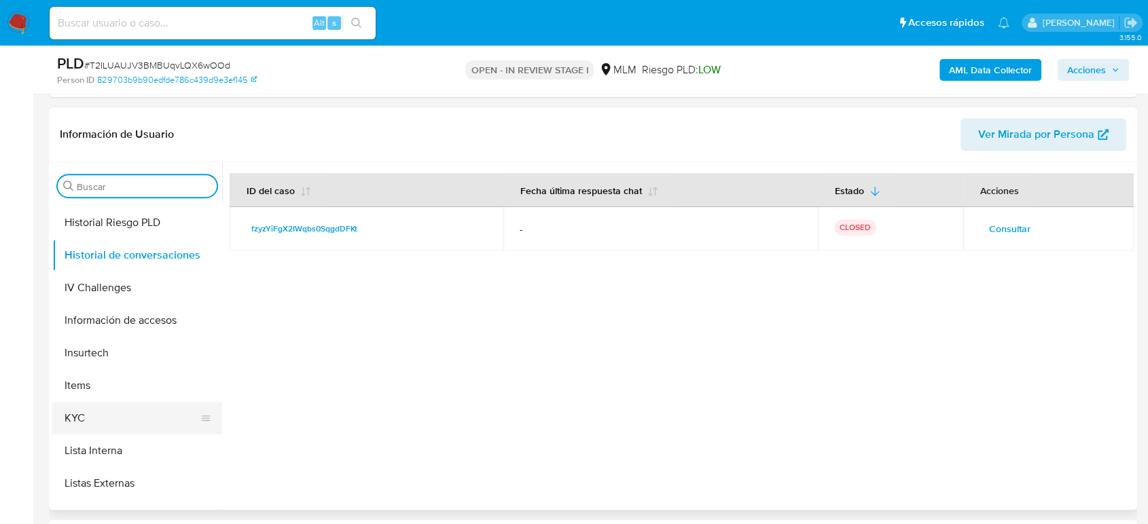
click at [105, 409] on button "KYC" at bounding box center [131, 418] width 159 height 33
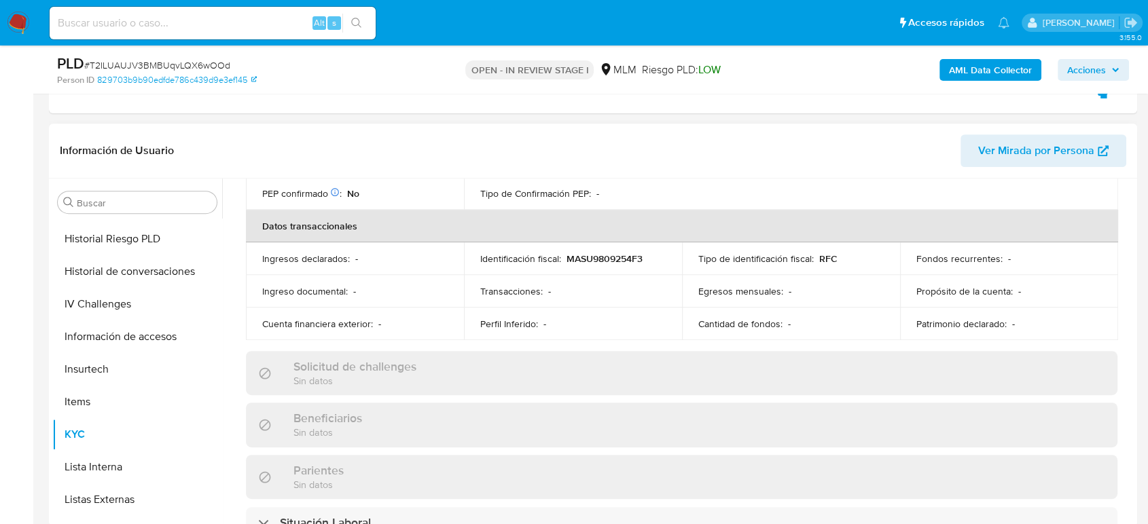
scroll to position [23, 0]
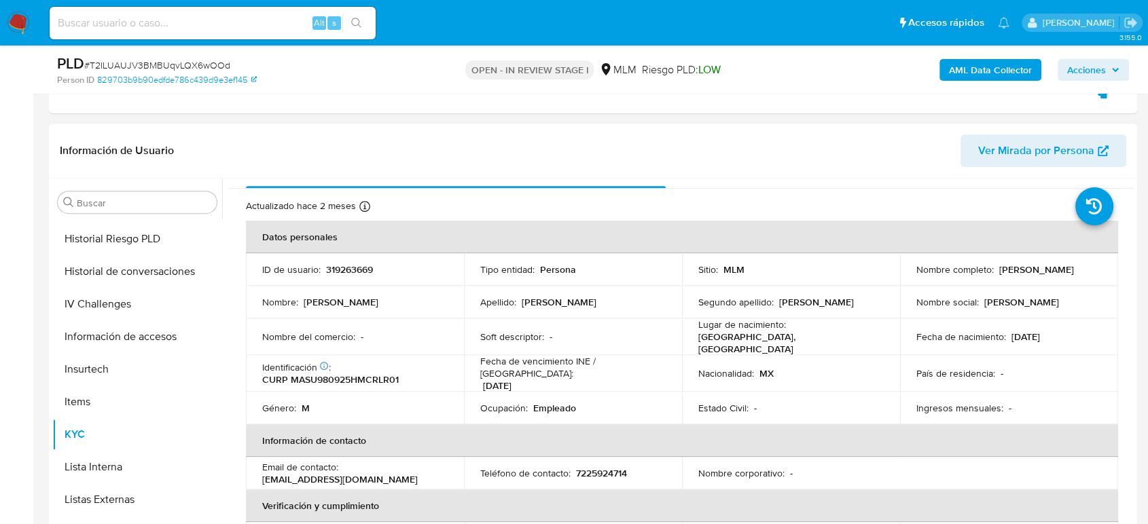
click at [608, 467] on p "7225924714" at bounding box center [601, 473] width 51 height 12
copy p "7225924714"
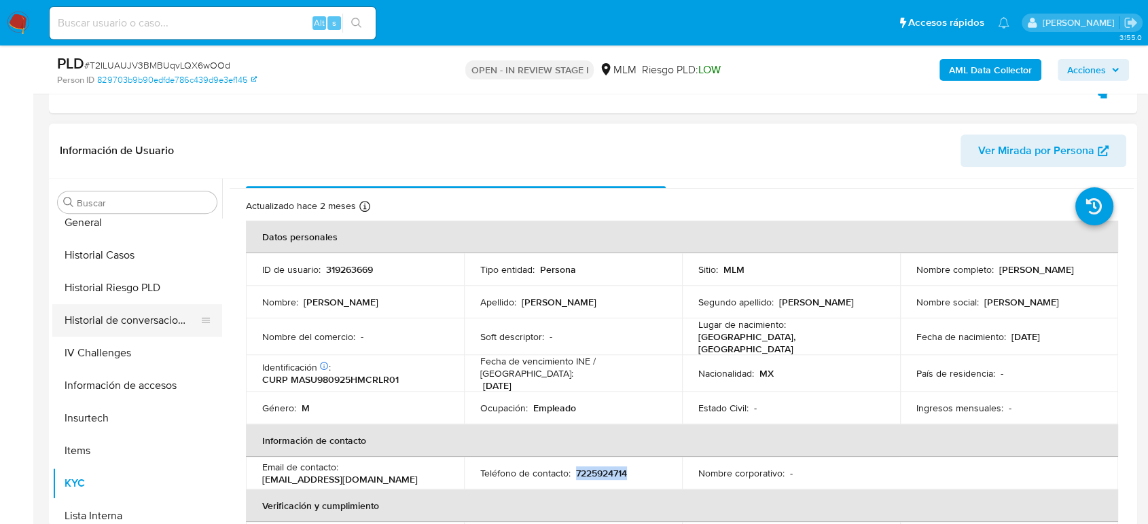
scroll to position [377, 0]
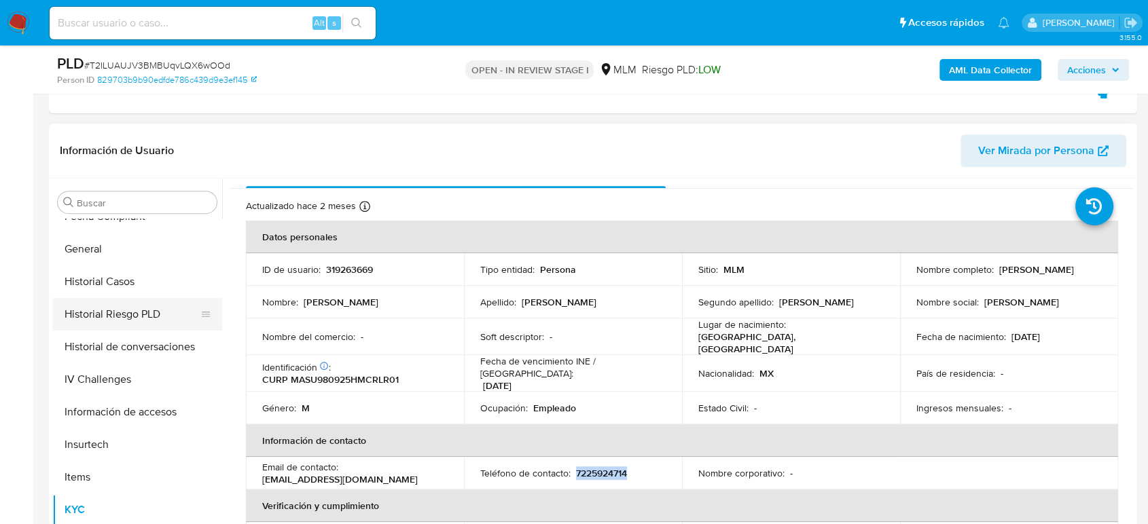
click at [107, 287] on button "Historial Casos" at bounding box center [137, 282] width 170 height 33
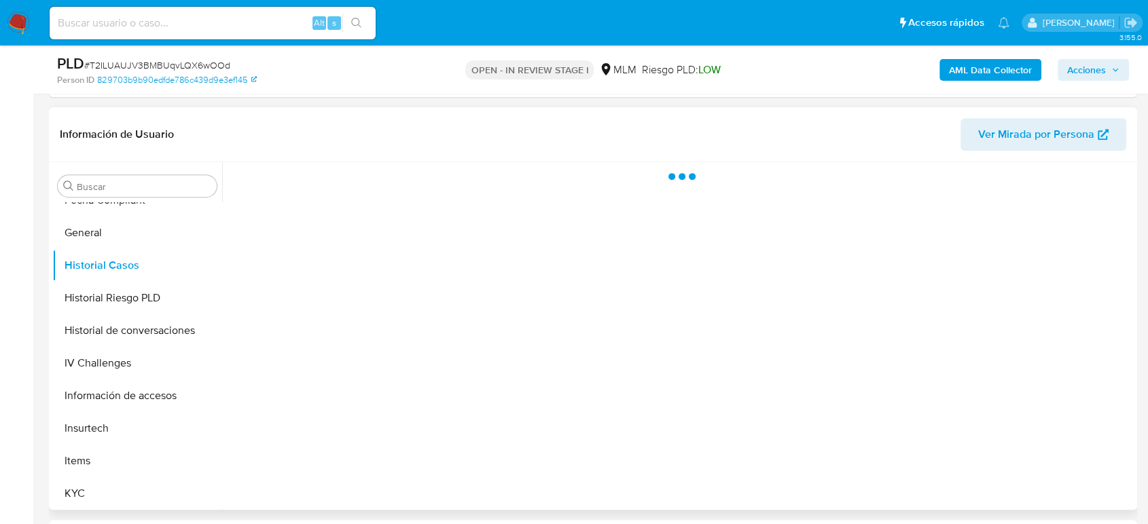
scroll to position [0, 0]
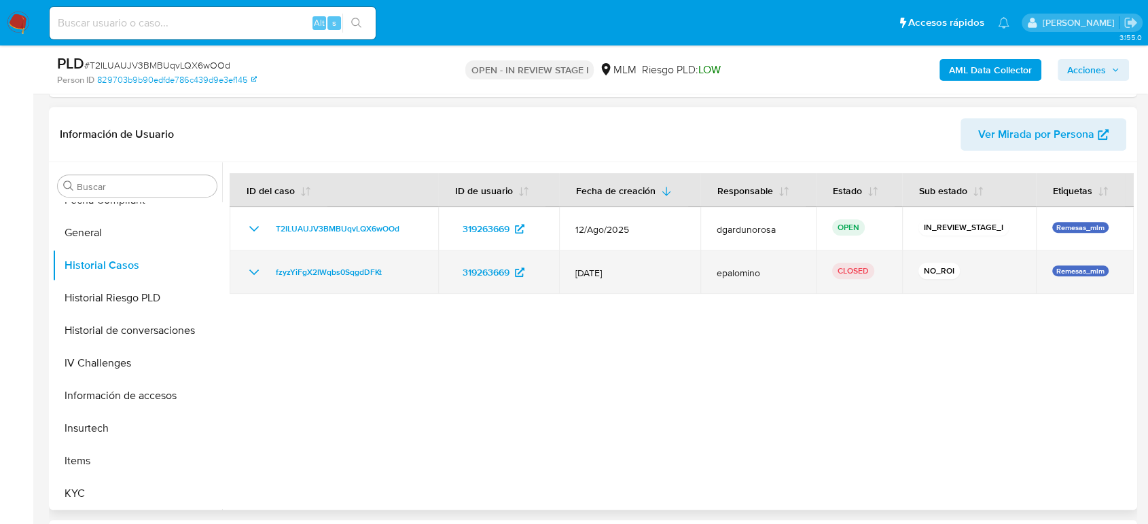
click at [257, 261] on td "fzyzYiFgX2IWqbs0SqgdDFKt" at bounding box center [334, 272] width 209 height 43
click at [243, 273] on td "fzyzYiFgX2IWqbs0SqgdDFKt" at bounding box center [334, 272] width 209 height 43
click at [251, 276] on icon "Mostrar/Ocultar" at bounding box center [254, 272] width 16 height 16
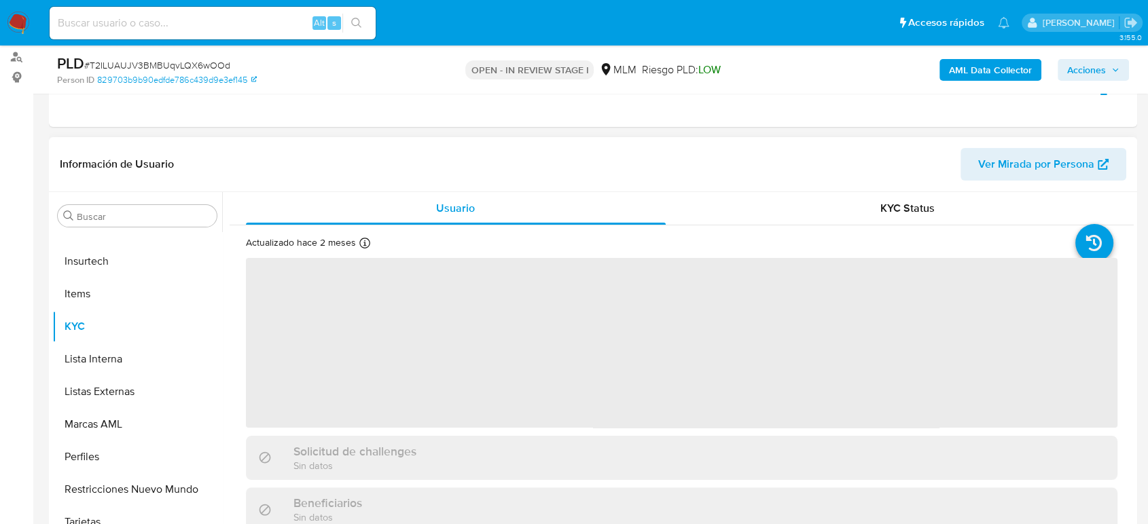
scroll to position [226, 0]
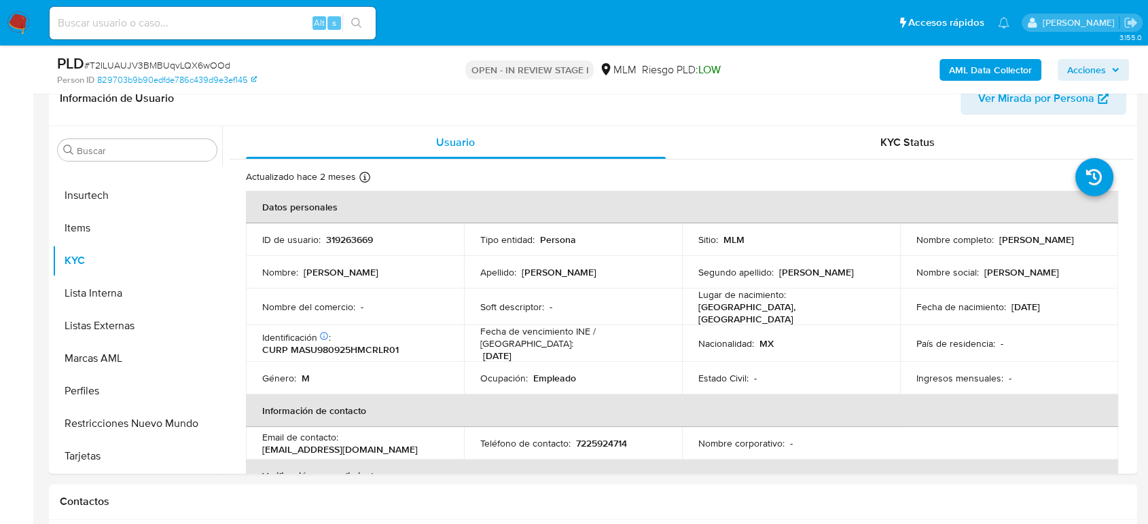
select select "10"
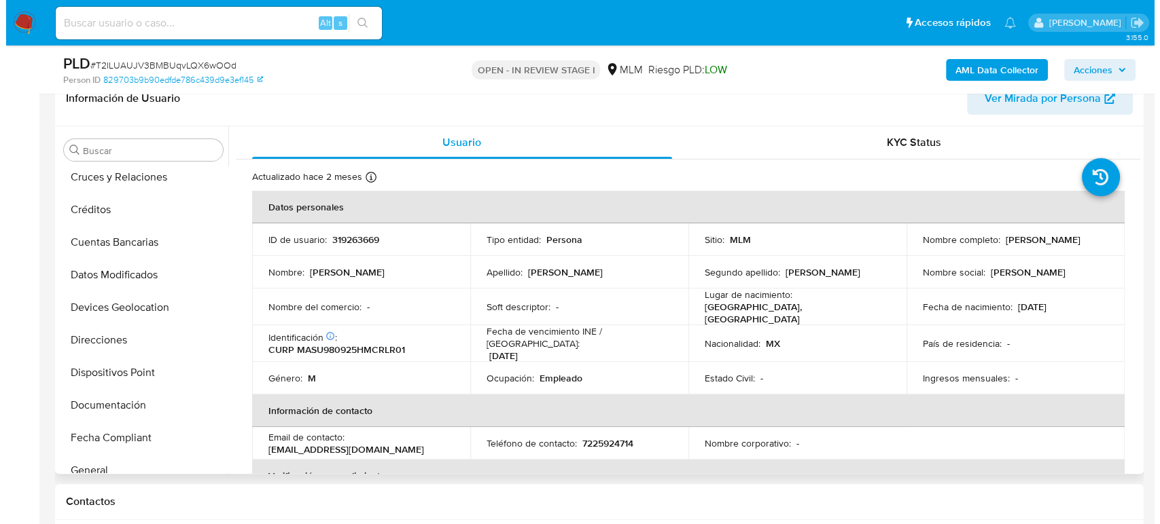
scroll to position [0, 0]
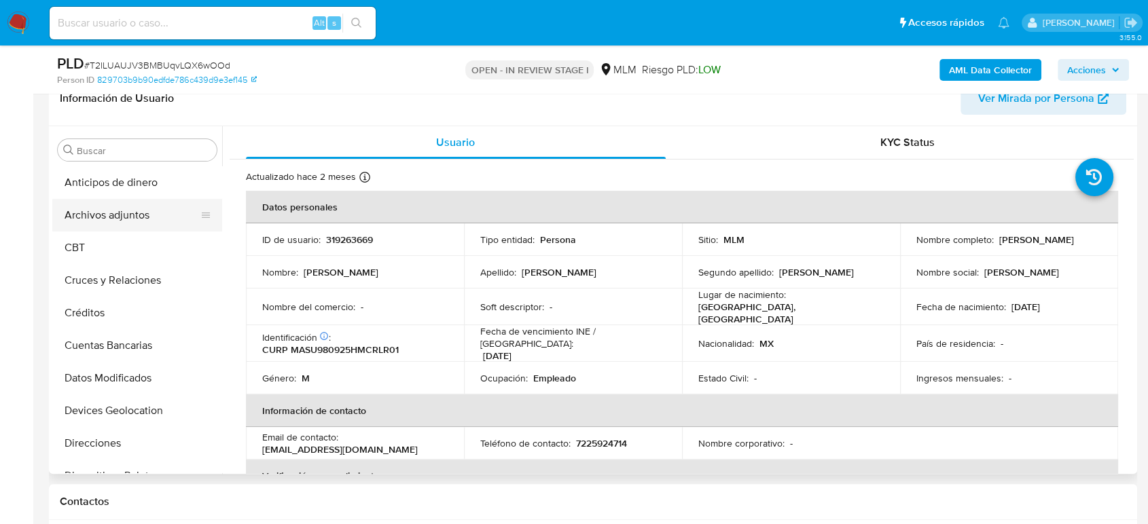
click at [109, 226] on button "Archivos adjuntos" at bounding box center [131, 215] width 159 height 33
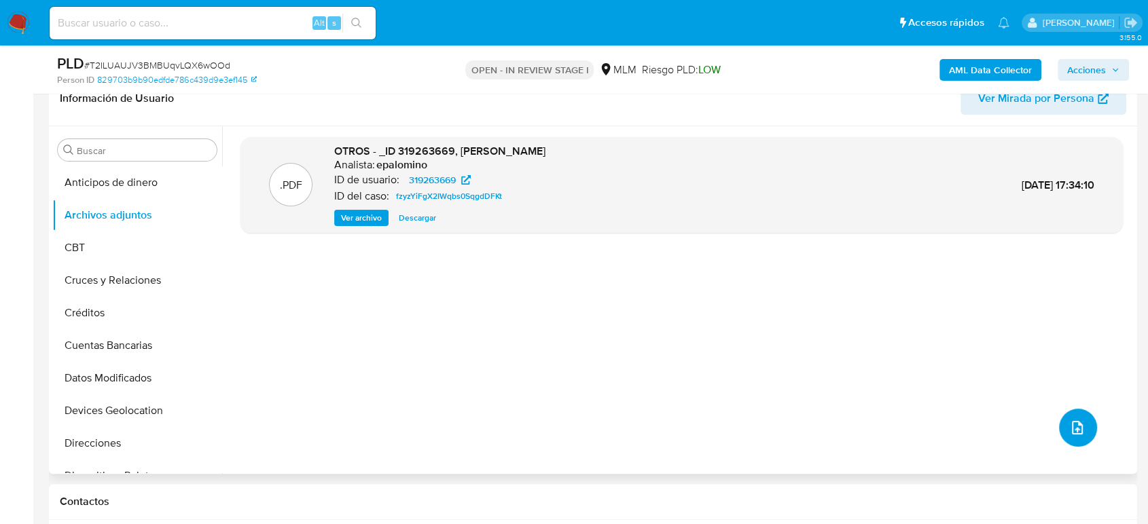
click at [1075, 439] on button "upload-file" at bounding box center [1078, 428] width 38 height 38
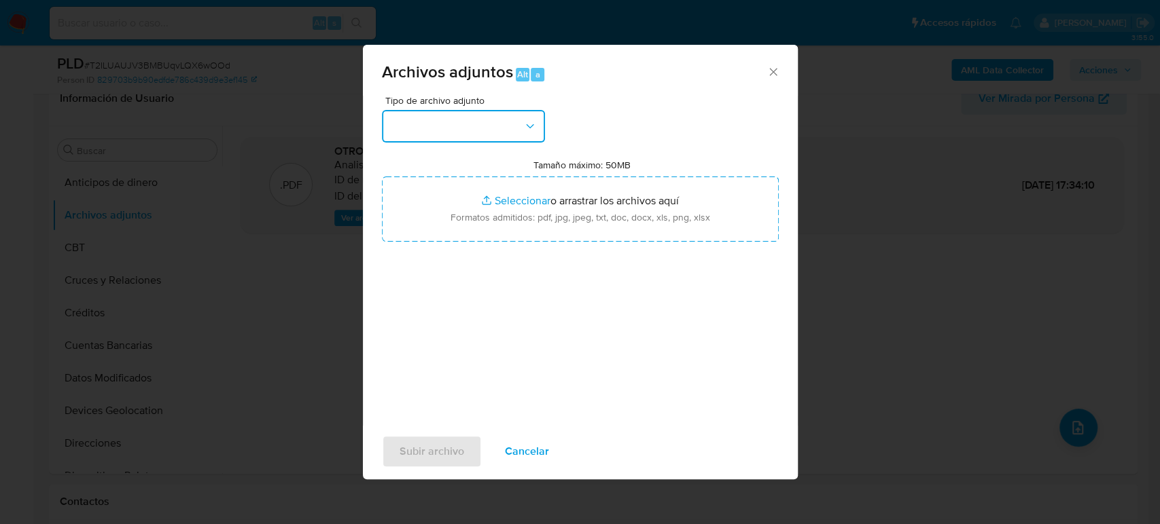
drag, startPoint x: 444, startPoint y: 115, endPoint x: 438, endPoint y: 124, distance: 10.4
click at [443, 115] on button "button" at bounding box center [463, 126] width 163 height 33
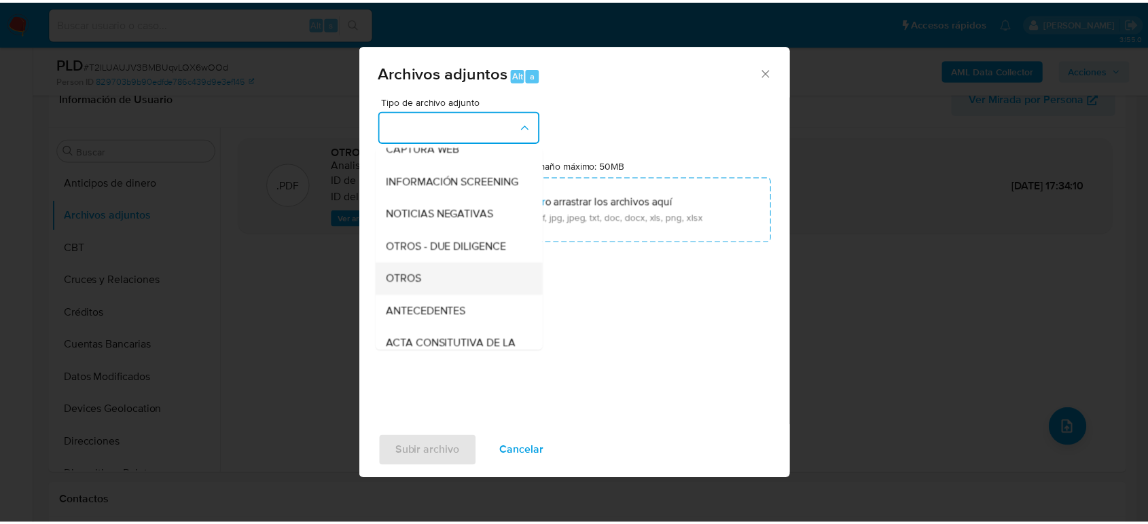
scroll to position [151, 0]
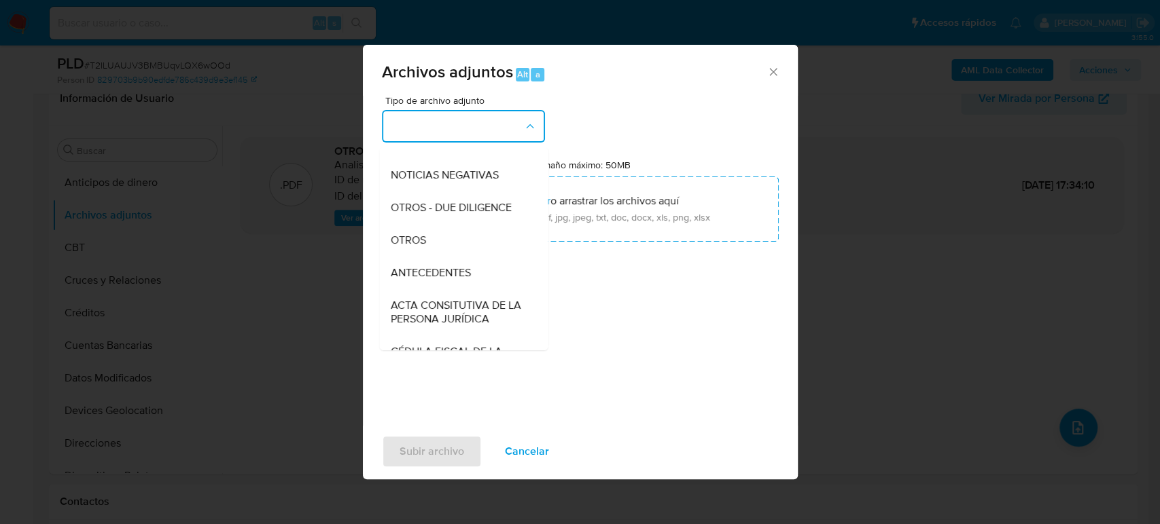
click at [435, 253] on div "OTROS" at bounding box center [459, 240] width 139 height 33
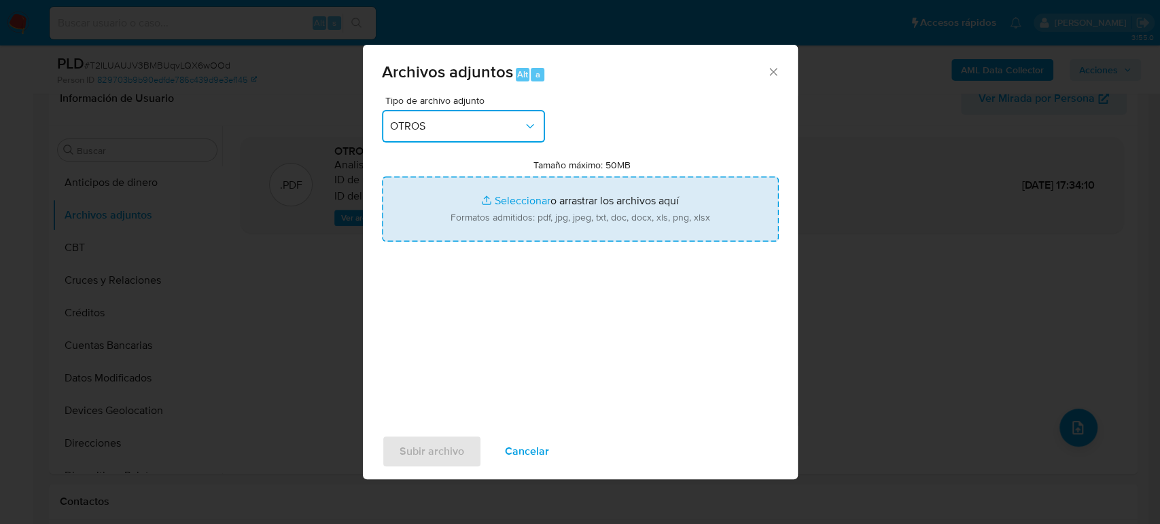
type input "C:\fakepath\319263669_Uriel Marin_Agosto2025.pdf"
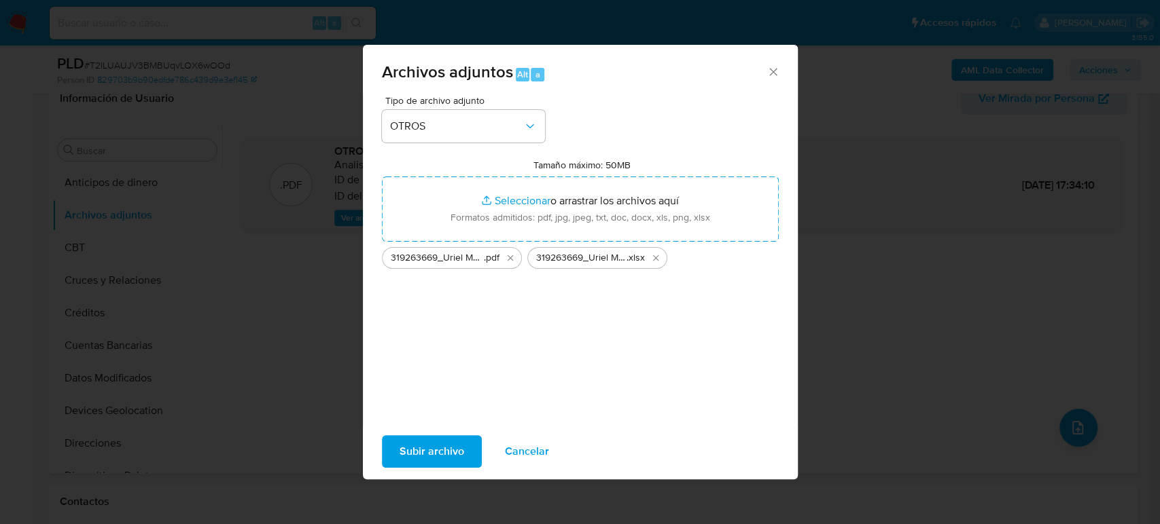
click at [426, 439] on span "Subir archivo" at bounding box center [431, 452] width 65 height 30
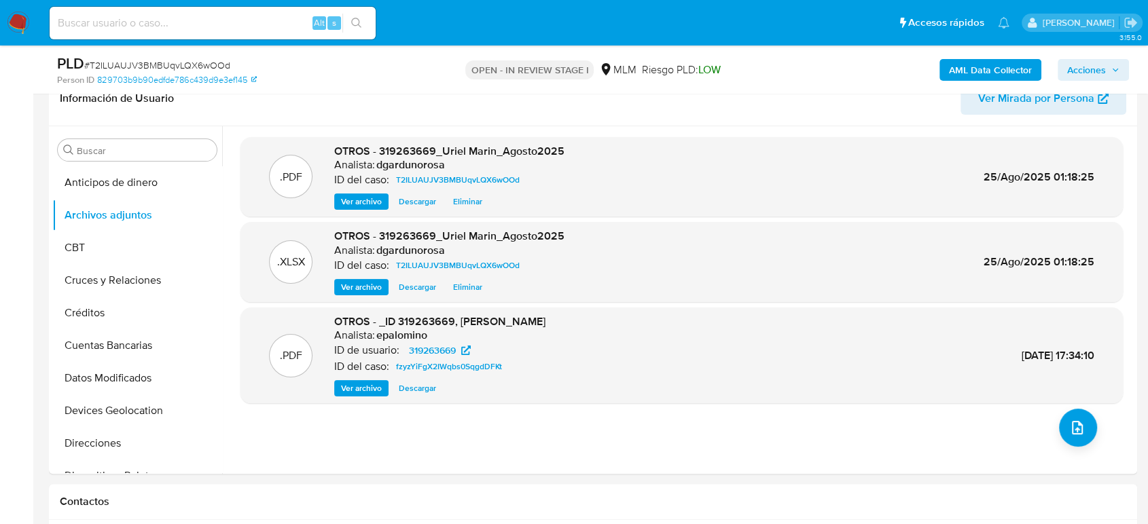
click at [1102, 69] on span "Acciones" at bounding box center [1086, 70] width 39 height 22
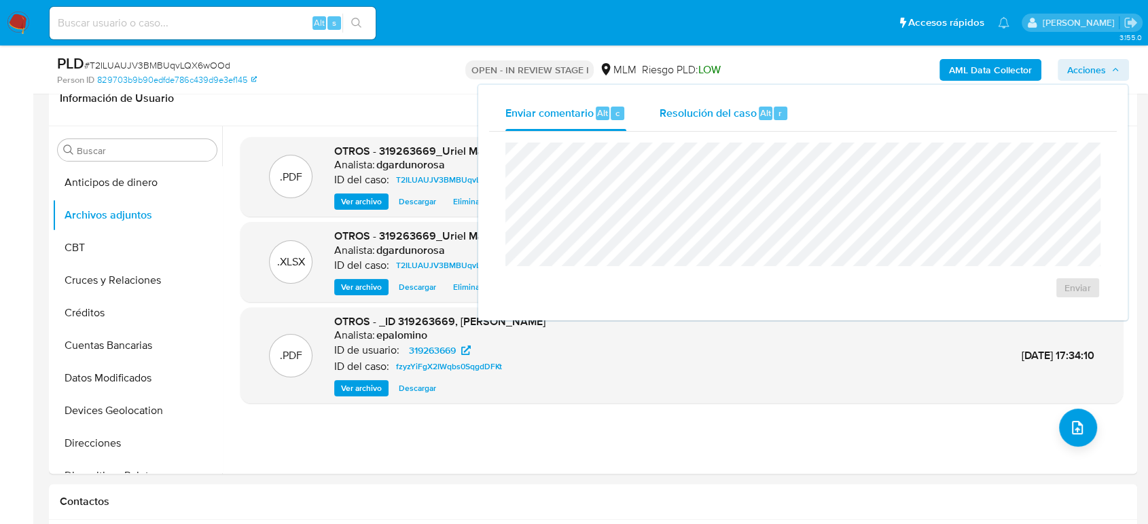
click at [749, 109] on span "Resolución del caso" at bounding box center [707, 113] width 97 height 16
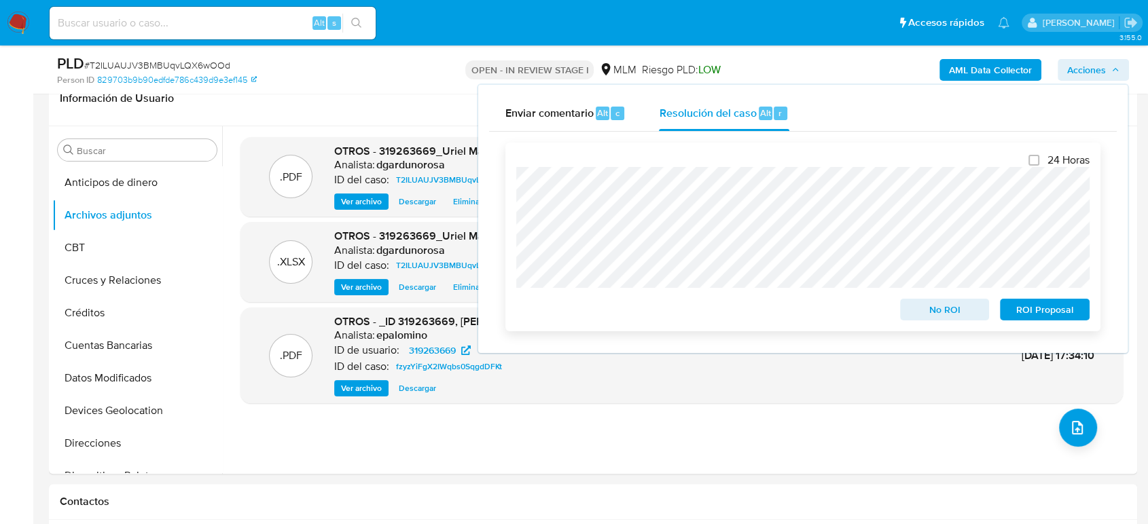
click at [906, 308] on button "No ROI" at bounding box center [945, 310] width 90 height 22
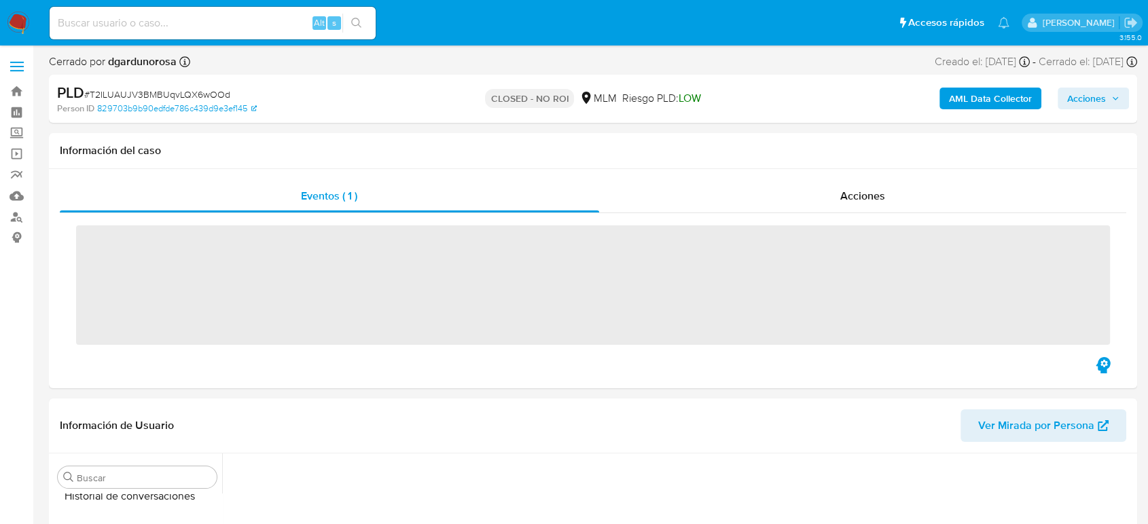
scroll to position [574, 0]
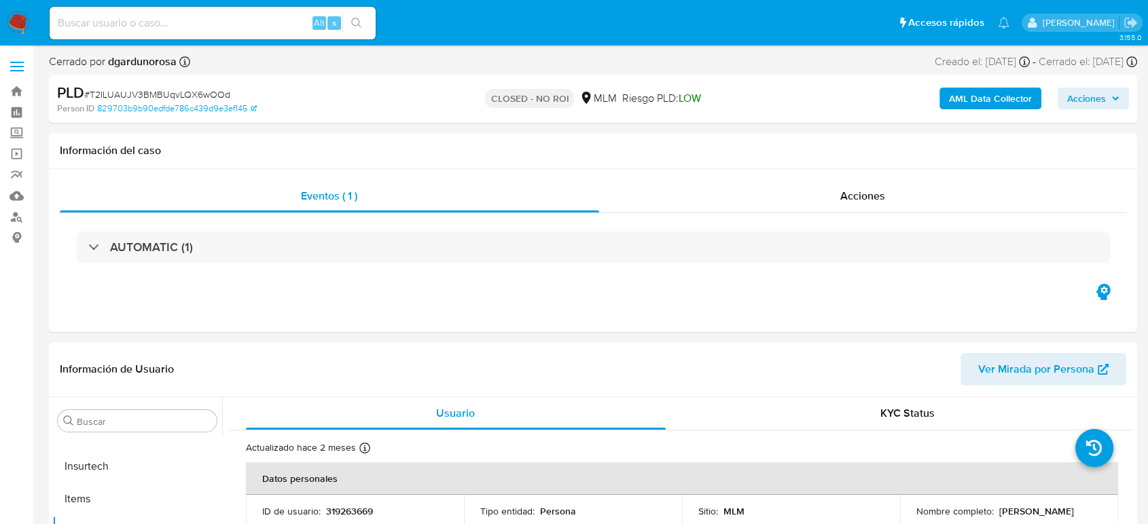
select select "10"
